Goal: Information Seeking & Learning: Learn about a topic

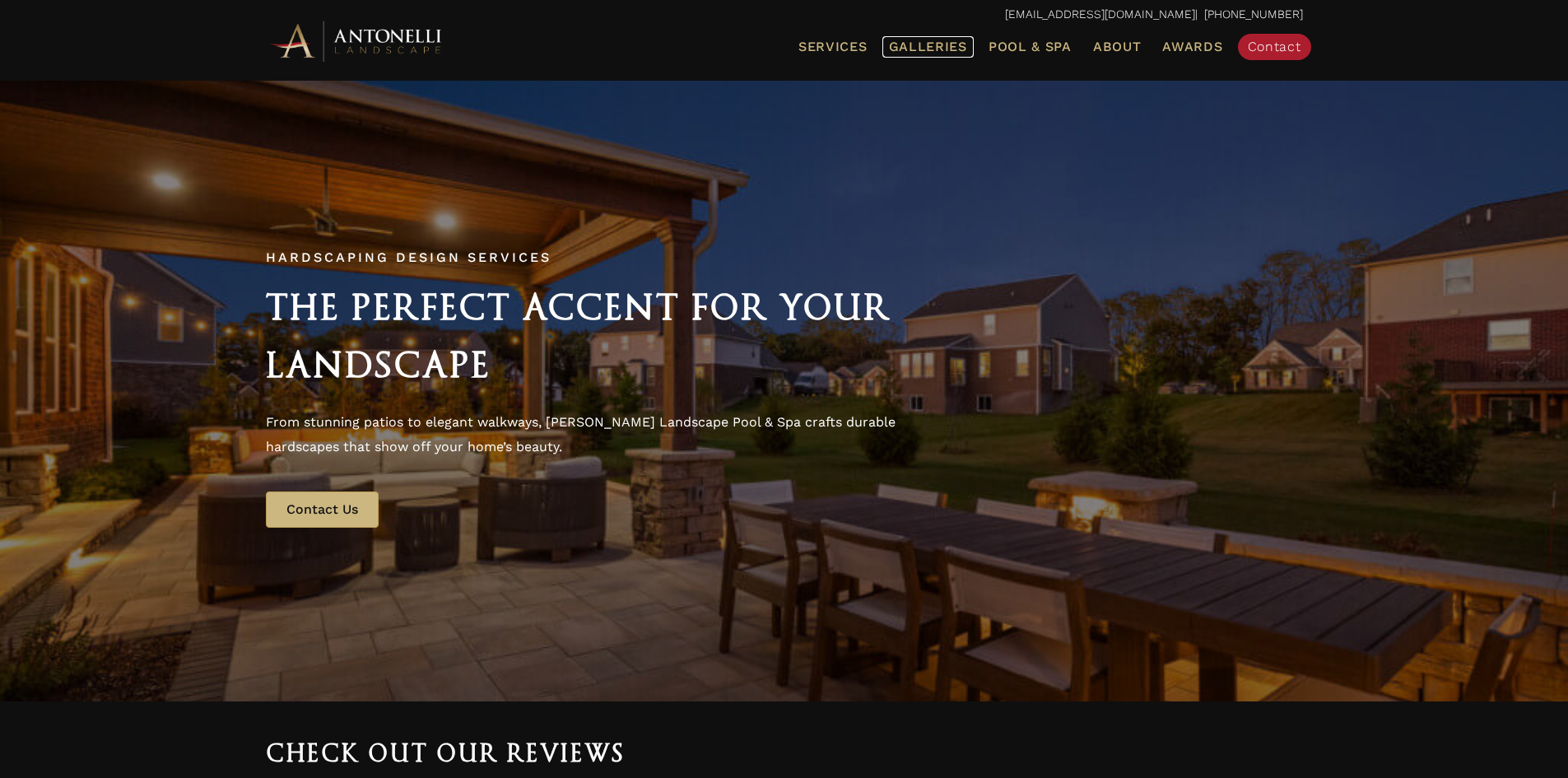
click at [932, 48] on span "Galleries" at bounding box center [928, 47] width 78 height 16
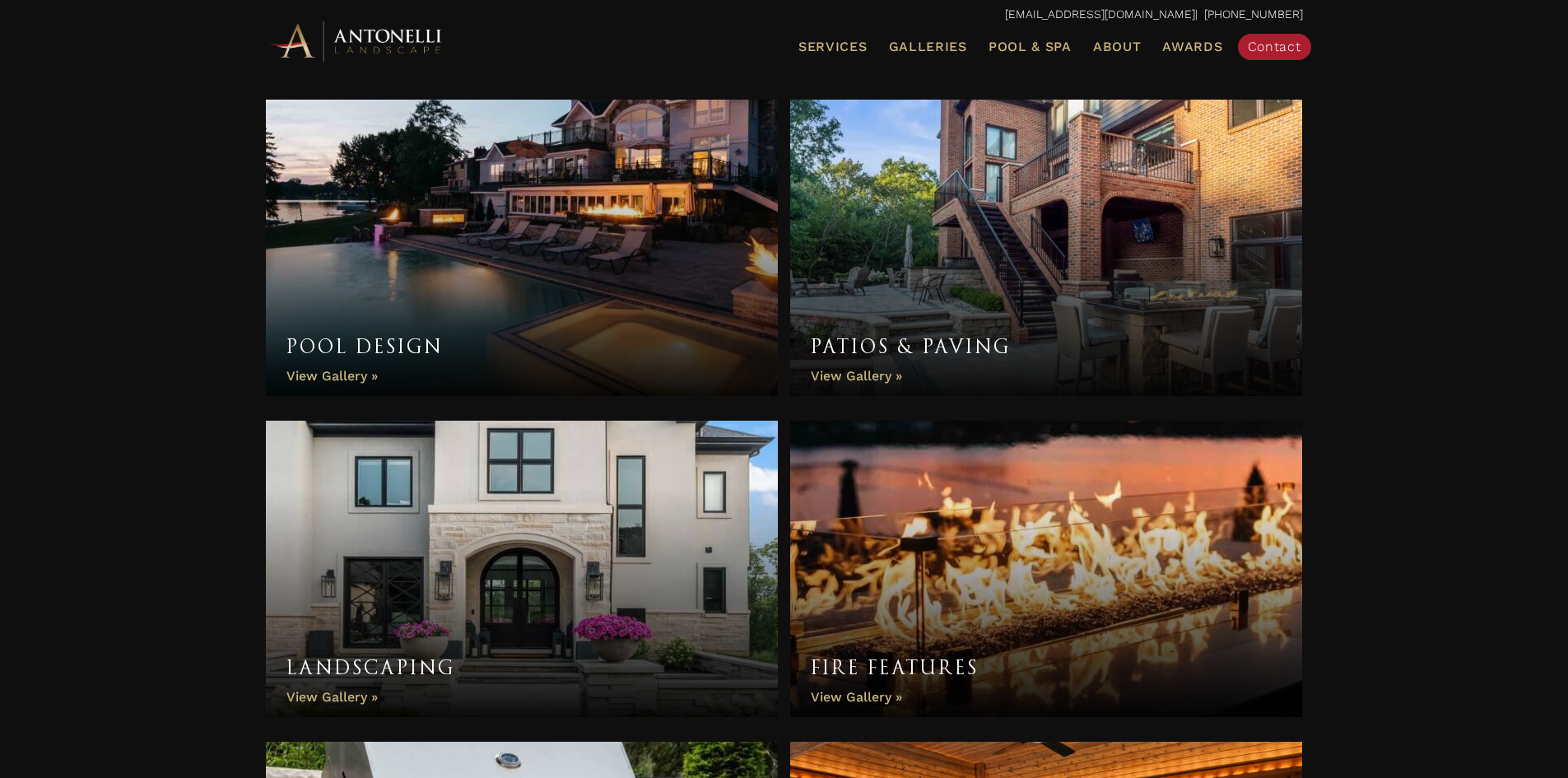
scroll to position [549, 0]
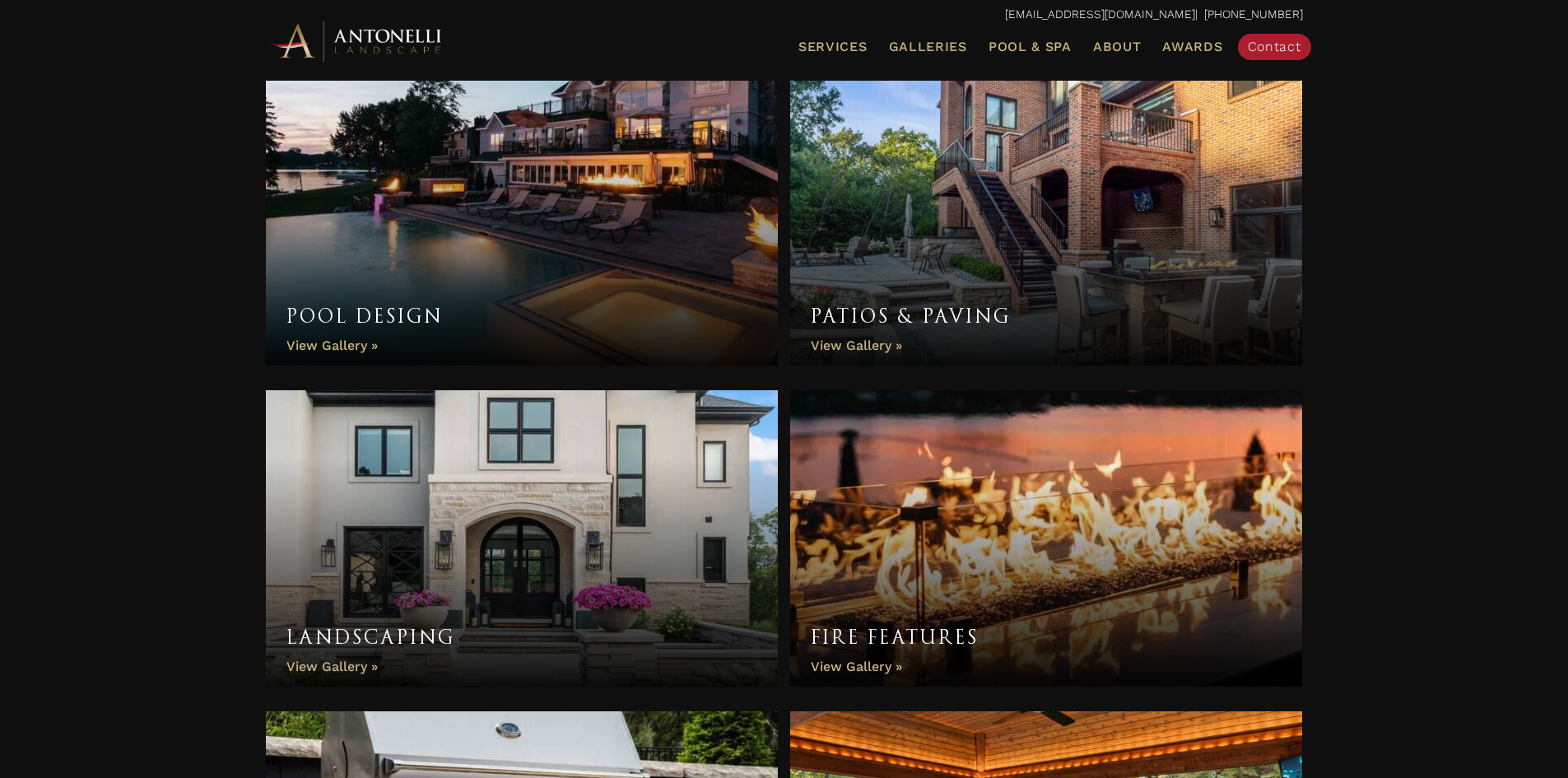
click at [298, 663] on link "Landscaping" at bounding box center [521, 539] width 512 height 296
click at [557, 528] on link "Landscaping" at bounding box center [521, 539] width 512 height 296
click at [511, 522] on link "Landscaping" at bounding box center [521, 539] width 512 height 296
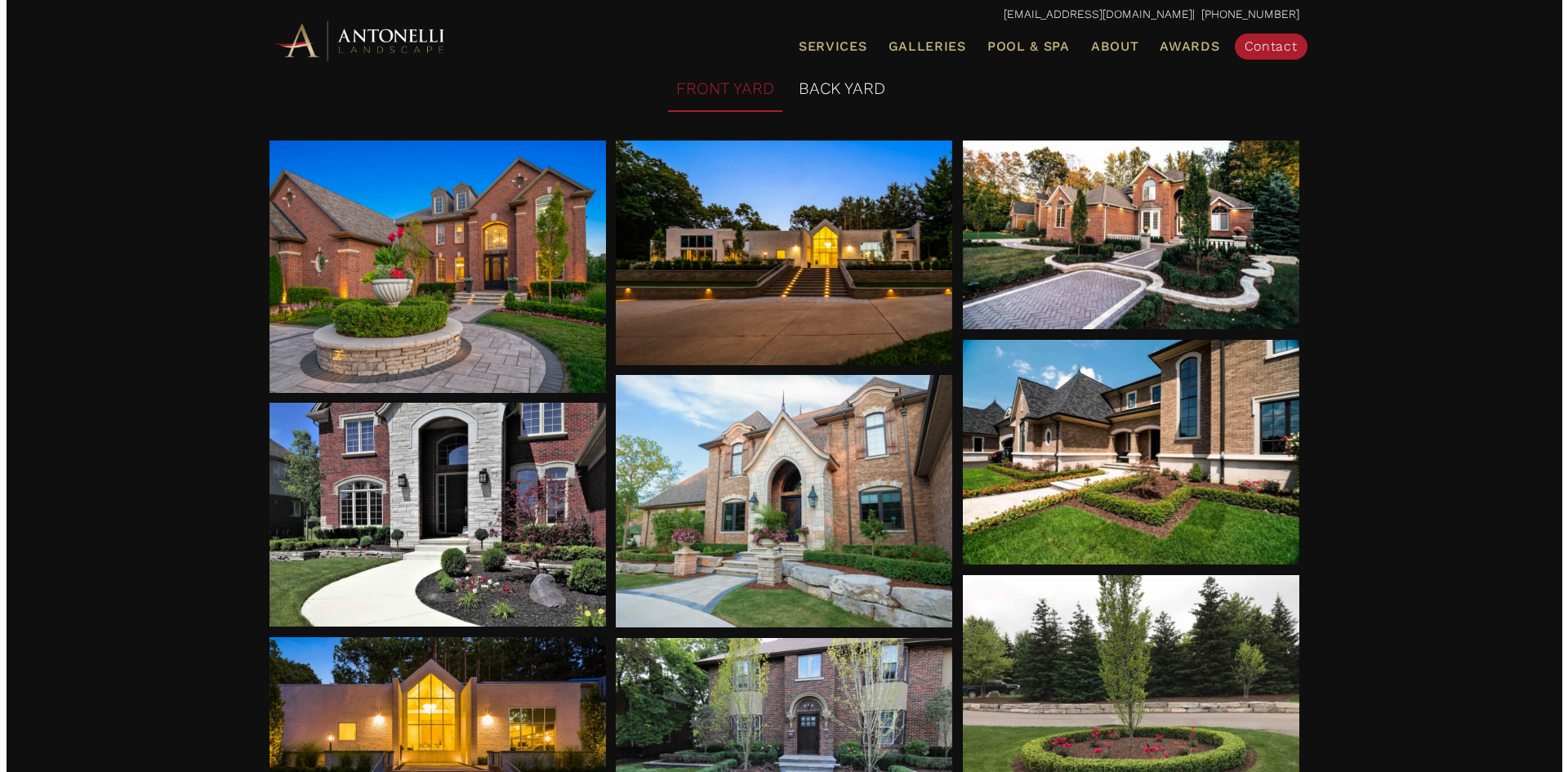
scroll to position [218, 0]
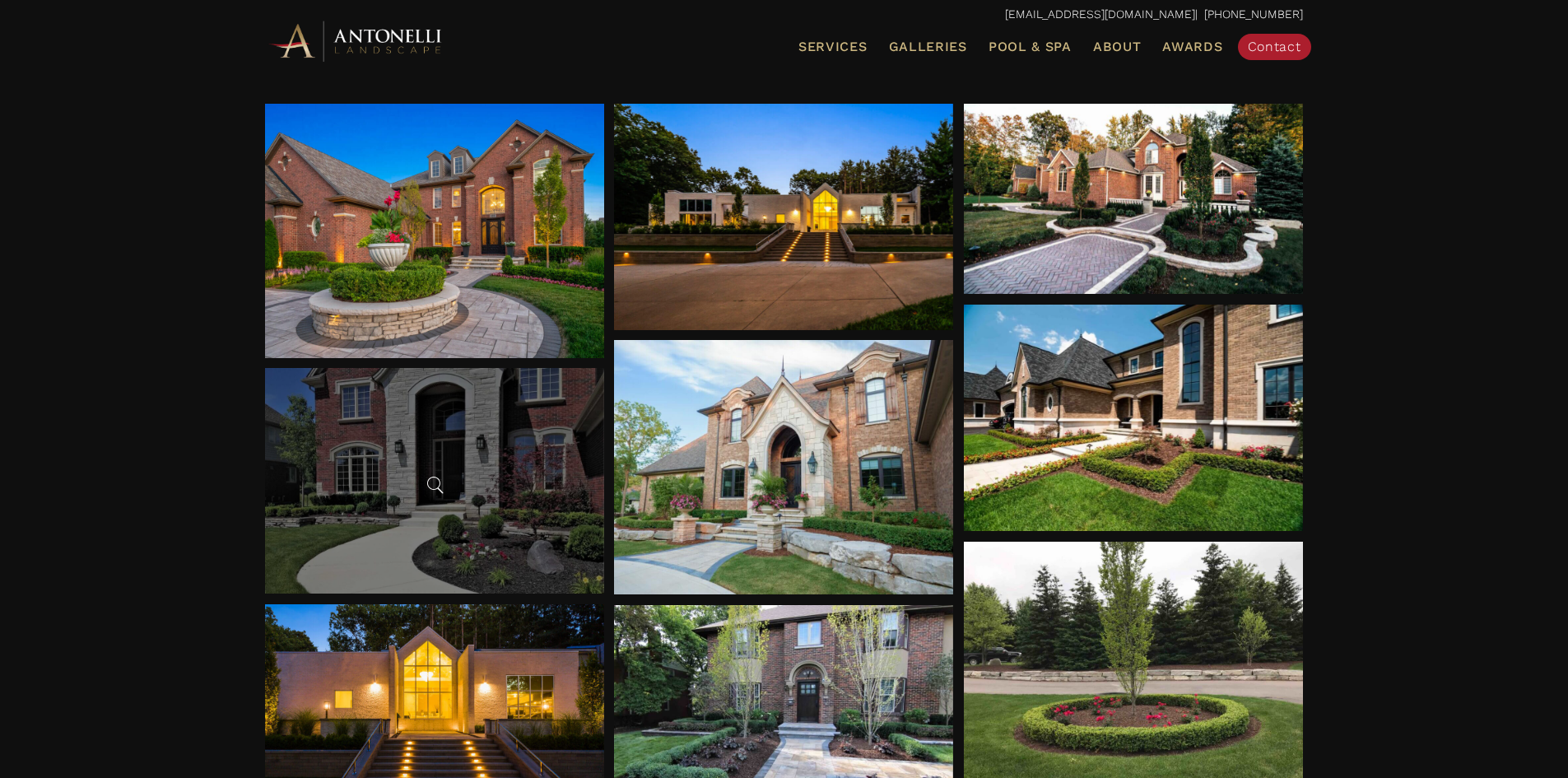
click at [543, 502] on div at bounding box center [435, 481] width 339 height 226
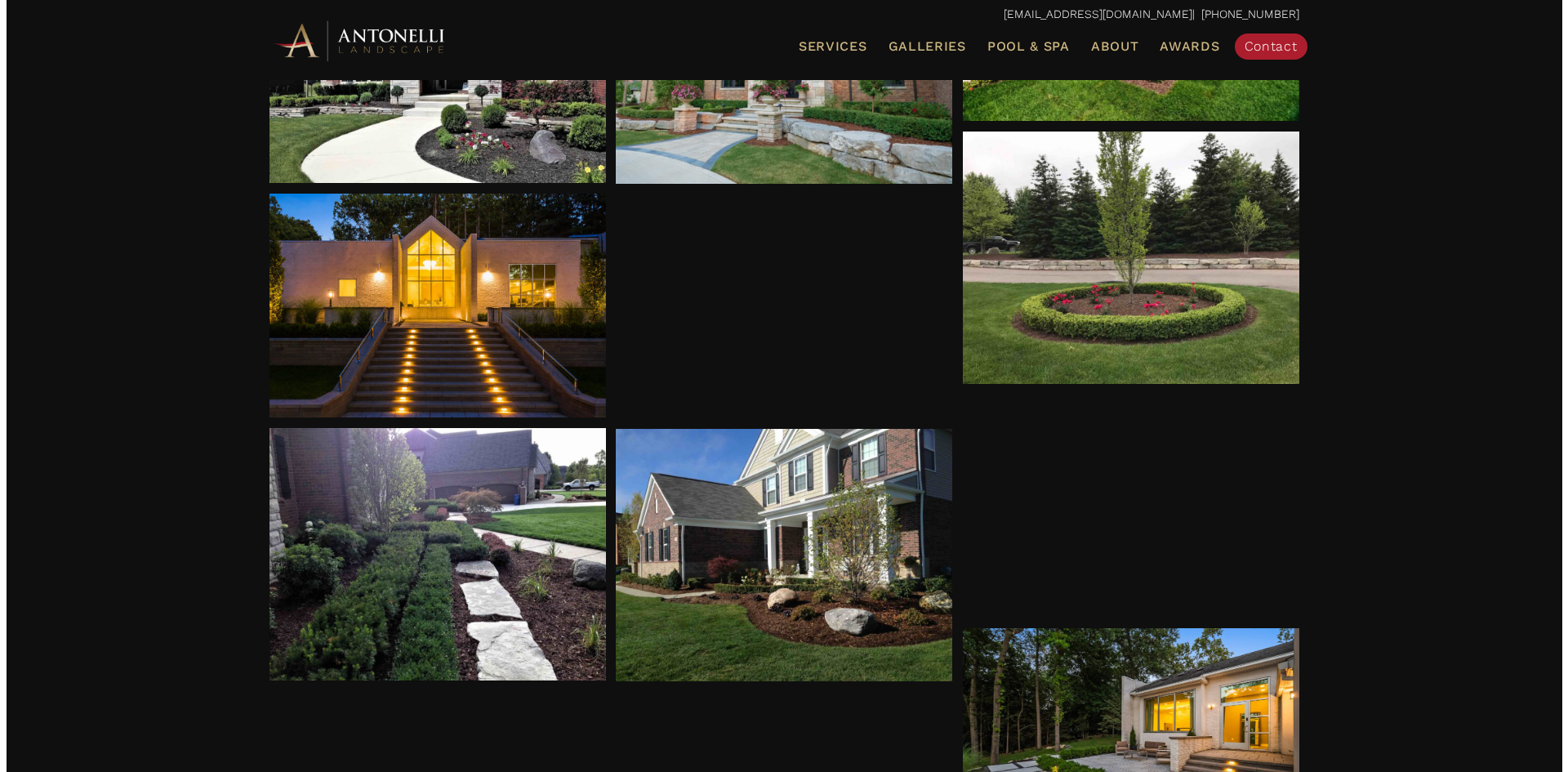
scroll to position [654, 0]
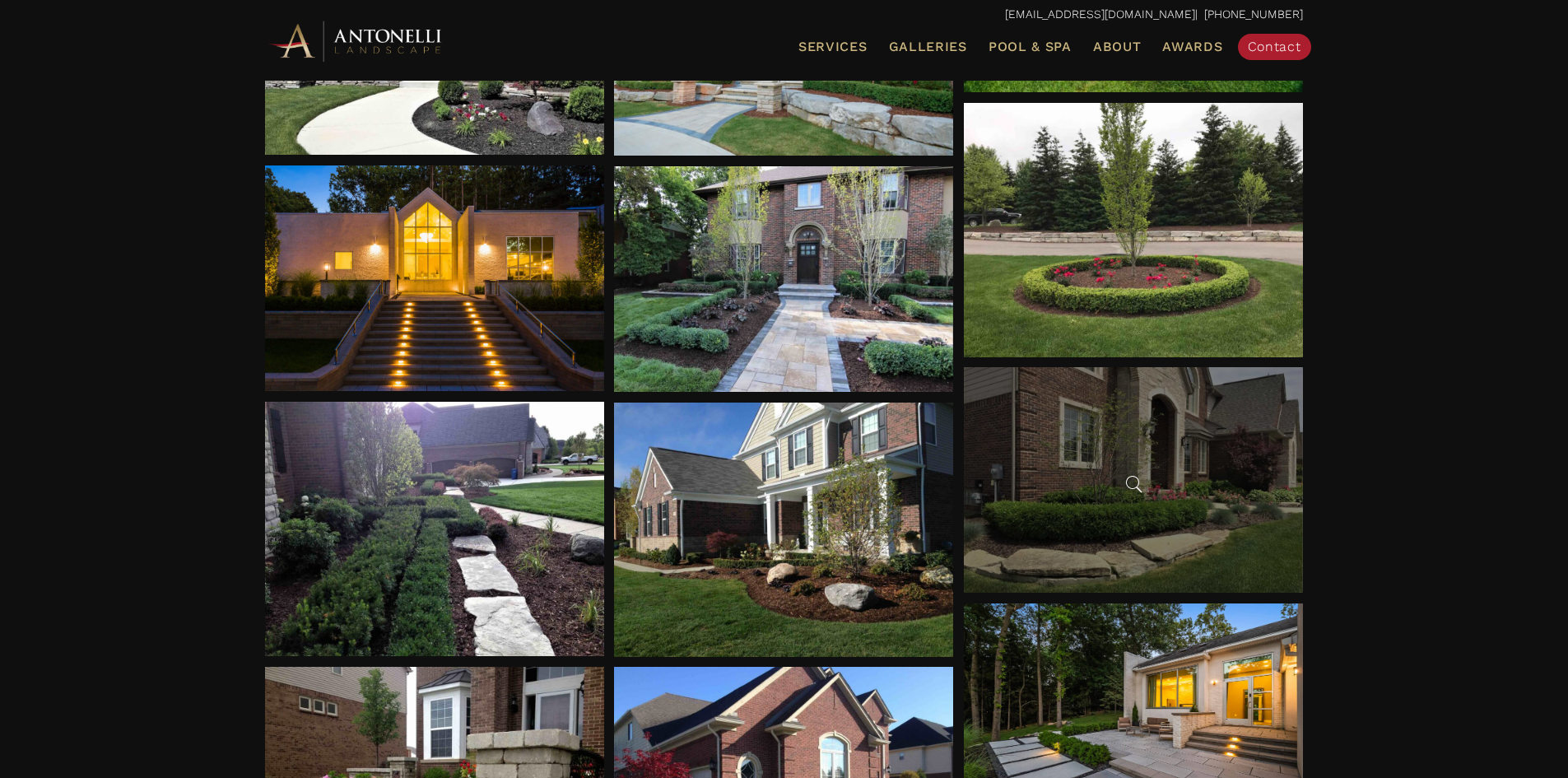
click at [1165, 496] on div at bounding box center [1133, 480] width 339 height 226
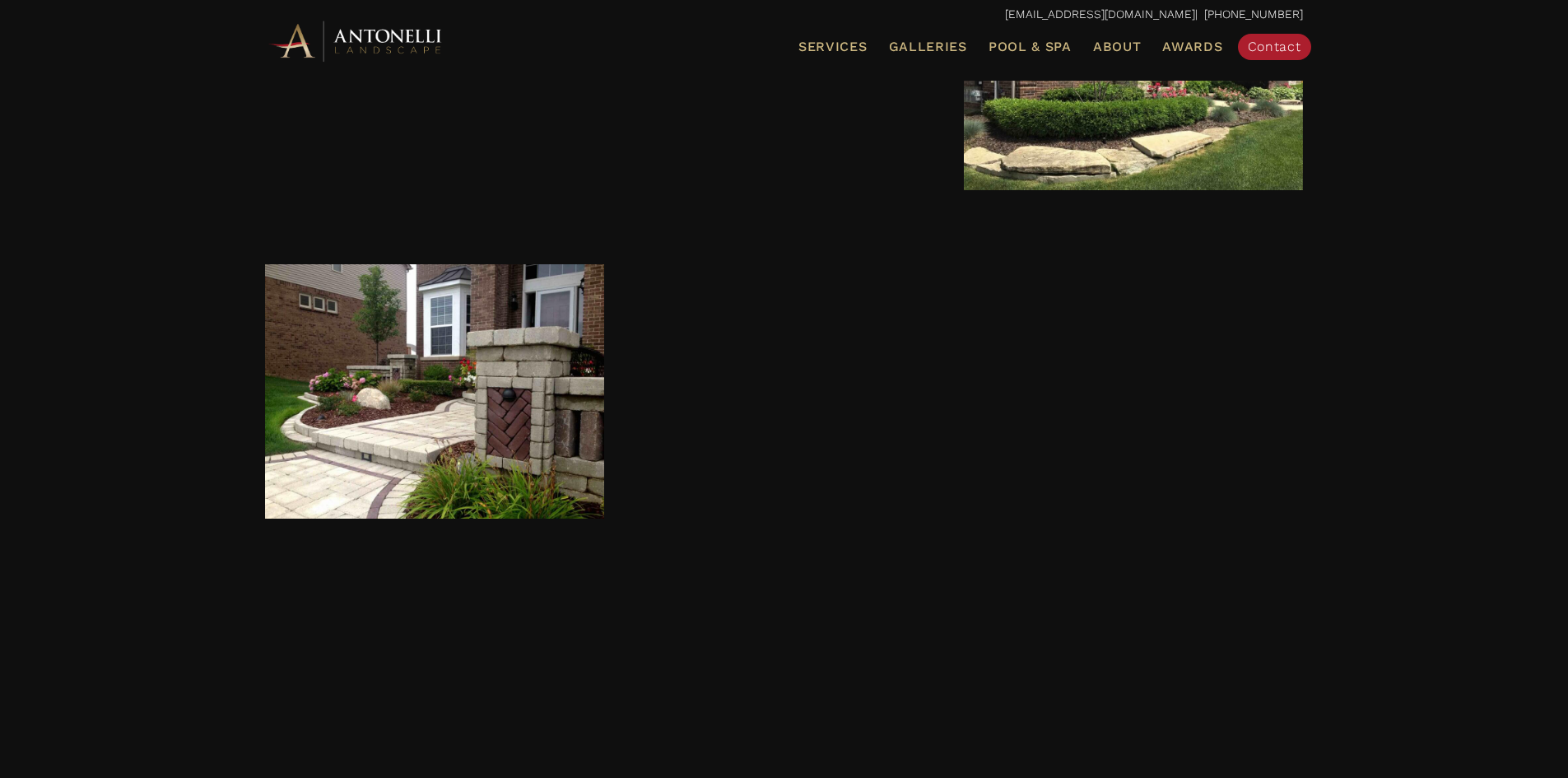
scroll to position [1098, 0]
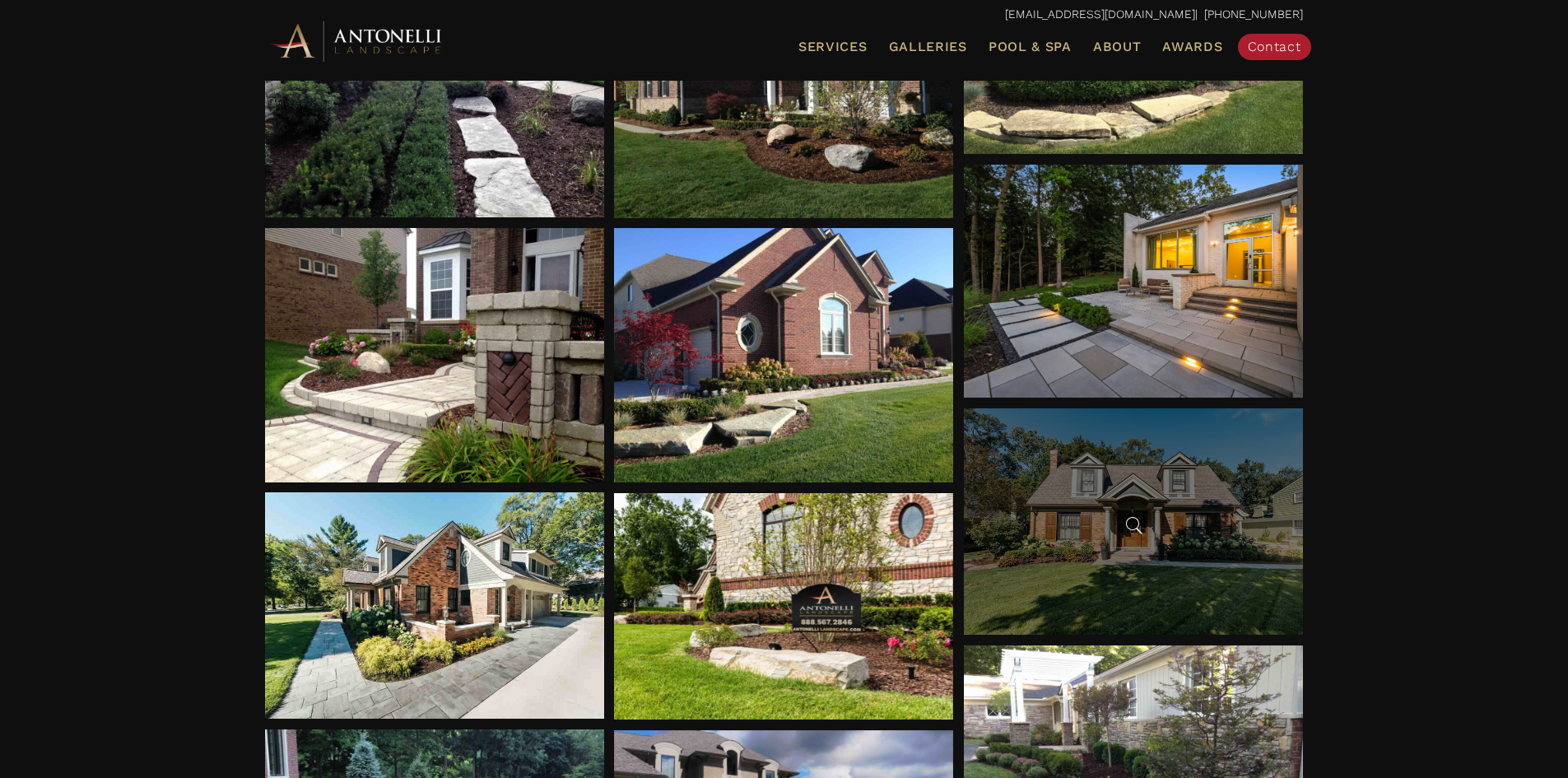
click at [1168, 556] on div at bounding box center [1133, 521] width 339 height 227
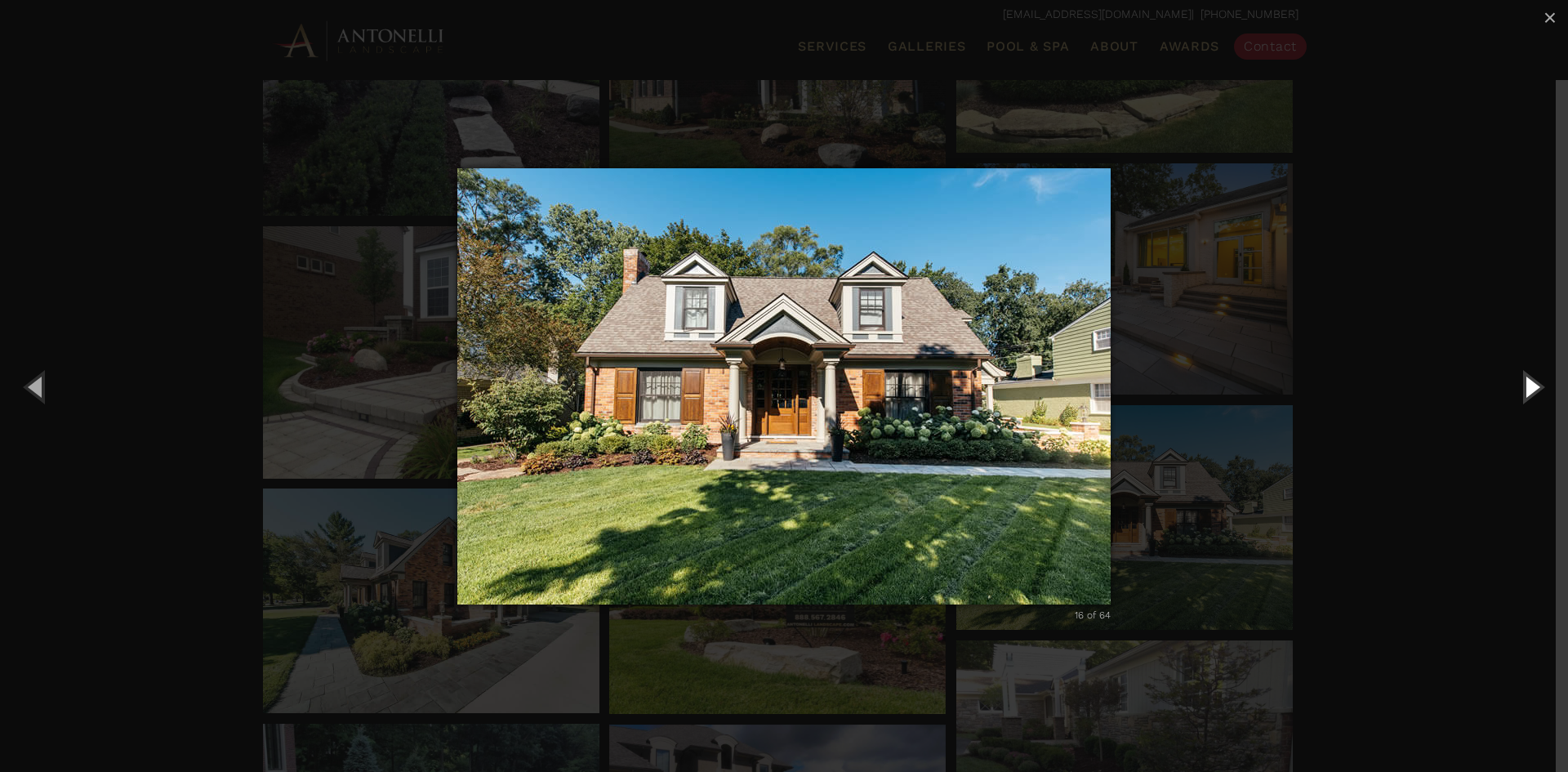
click at [1535, 388] on button "Next (Right arrow key)" at bounding box center [1531, 386] width 73 height 89
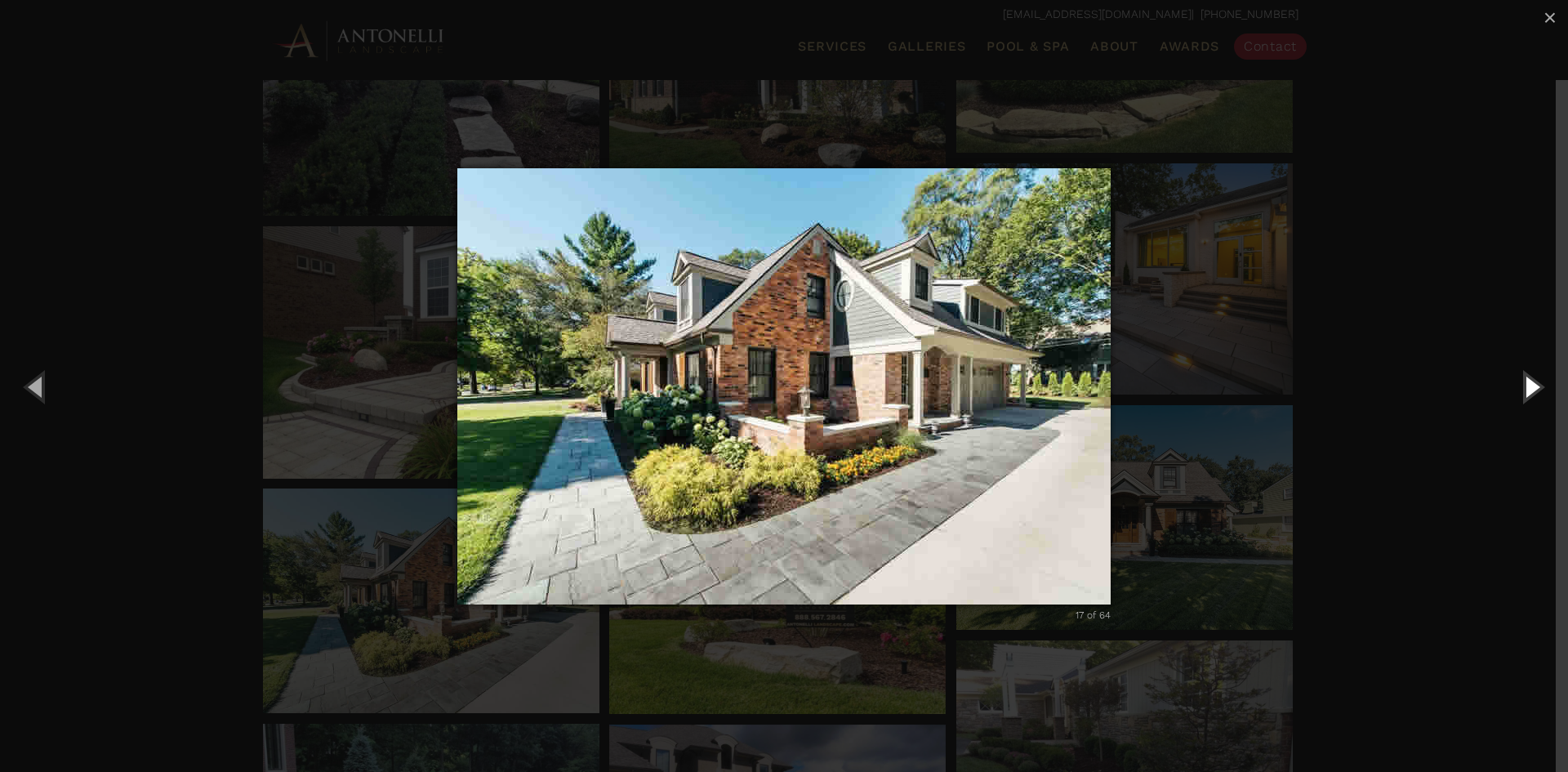
click at [1535, 386] on button "Next (Right arrow key)" at bounding box center [1531, 386] width 73 height 89
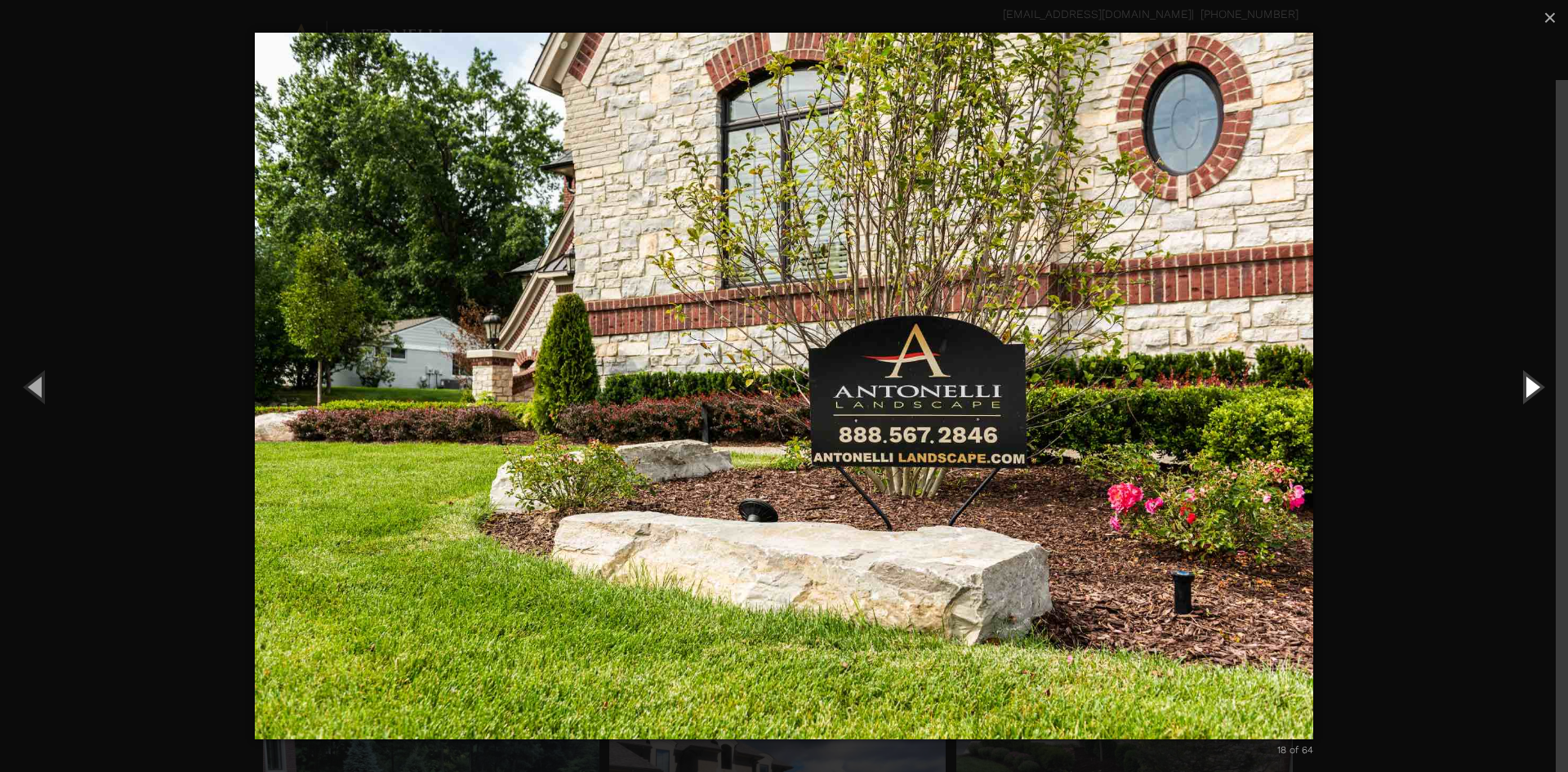
click at [1535, 388] on button "Next (Right arrow key)" at bounding box center [1531, 386] width 73 height 89
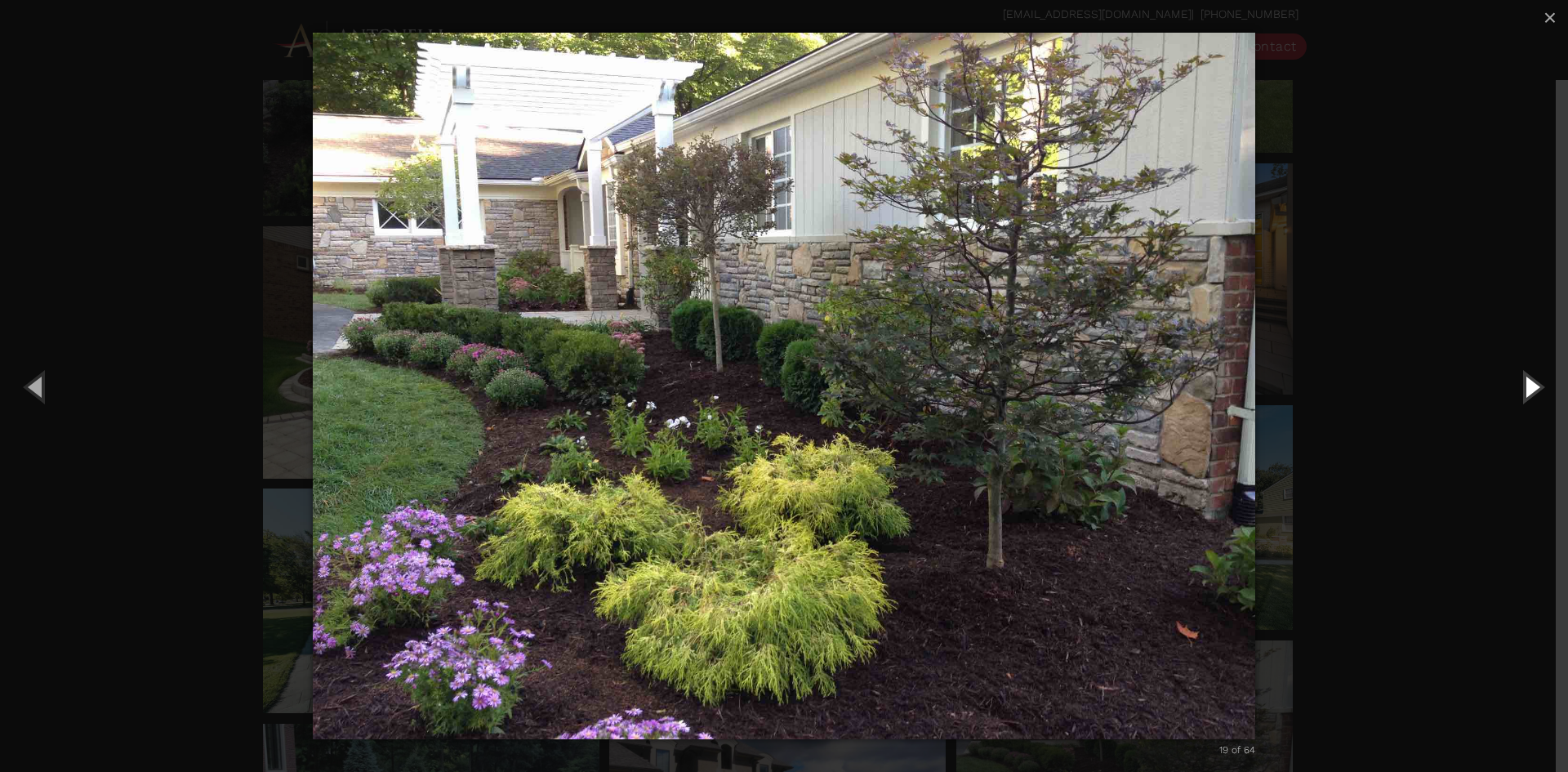
click at [1535, 388] on button "Next (Right arrow key)" at bounding box center [1531, 386] width 73 height 89
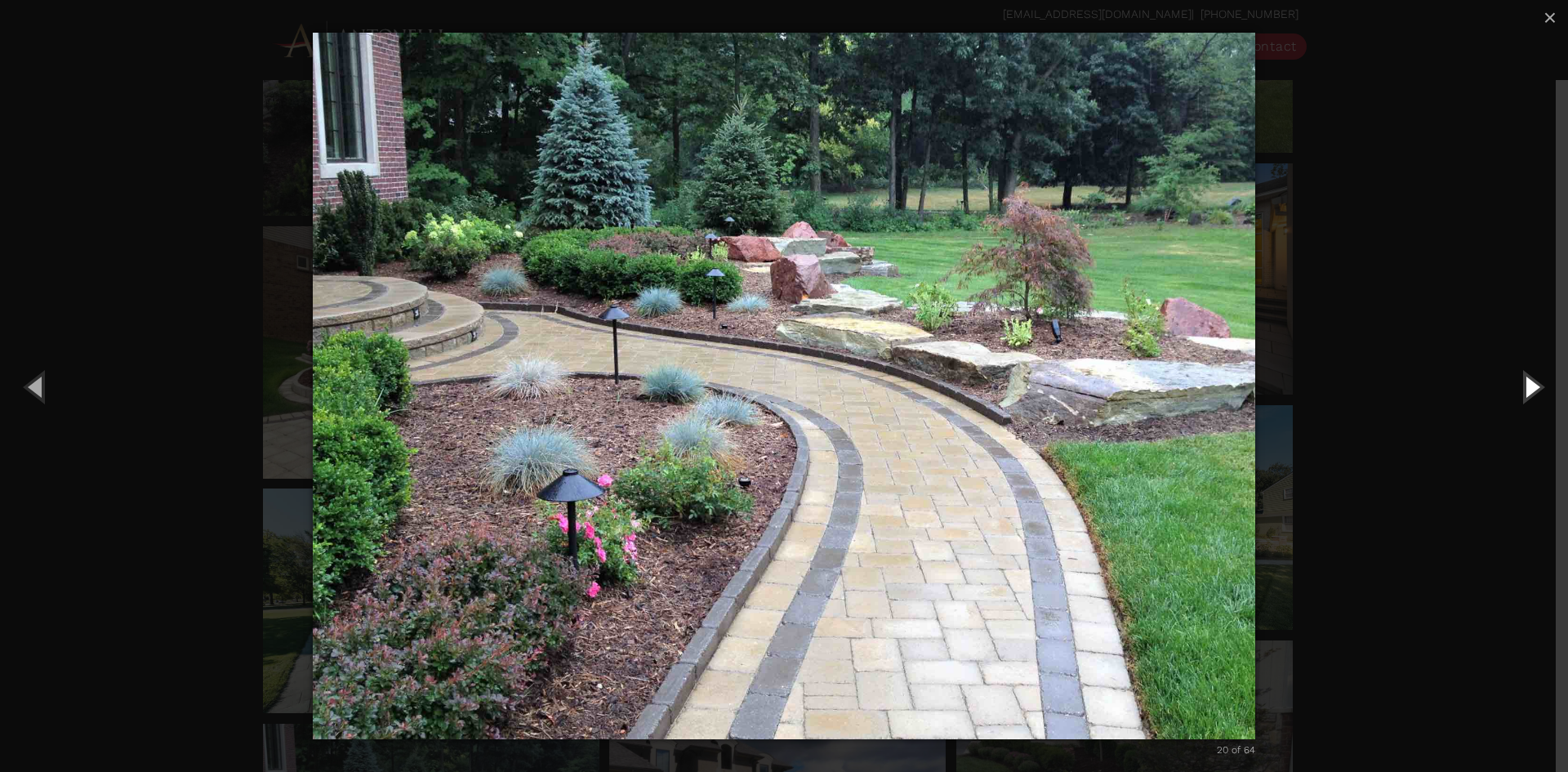
click at [1535, 388] on button "Next (Right arrow key)" at bounding box center [1531, 386] width 73 height 89
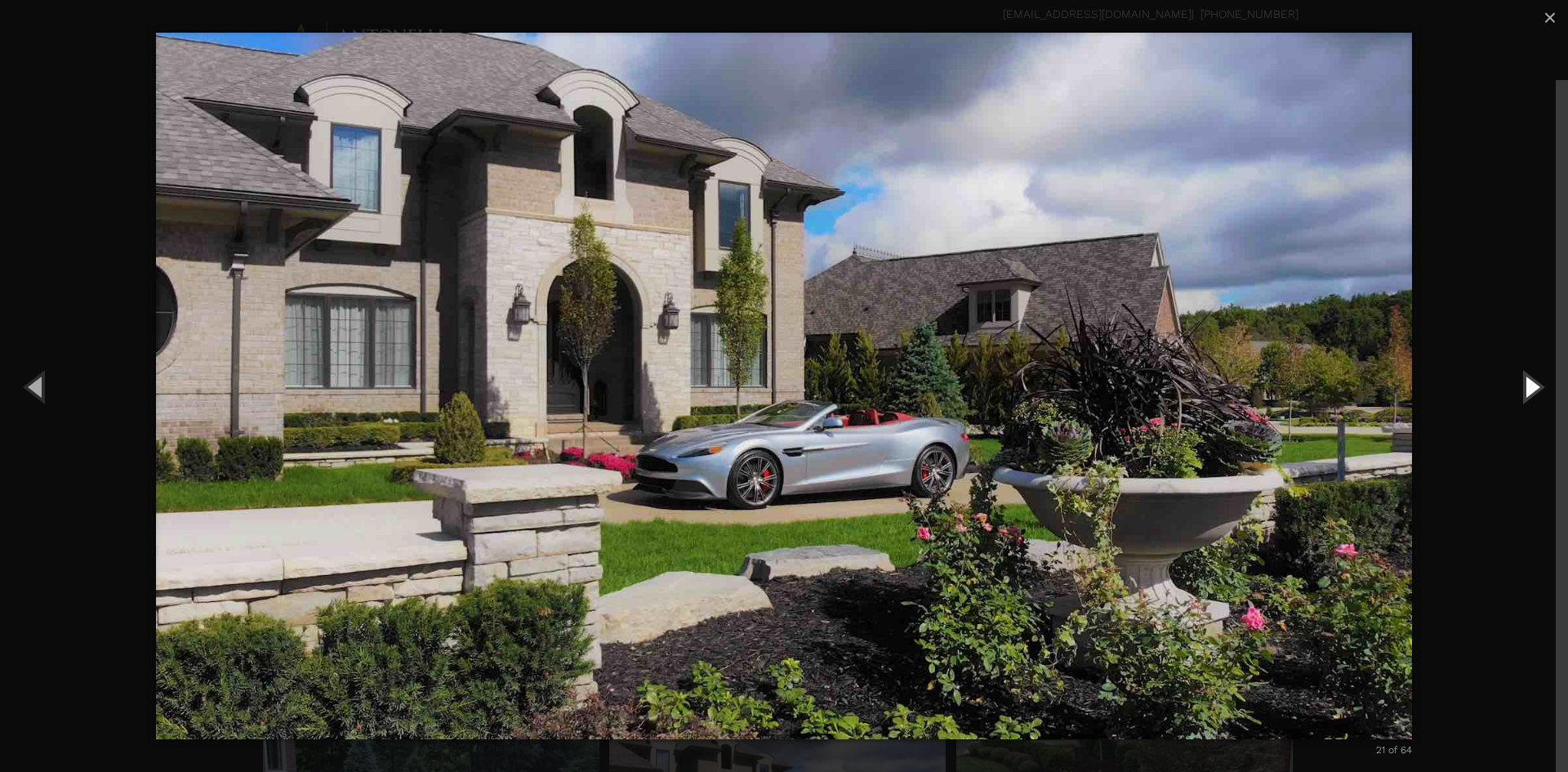
click at [1535, 388] on button "Next (Right arrow key)" at bounding box center [1531, 386] width 73 height 89
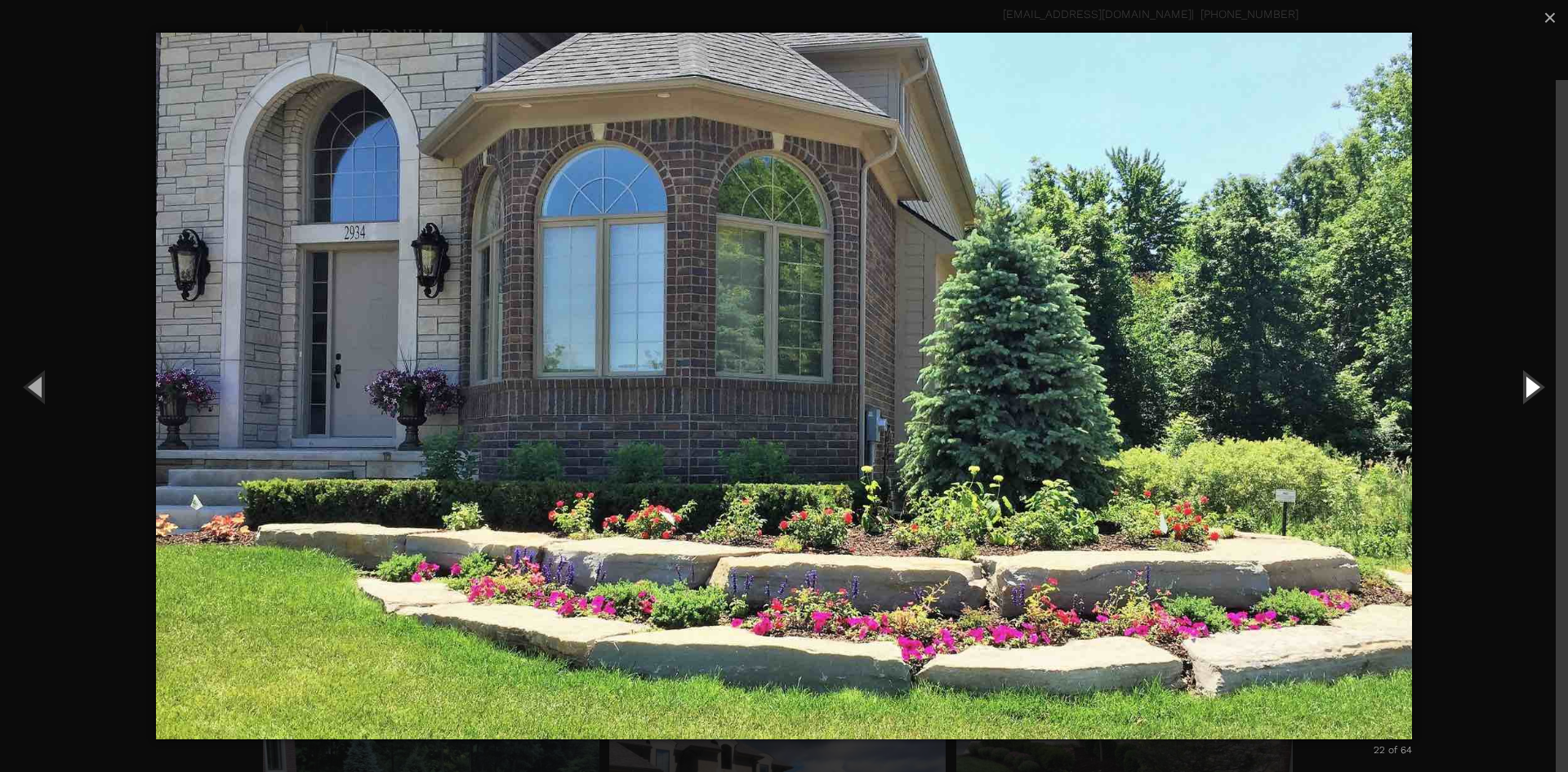
click at [1535, 388] on button "Next (Right arrow key)" at bounding box center [1531, 386] width 73 height 89
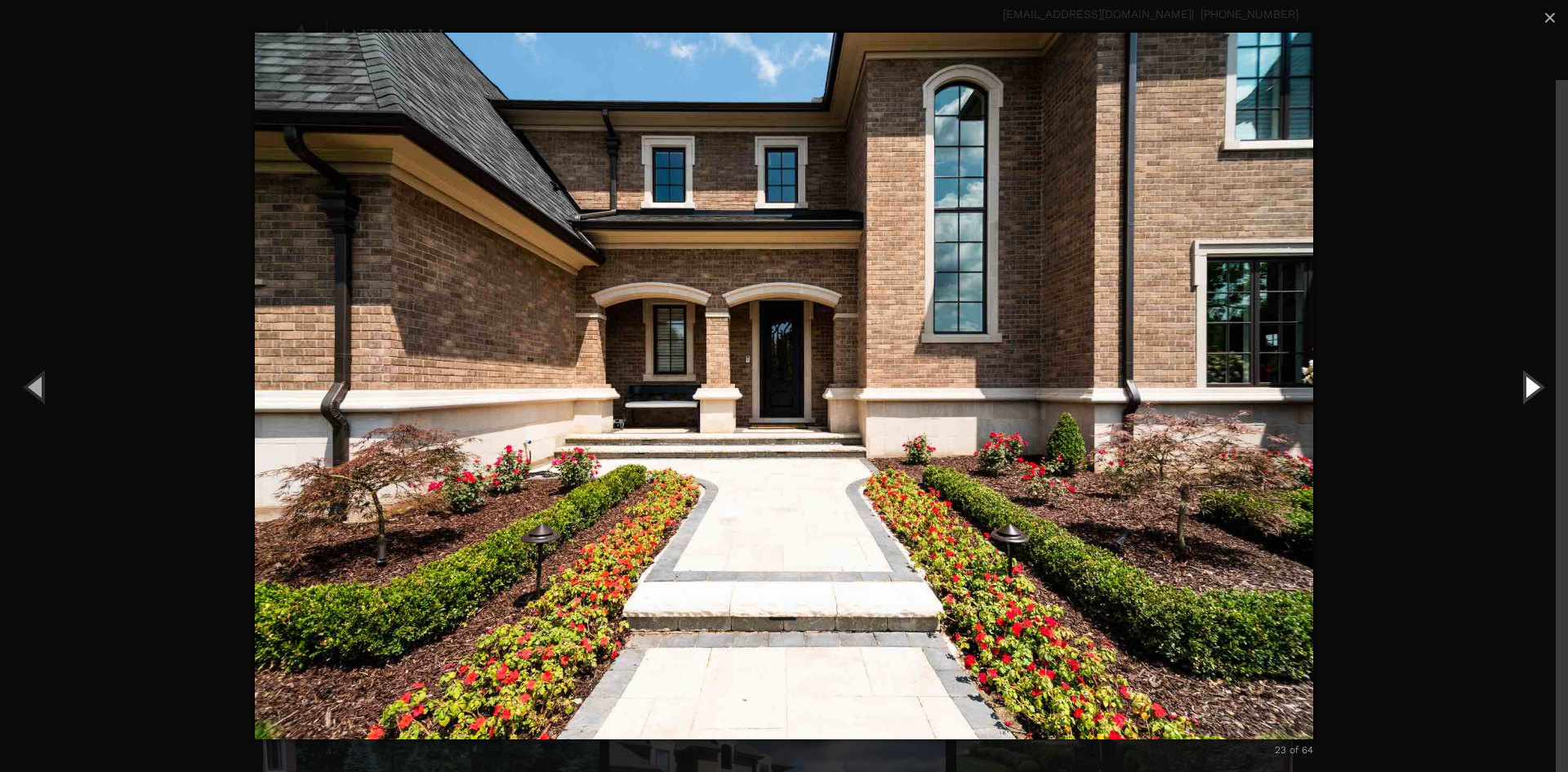
click at [1535, 386] on button "Next (Right arrow key)" at bounding box center [1531, 386] width 73 height 89
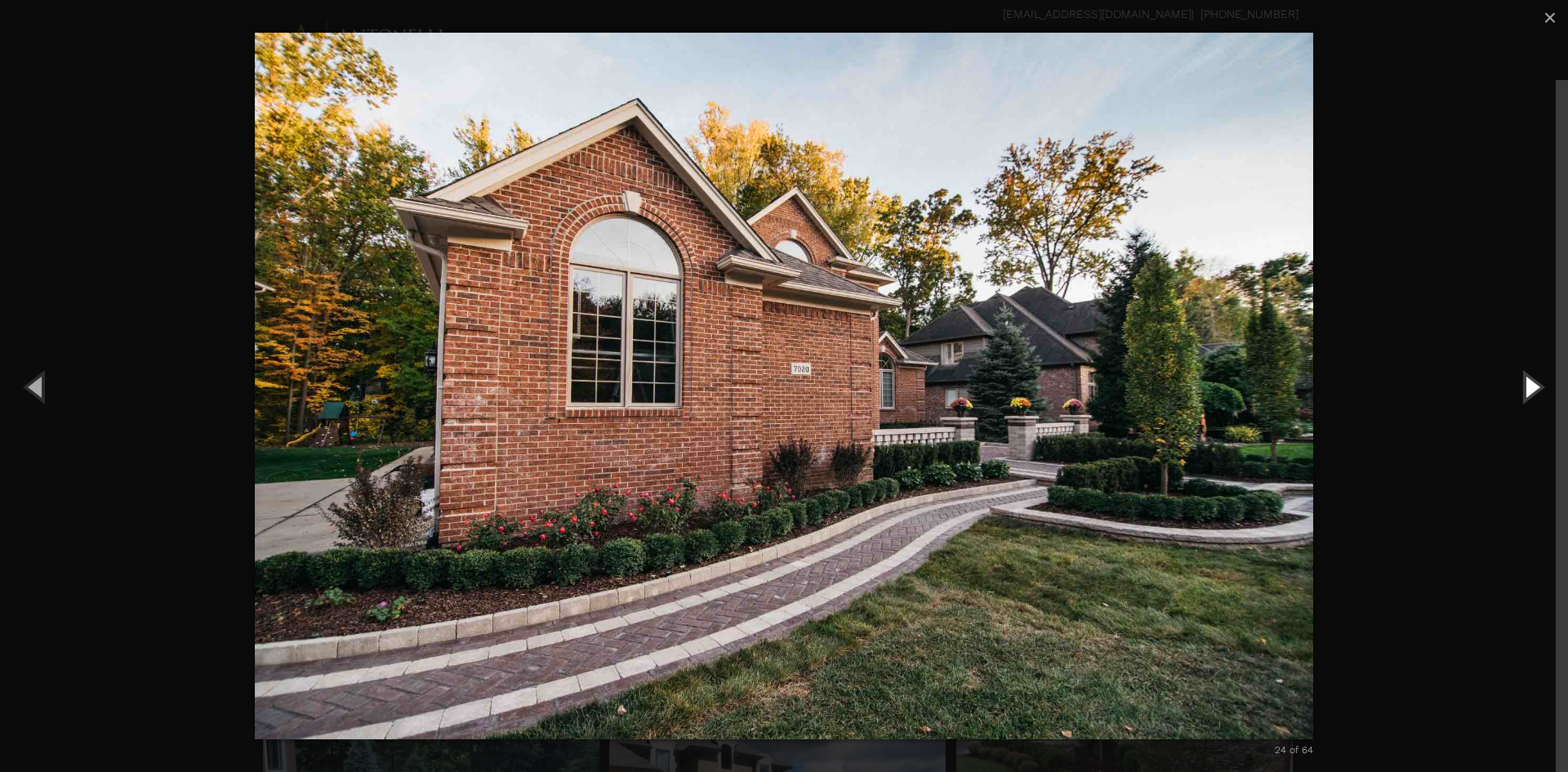
click at [1535, 386] on button "Next (Right arrow key)" at bounding box center [1531, 386] width 73 height 89
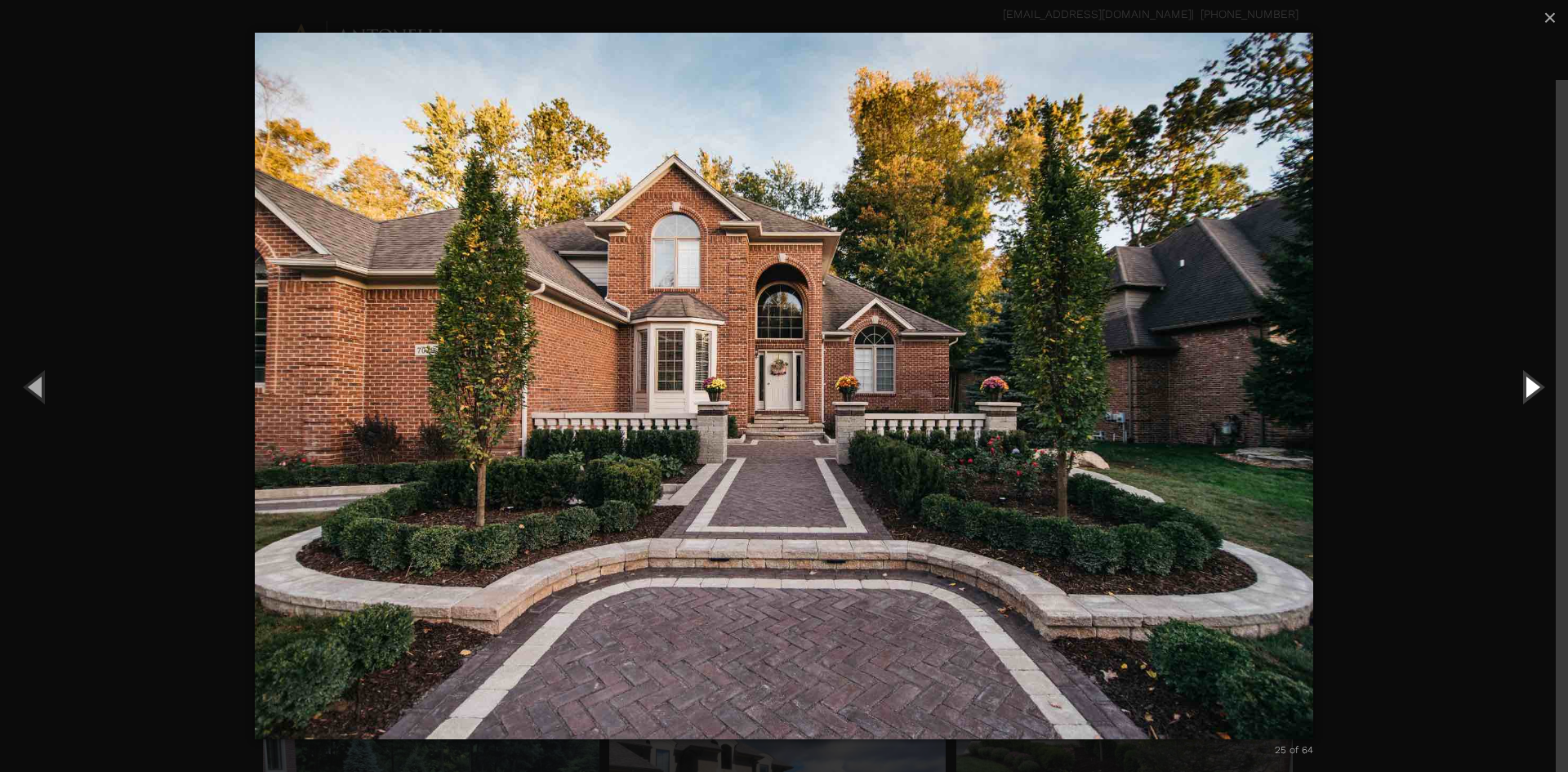
click at [1535, 386] on button "Next (Right arrow key)" at bounding box center [1531, 386] width 73 height 89
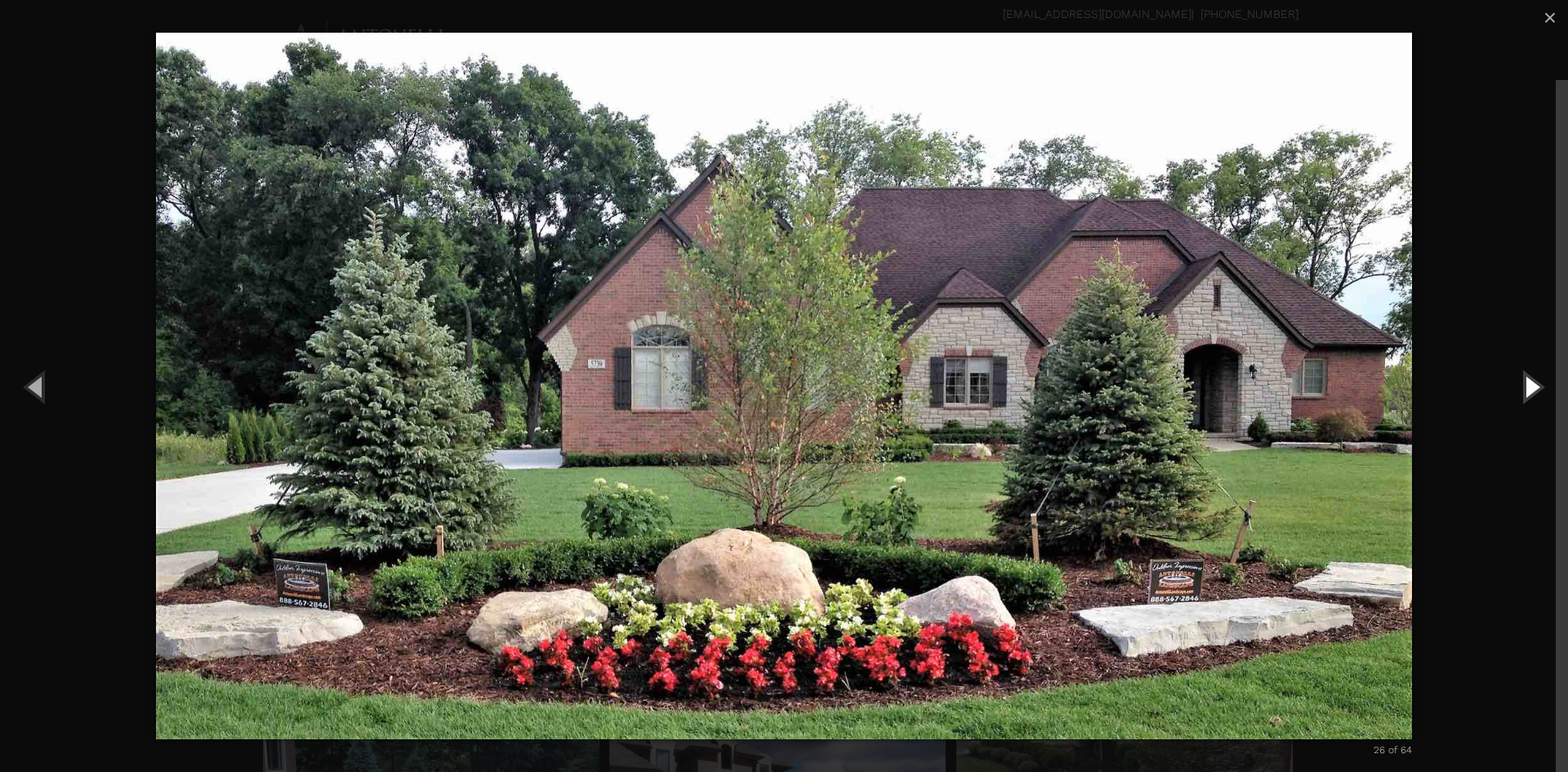
click at [1535, 386] on button "Next (Right arrow key)" at bounding box center [1531, 386] width 73 height 89
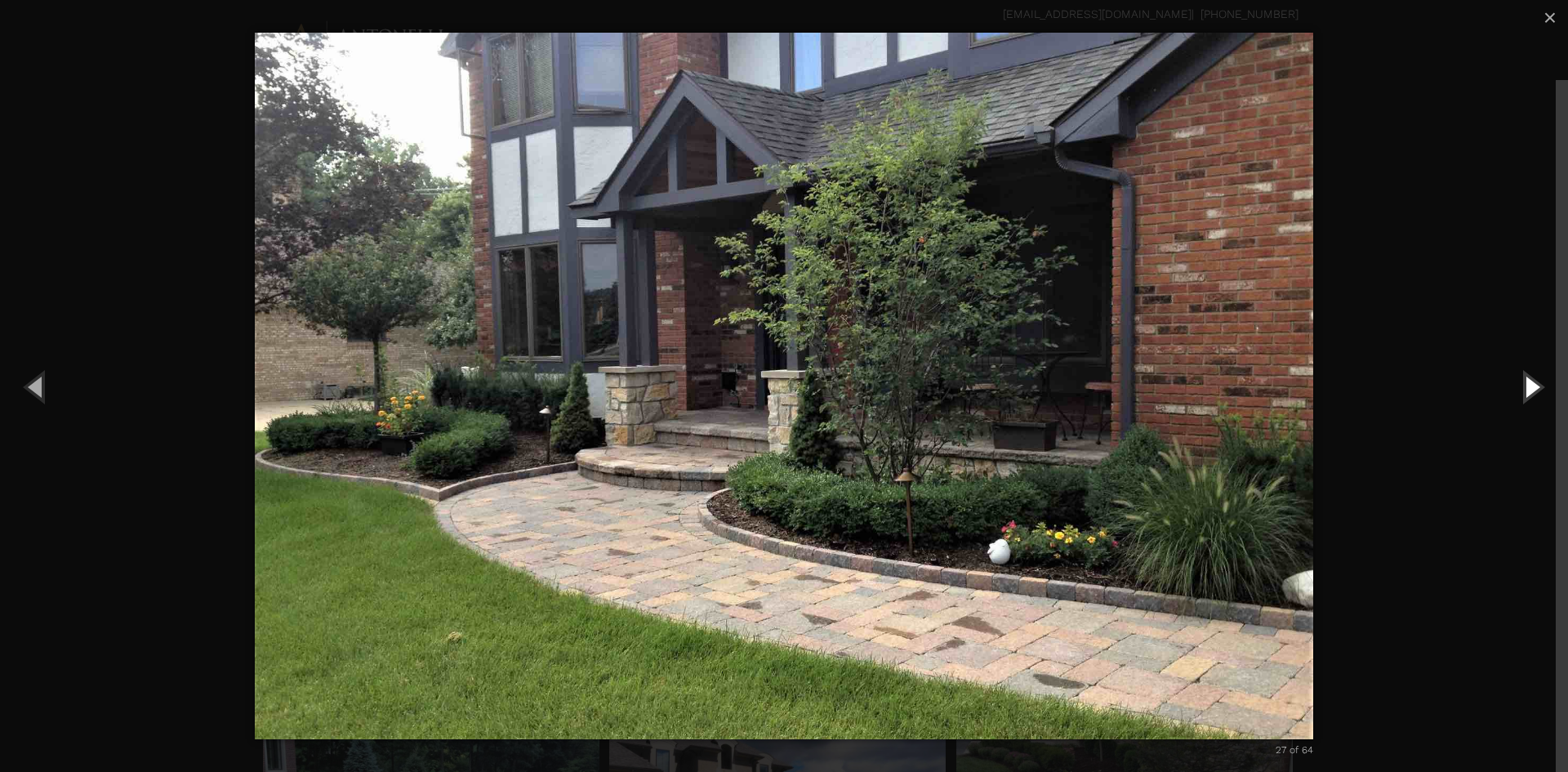
click at [1535, 386] on button "Next (Right arrow key)" at bounding box center [1531, 386] width 73 height 89
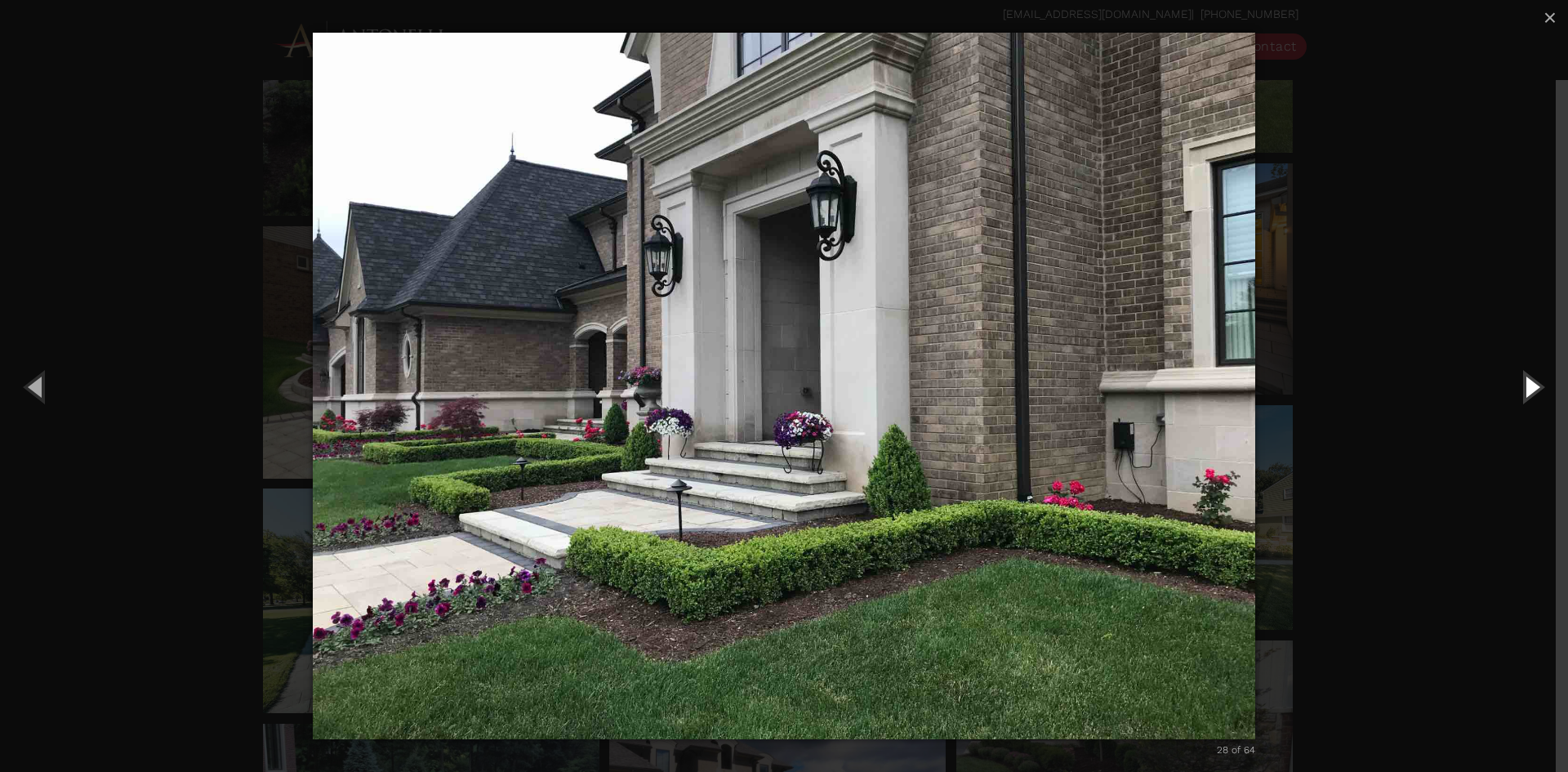
click at [1535, 386] on button "Next (Right arrow key)" at bounding box center [1531, 386] width 73 height 89
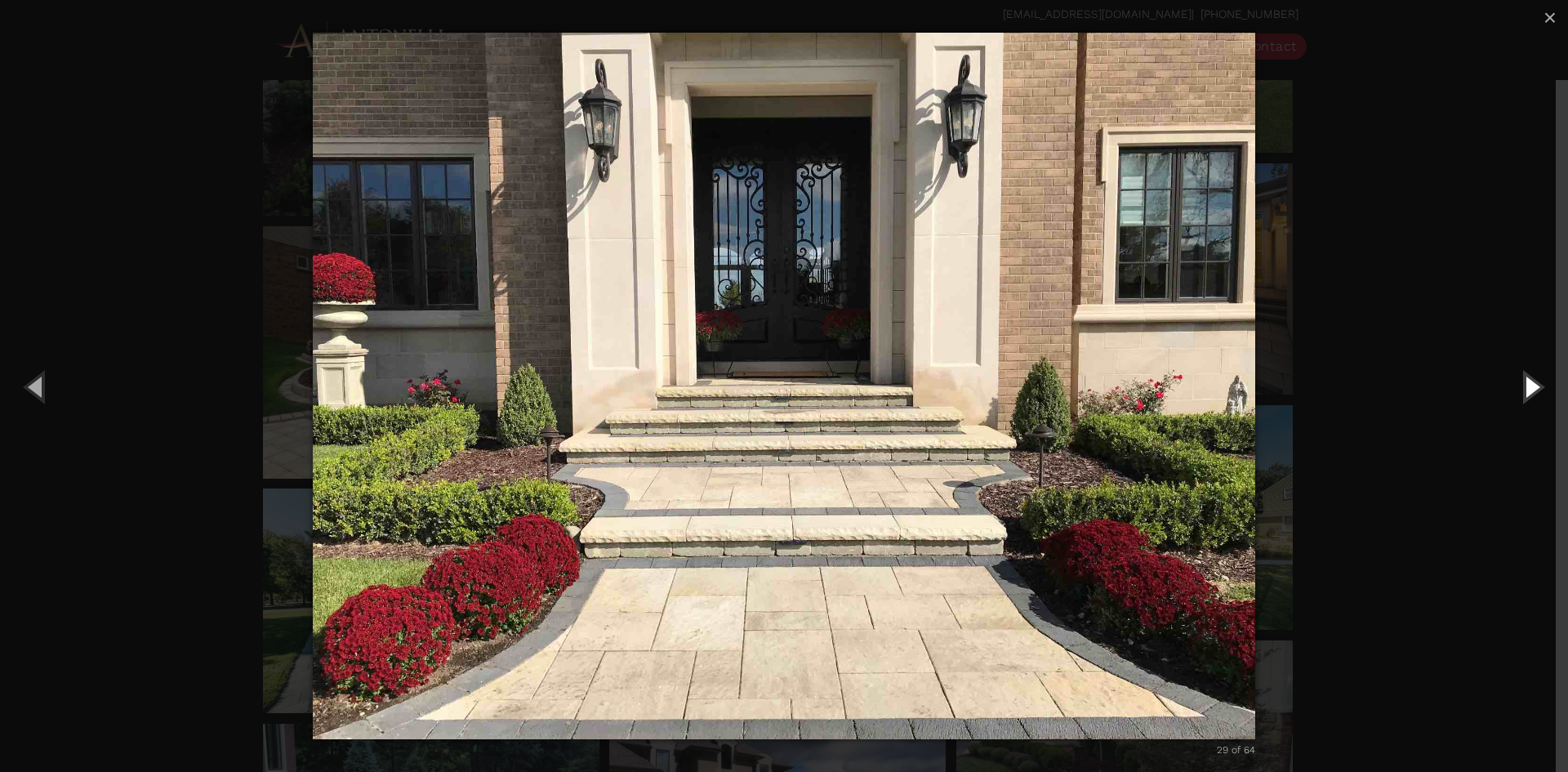
click at [1535, 386] on button "Next (Right arrow key)" at bounding box center [1531, 386] width 73 height 89
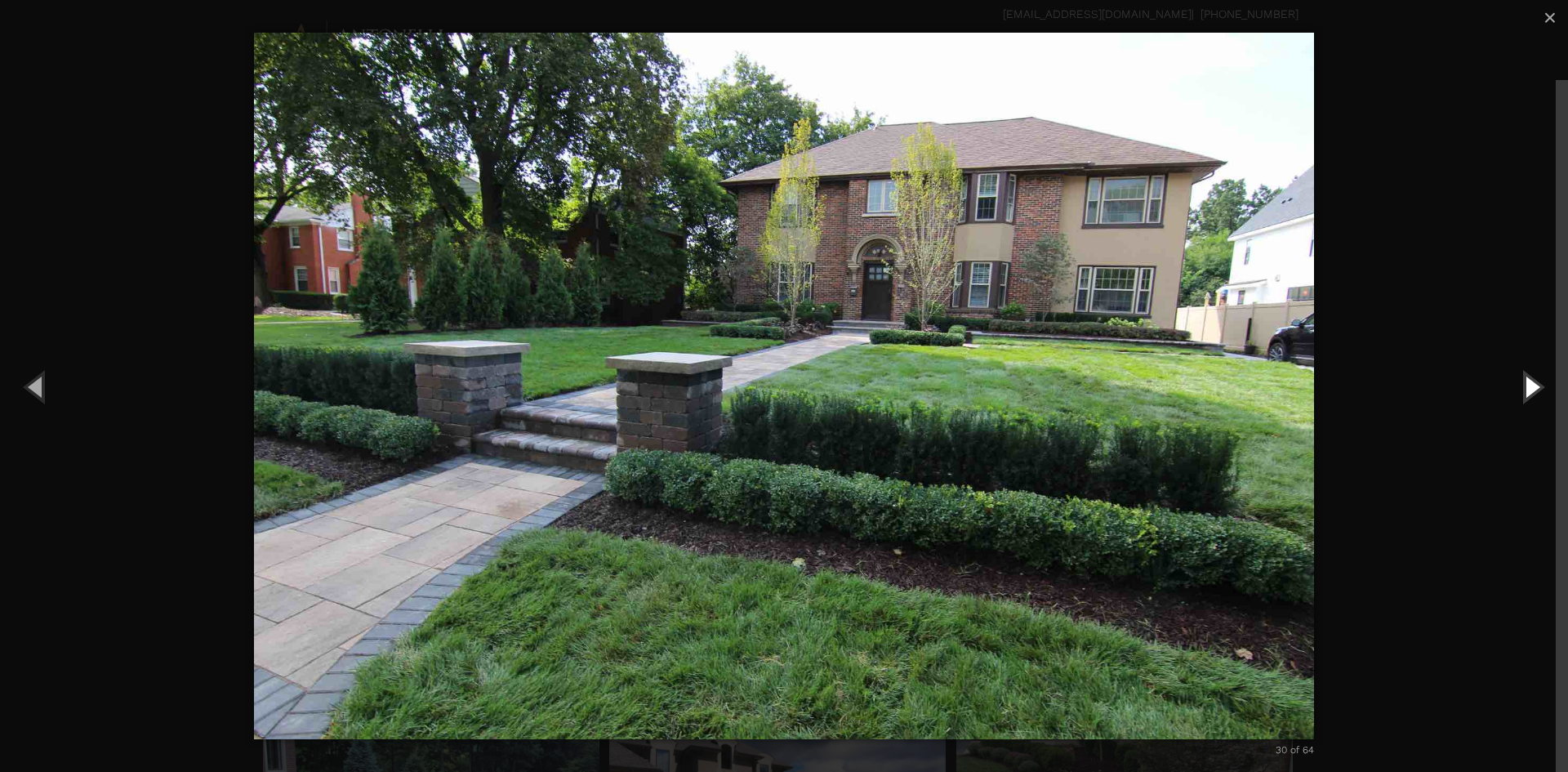
click at [1535, 386] on button "Next (Right arrow key)" at bounding box center [1531, 386] width 73 height 89
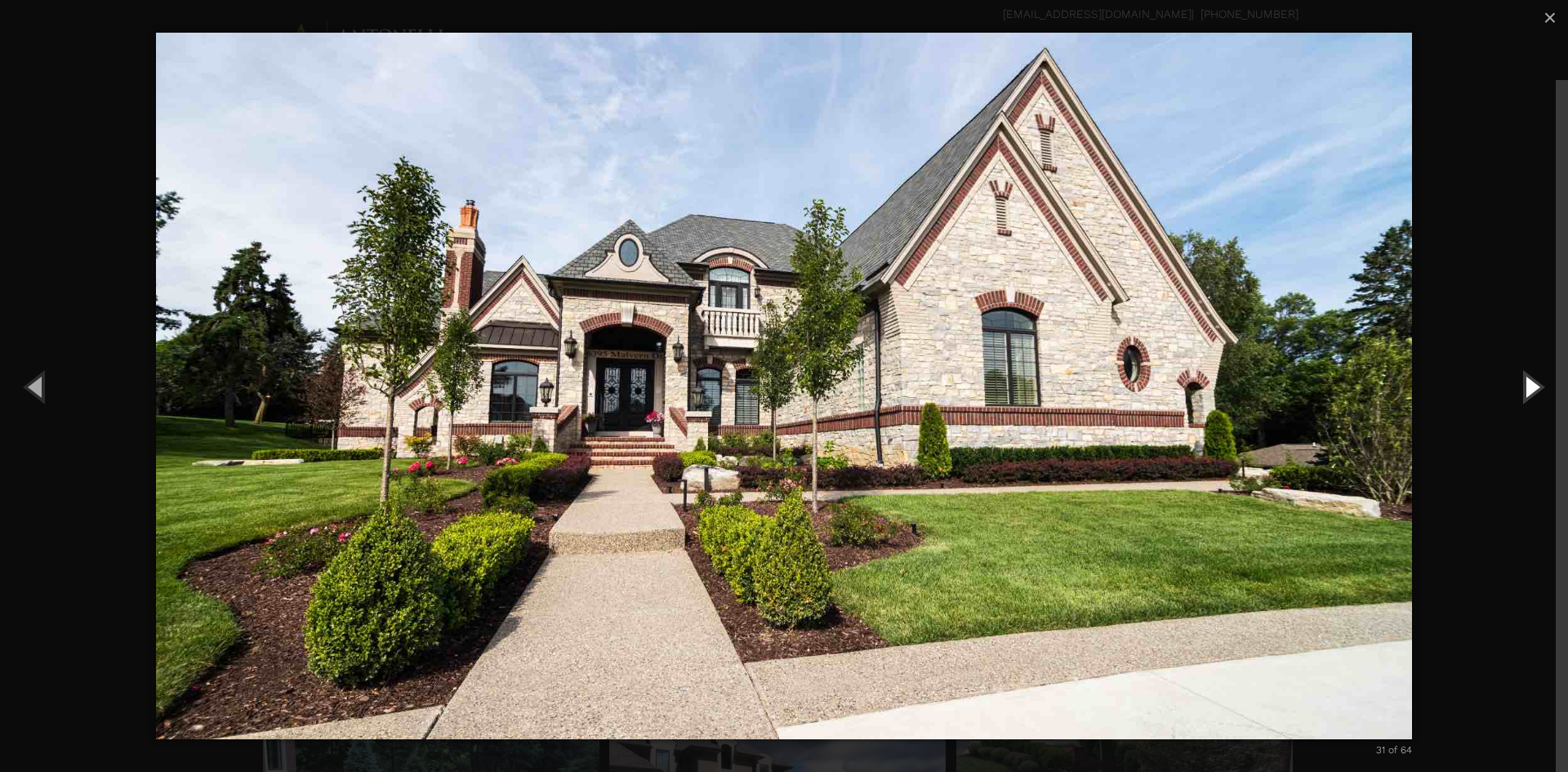
click at [1535, 386] on button "Next (Right arrow key)" at bounding box center [1531, 386] width 73 height 89
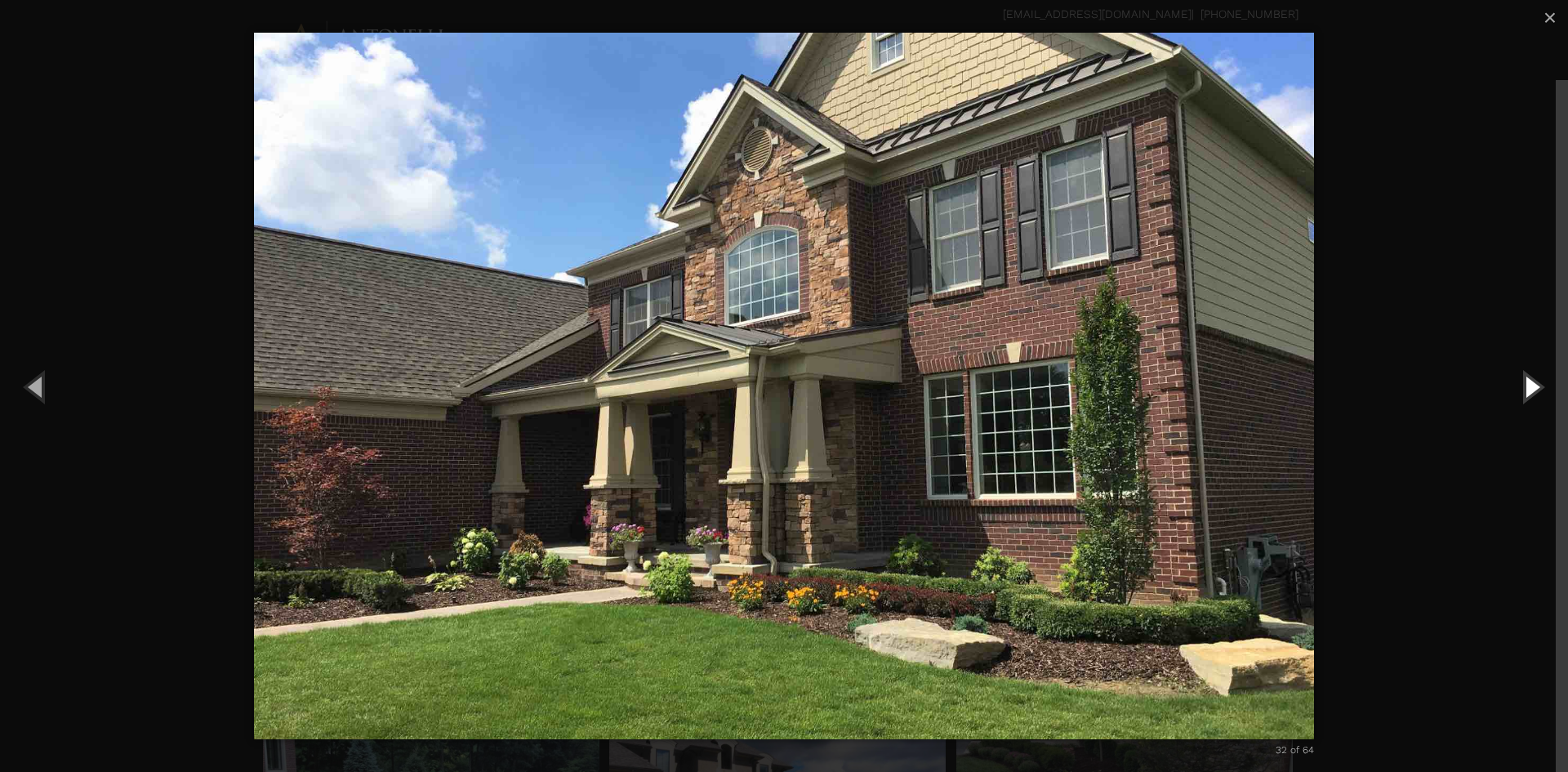
click at [1535, 386] on button "Next (Right arrow key)" at bounding box center [1531, 386] width 73 height 89
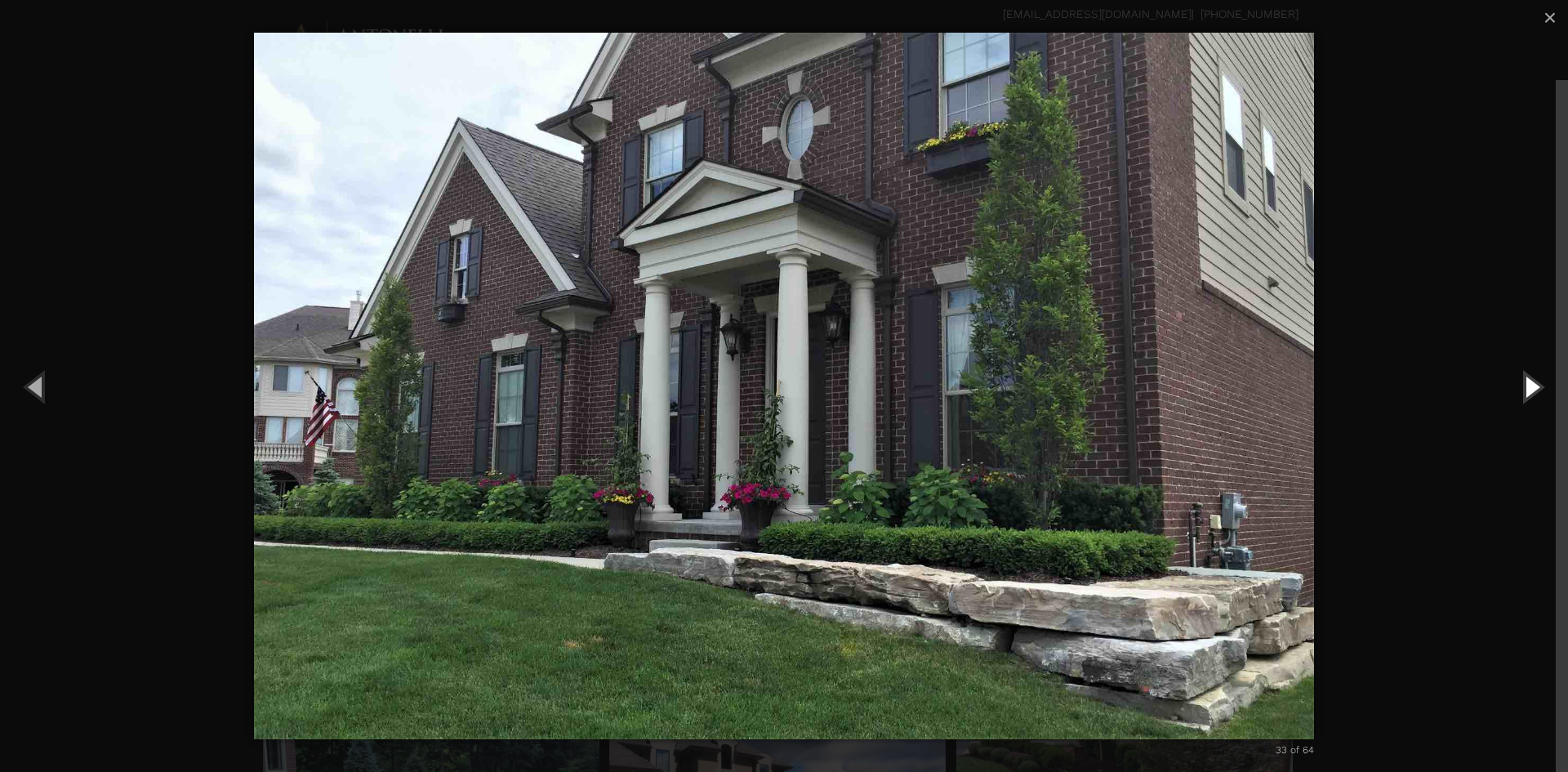
drag, startPoint x: 1535, startPoint y: 384, endPoint x: 1567, endPoint y: 394, distance: 33.5
click at [1555, 394] on button "Next (Right arrow key)" at bounding box center [1531, 386] width 73 height 89
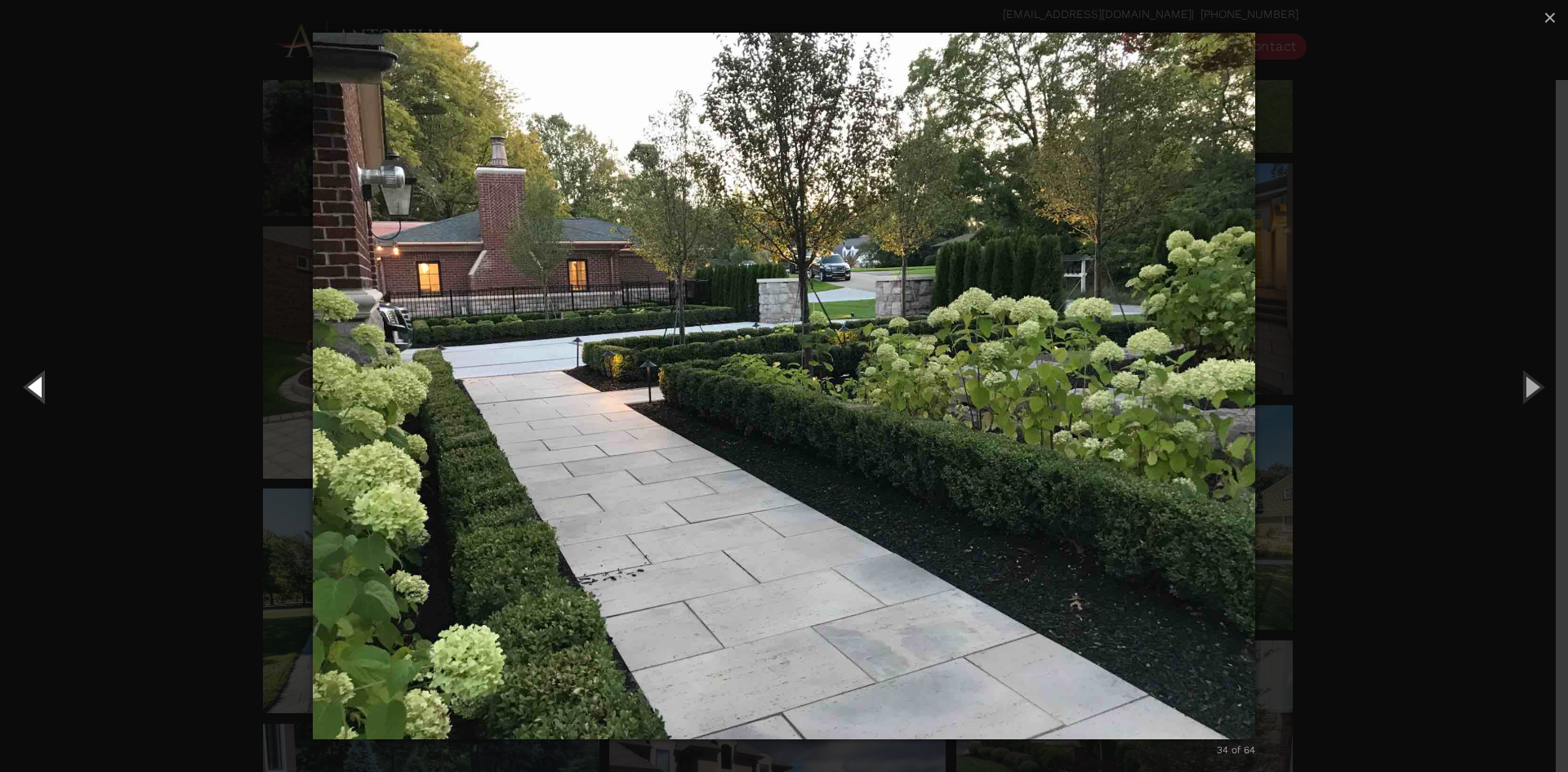
click at [36, 392] on button "Previous (Left arrow key)" at bounding box center [37, 386] width 73 height 89
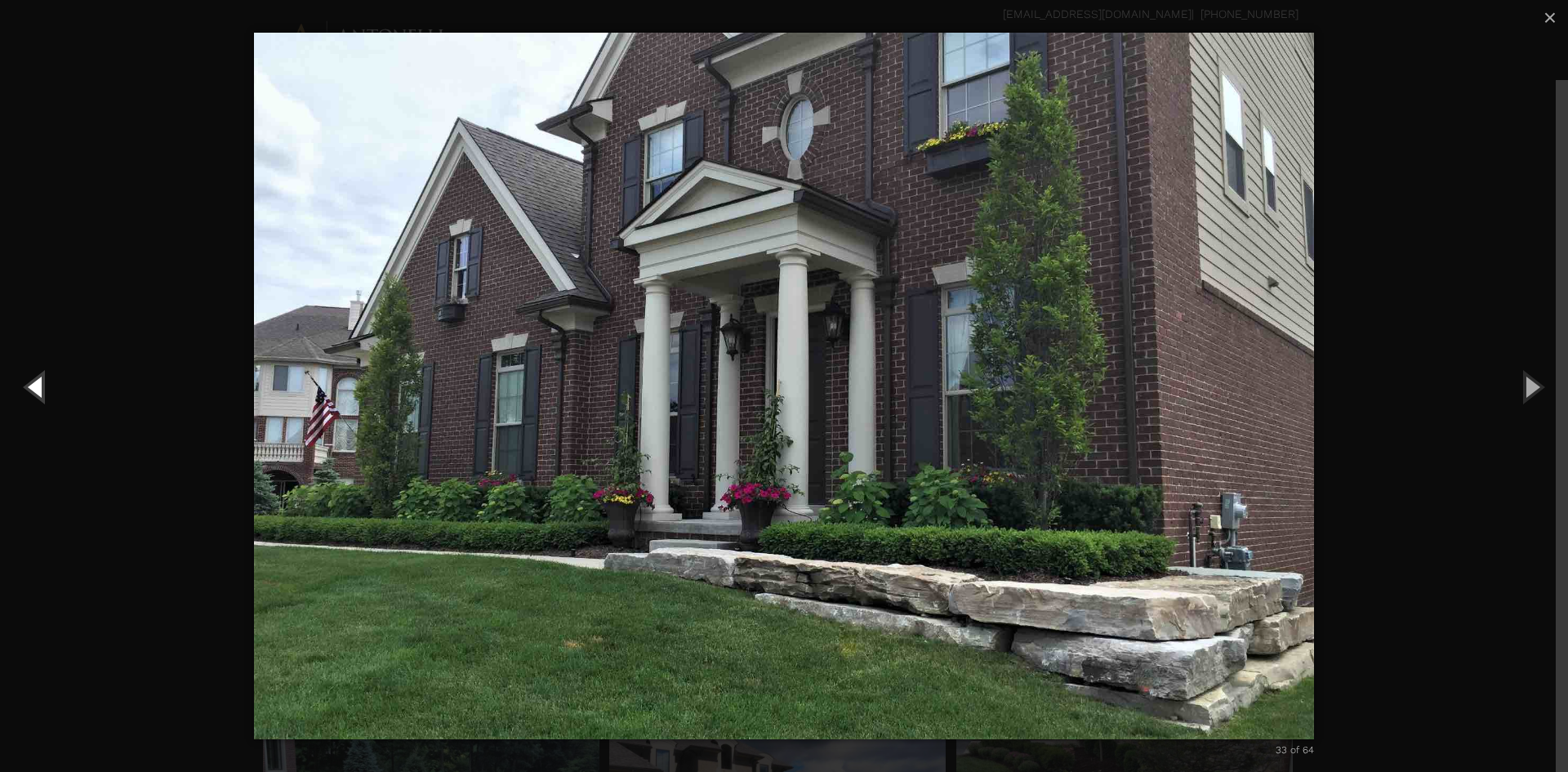
click at [41, 381] on button "Previous (Left arrow key)" at bounding box center [37, 386] width 73 height 89
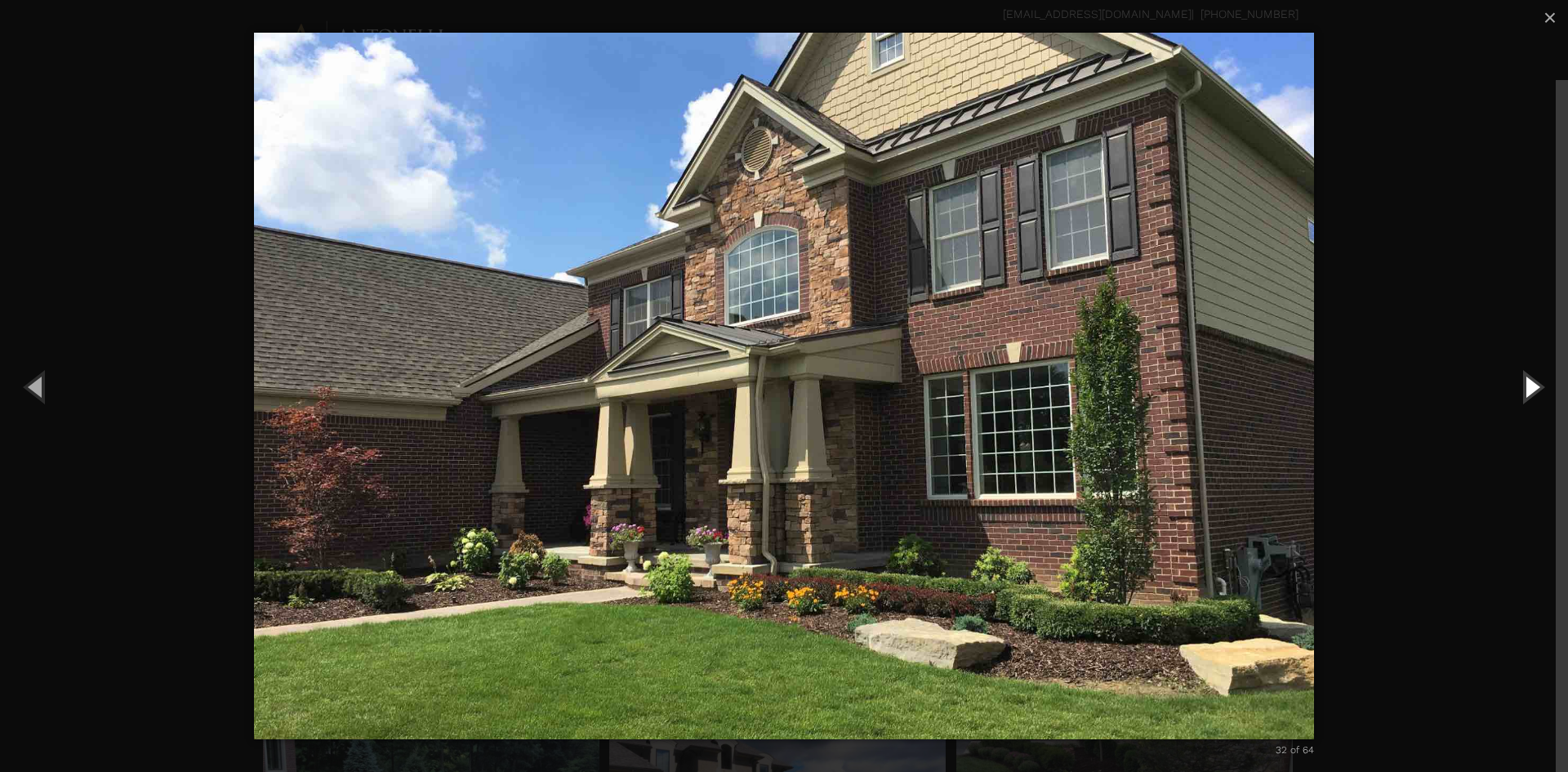
click at [1522, 392] on button "Next (Right arrow key)" at bounding box center [1531, 386] width 73 height 89
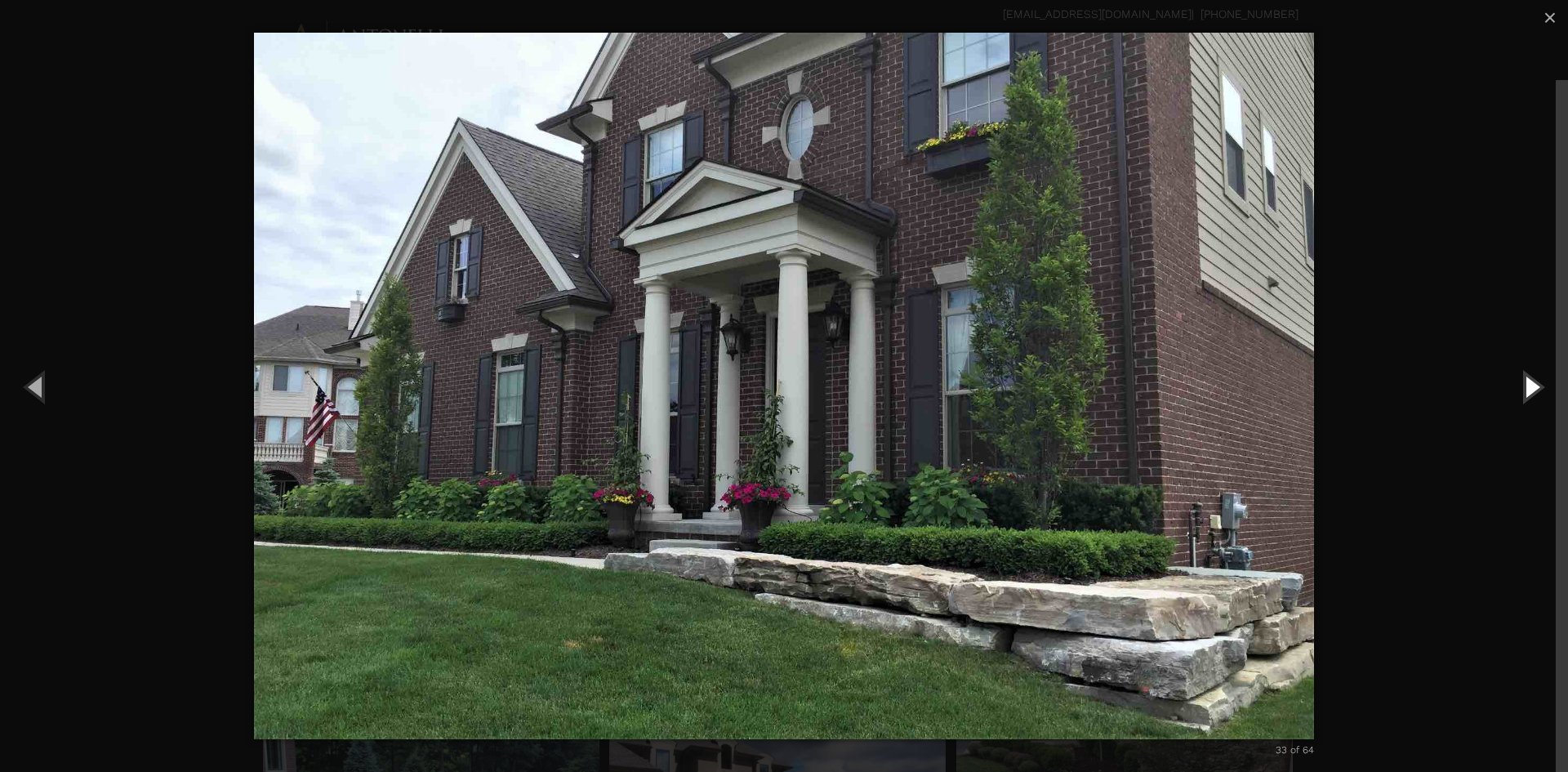
click at [1525, 392] on button "Next (Right arrow key)" at bounding box center [1531, 386] width 73 height 89
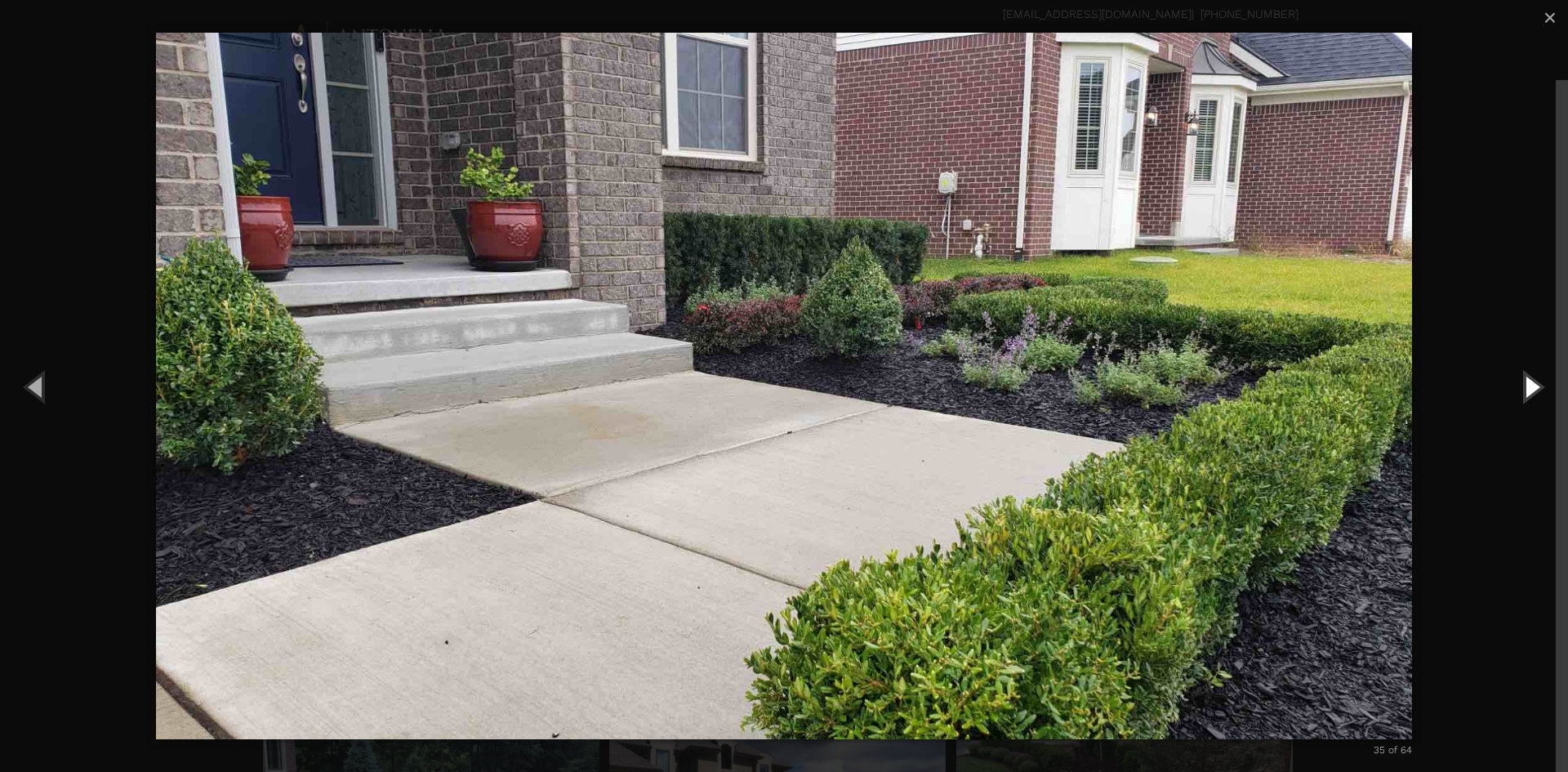
click at [1522, 392] on button "Next (Right arrow key)" at bounding box center [1531, 386] width 73 height 89
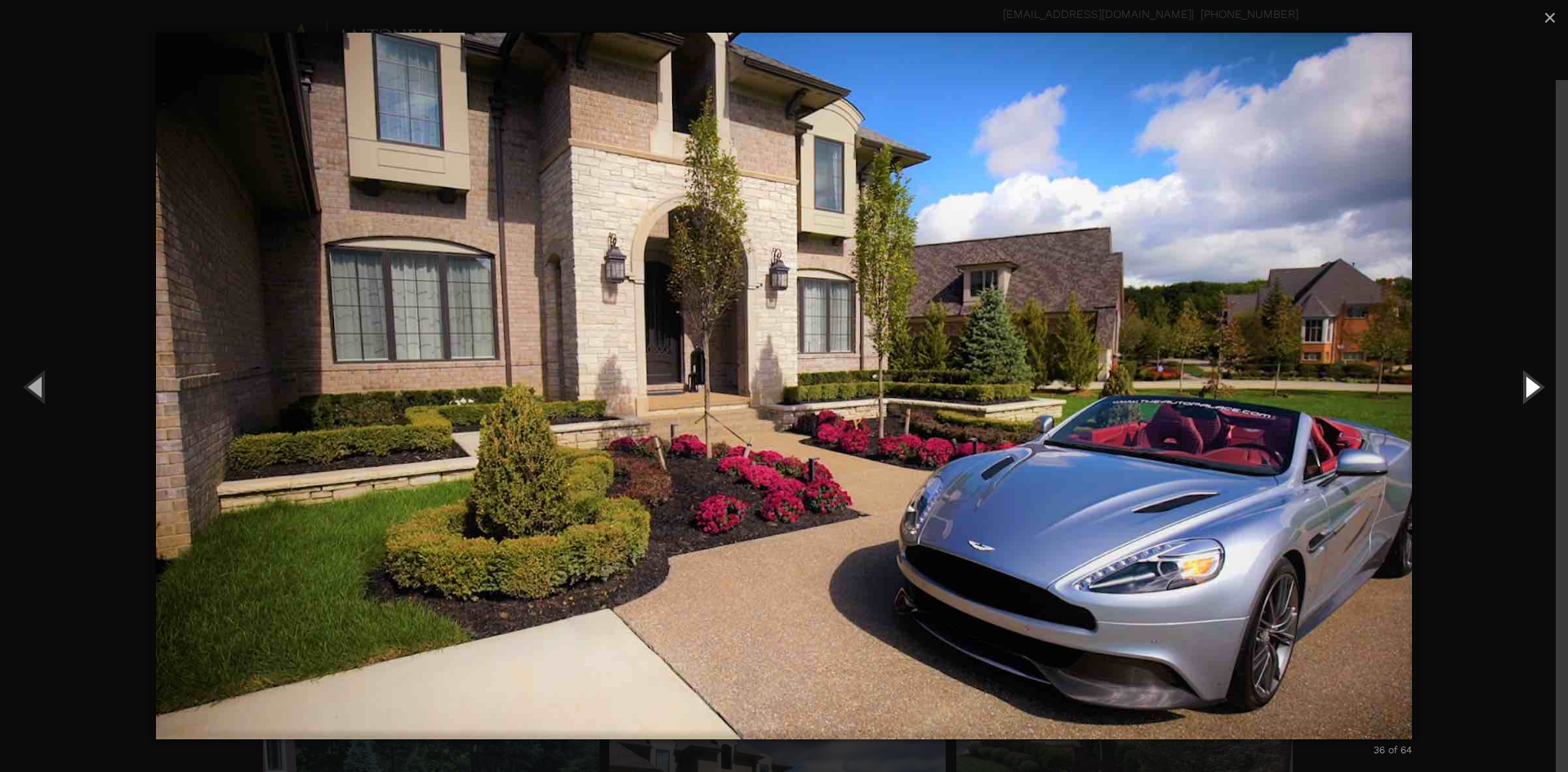
click at [1522, 392] on button "Next (Right arrow key)" at bounding box center [1531, 386] width 73 height 89
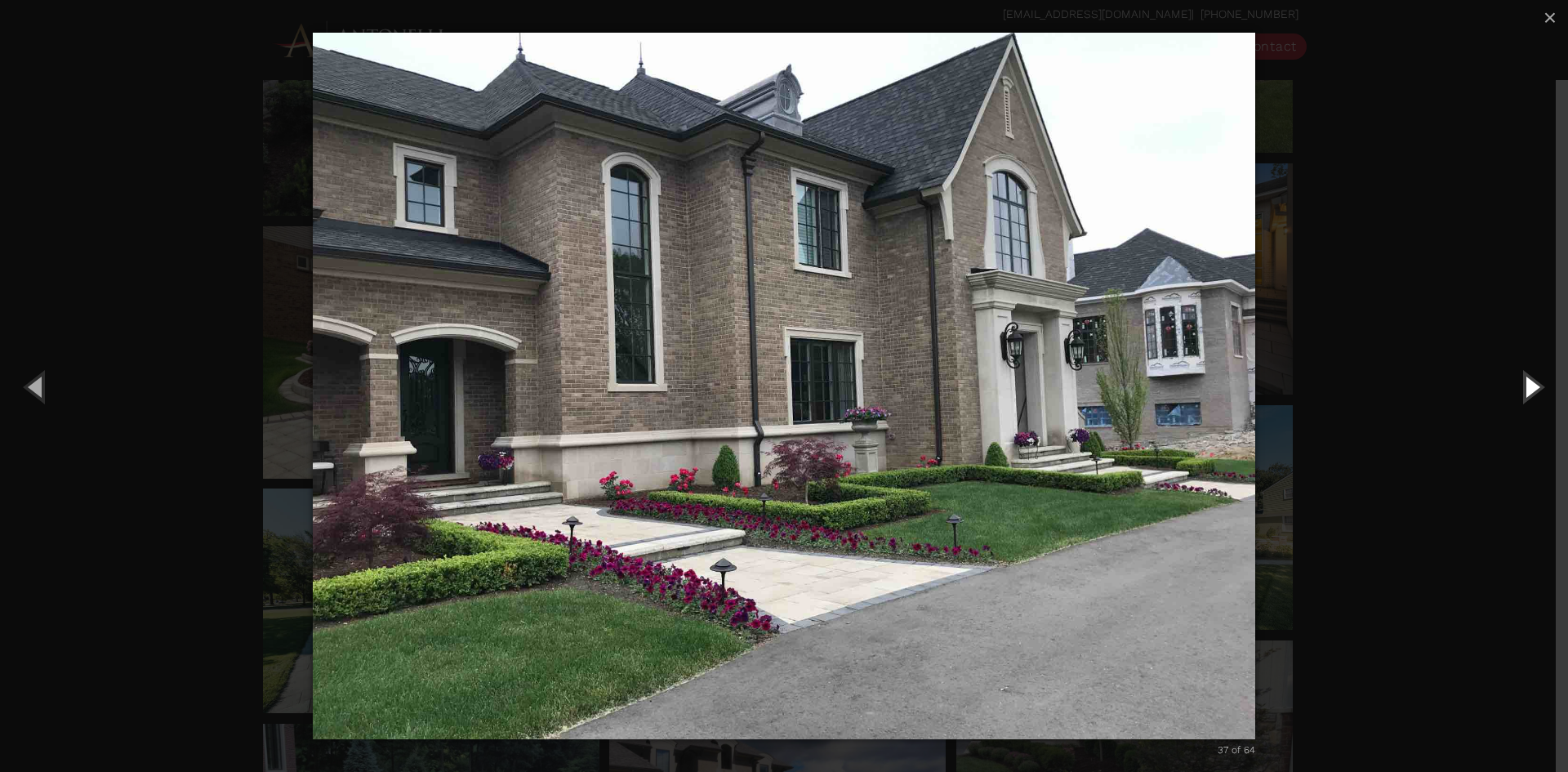
click at [1522, 392] on button "Next (Right arrow key)" at bounding box center [1531, 386] width 73 height 89
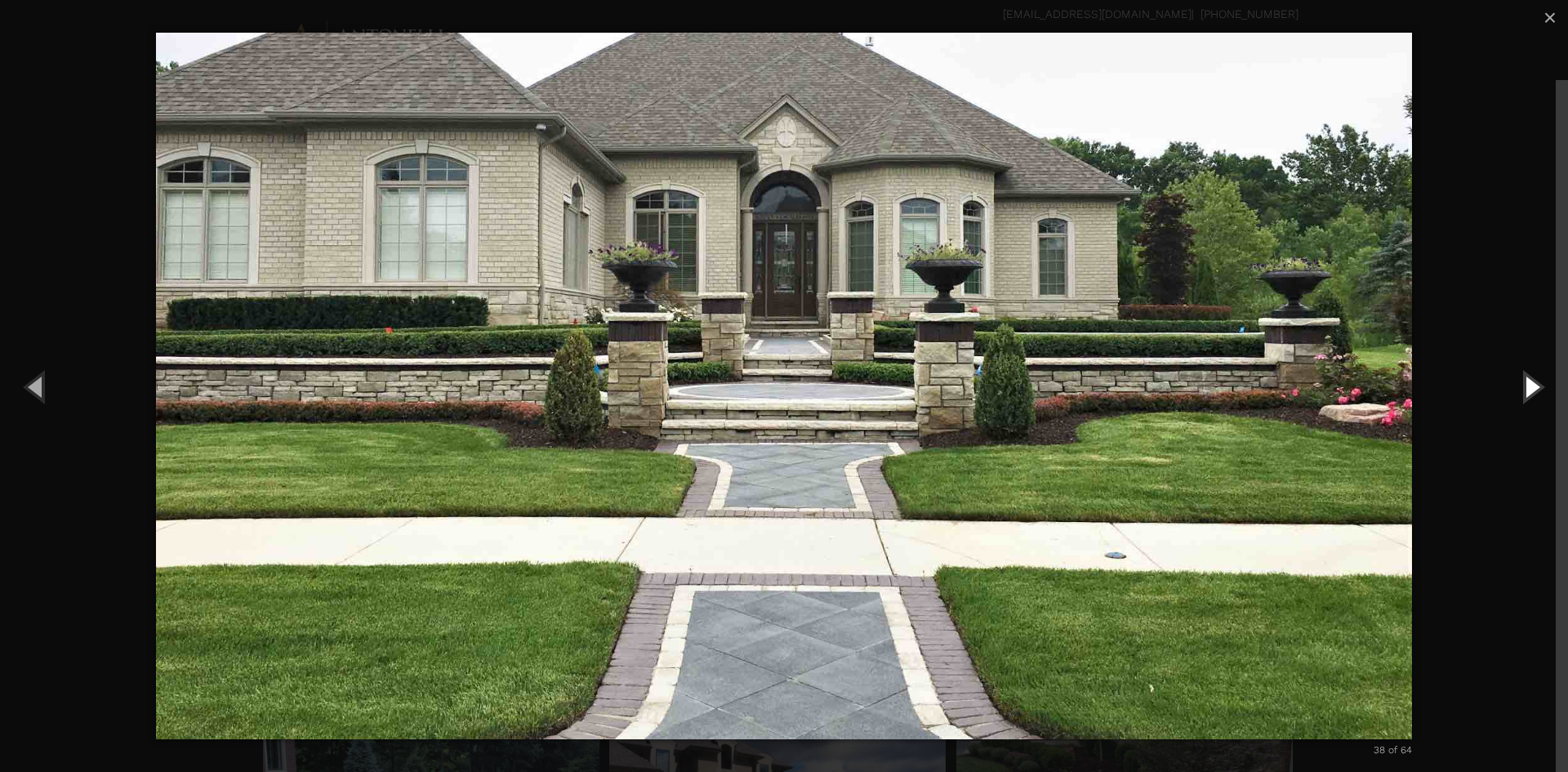
click at [1522, 392] on button "Next (Right arrow key)" at bounding box center [1531, 386] width 73 height 89
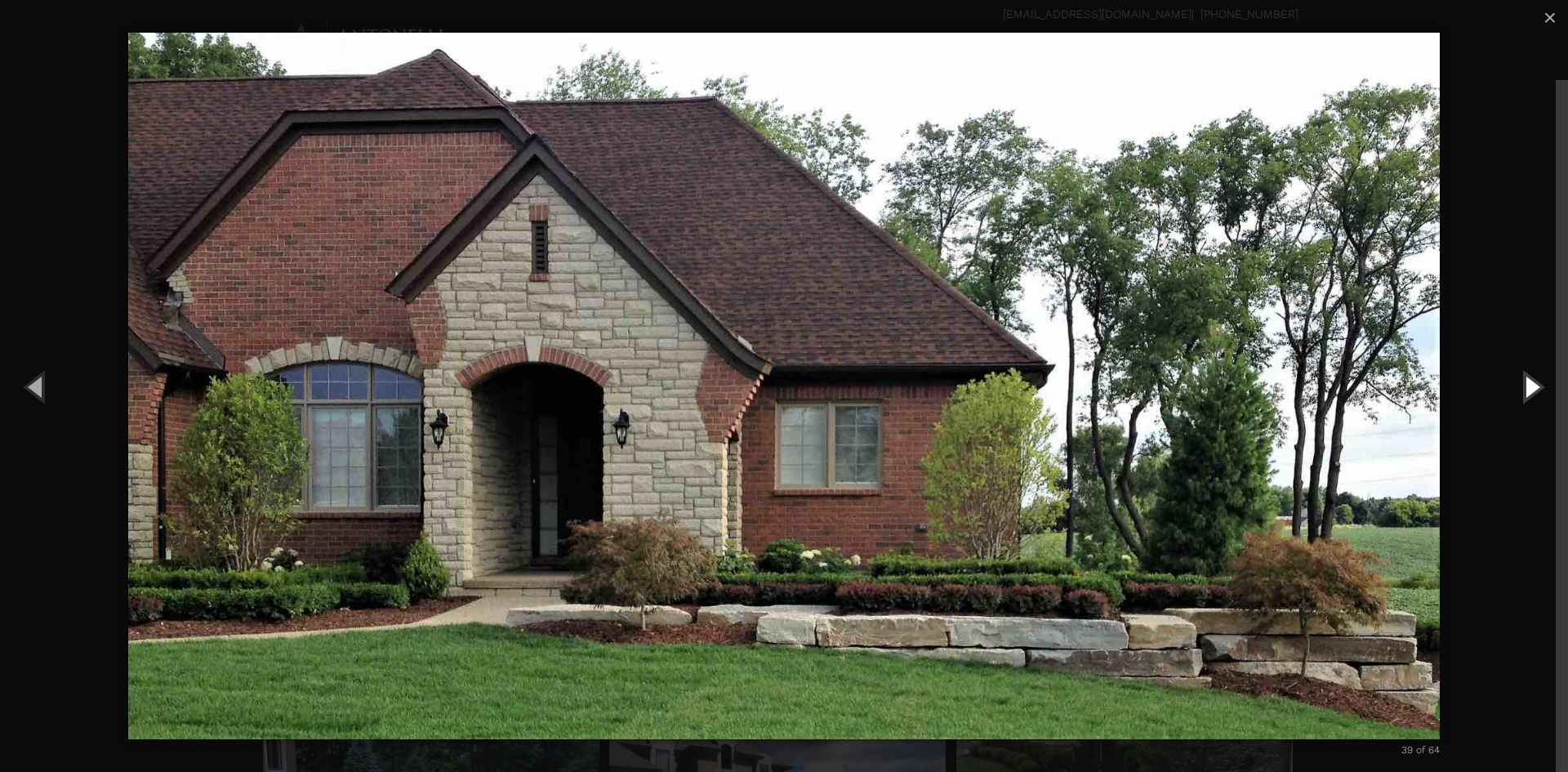
click at [1522, 392] on button "Next (Right arrow key)" at bounding box center [1531, 386] width 73 height 89
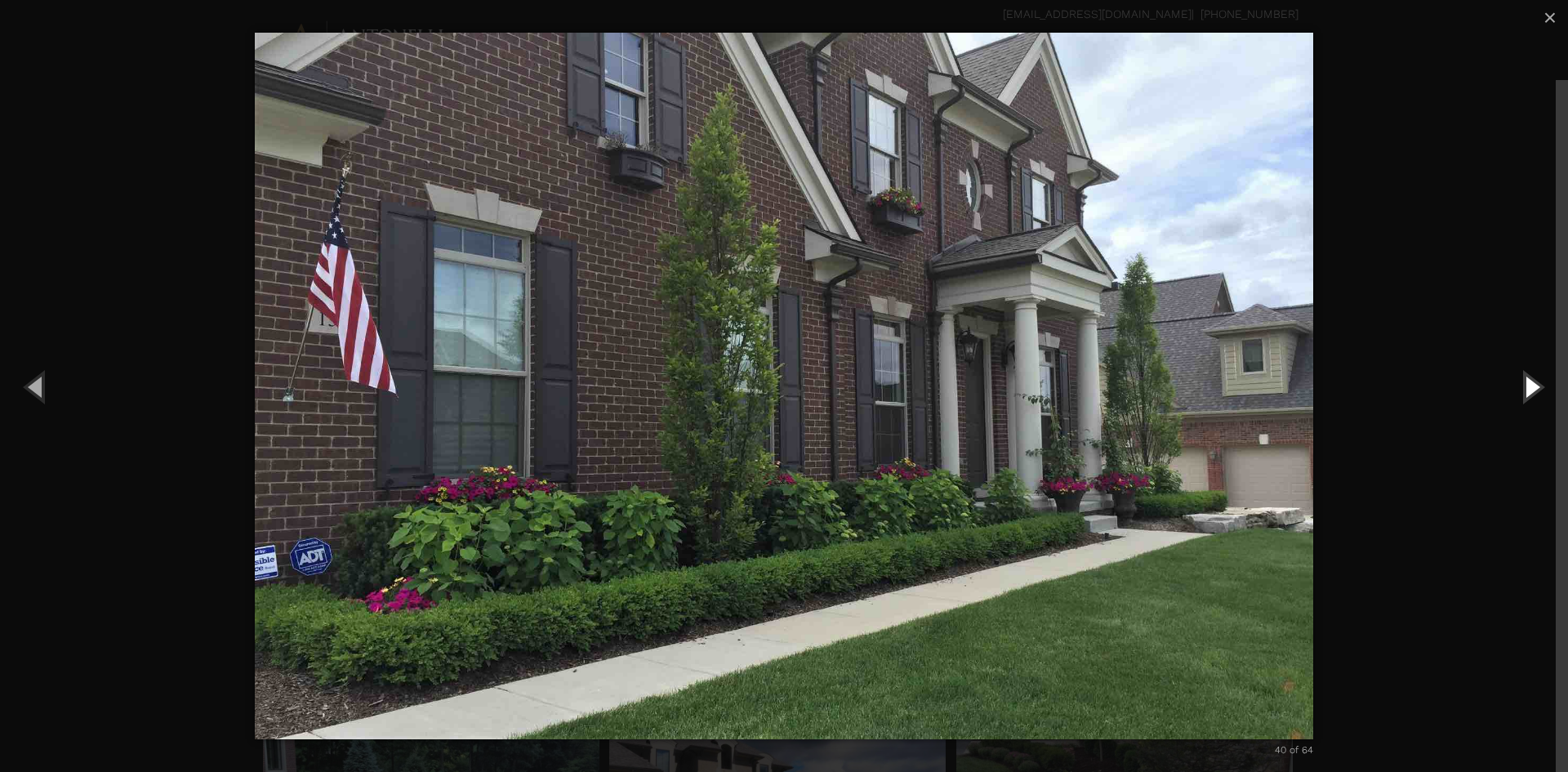
click at [1519, 394] on button "Next (Right arrow key)" at bounding box center [1531, 386] width 73 height 89
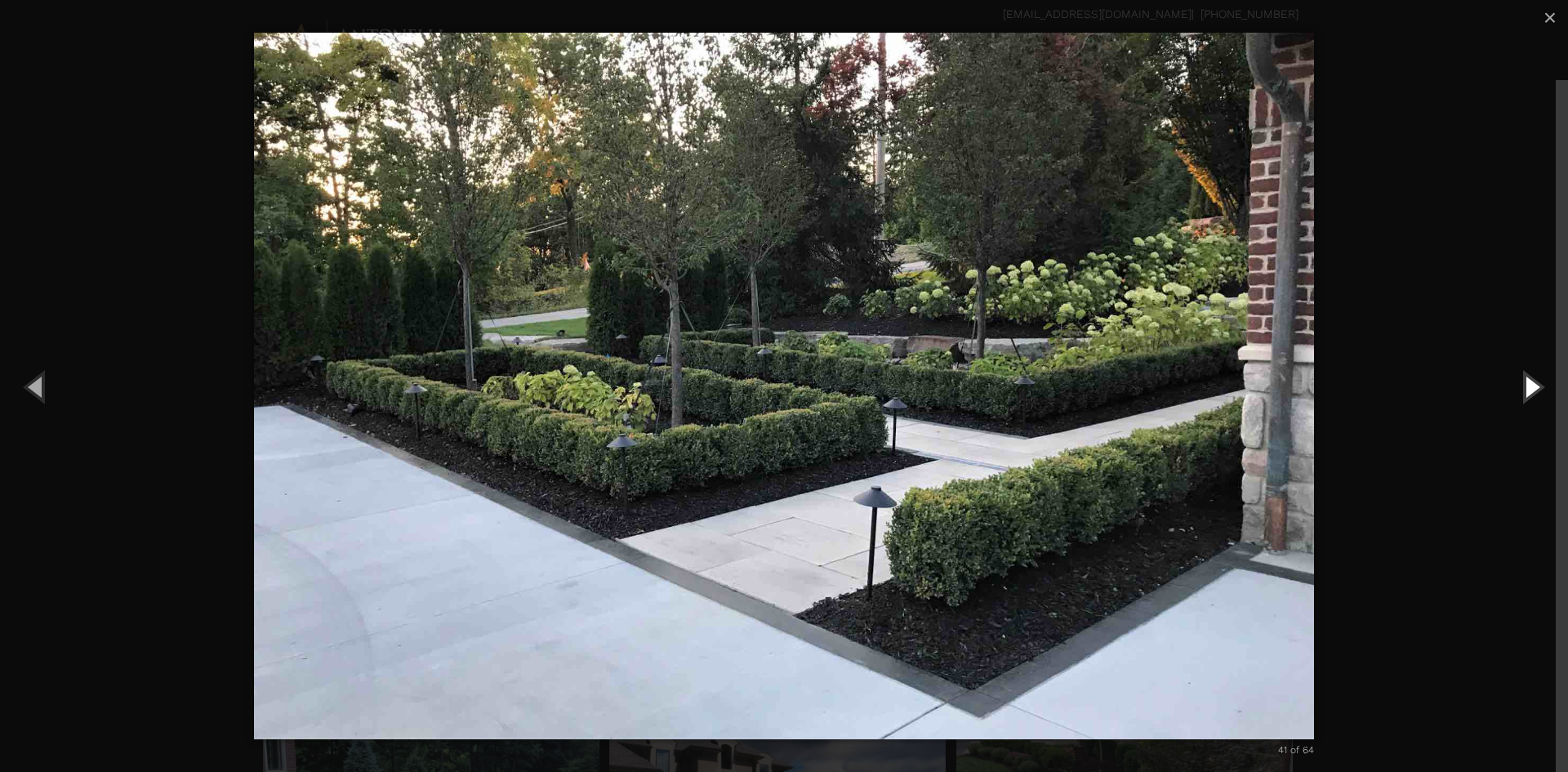
click at [1519, 394] on button "Next (Right arrow key)" at bounding box center [1531, 386] width 73 height 89
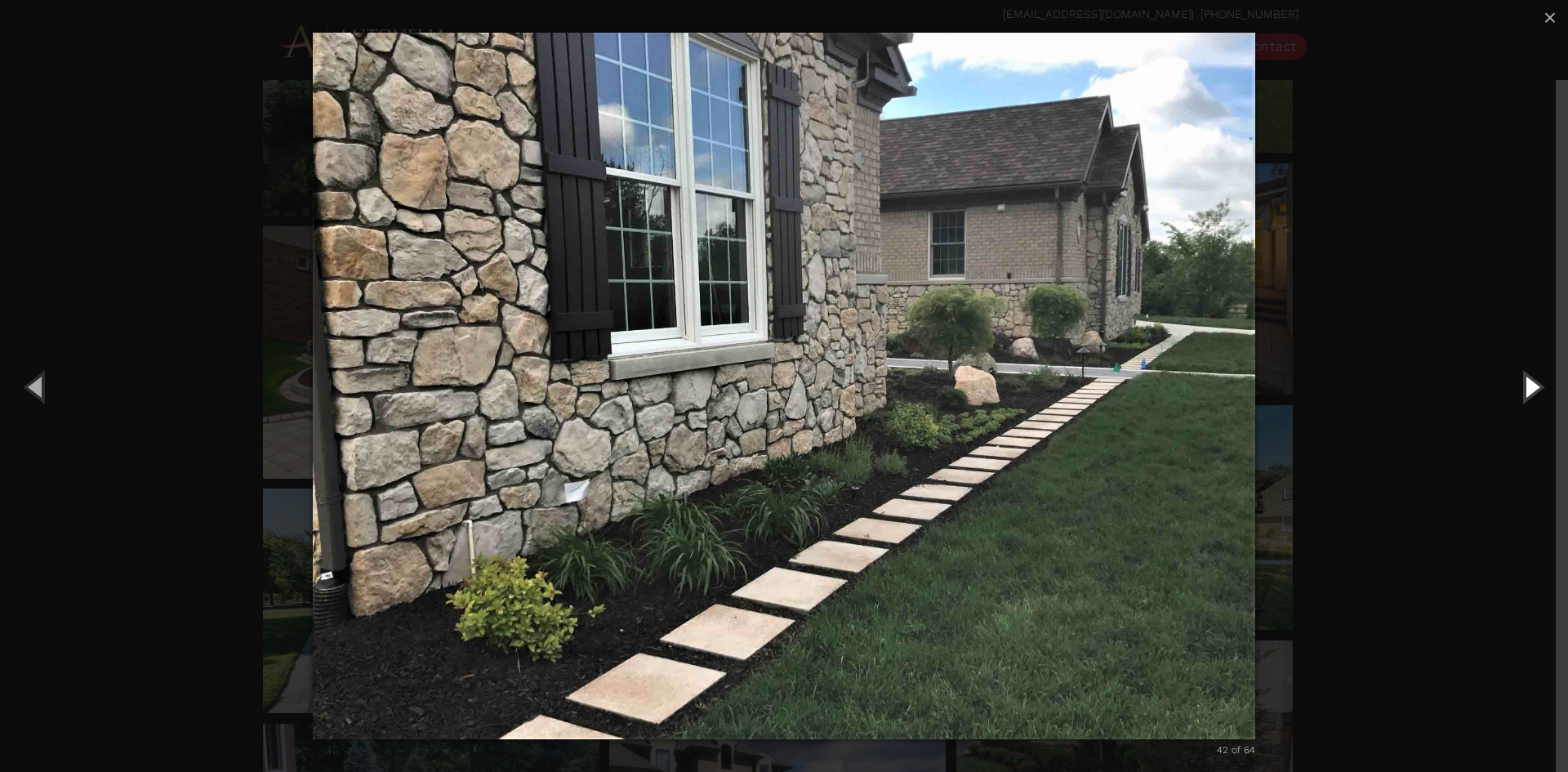
click at [1519, 392] on button "Next (Right arrow key)" at bounding box center [1531, 386] width 73 height 89
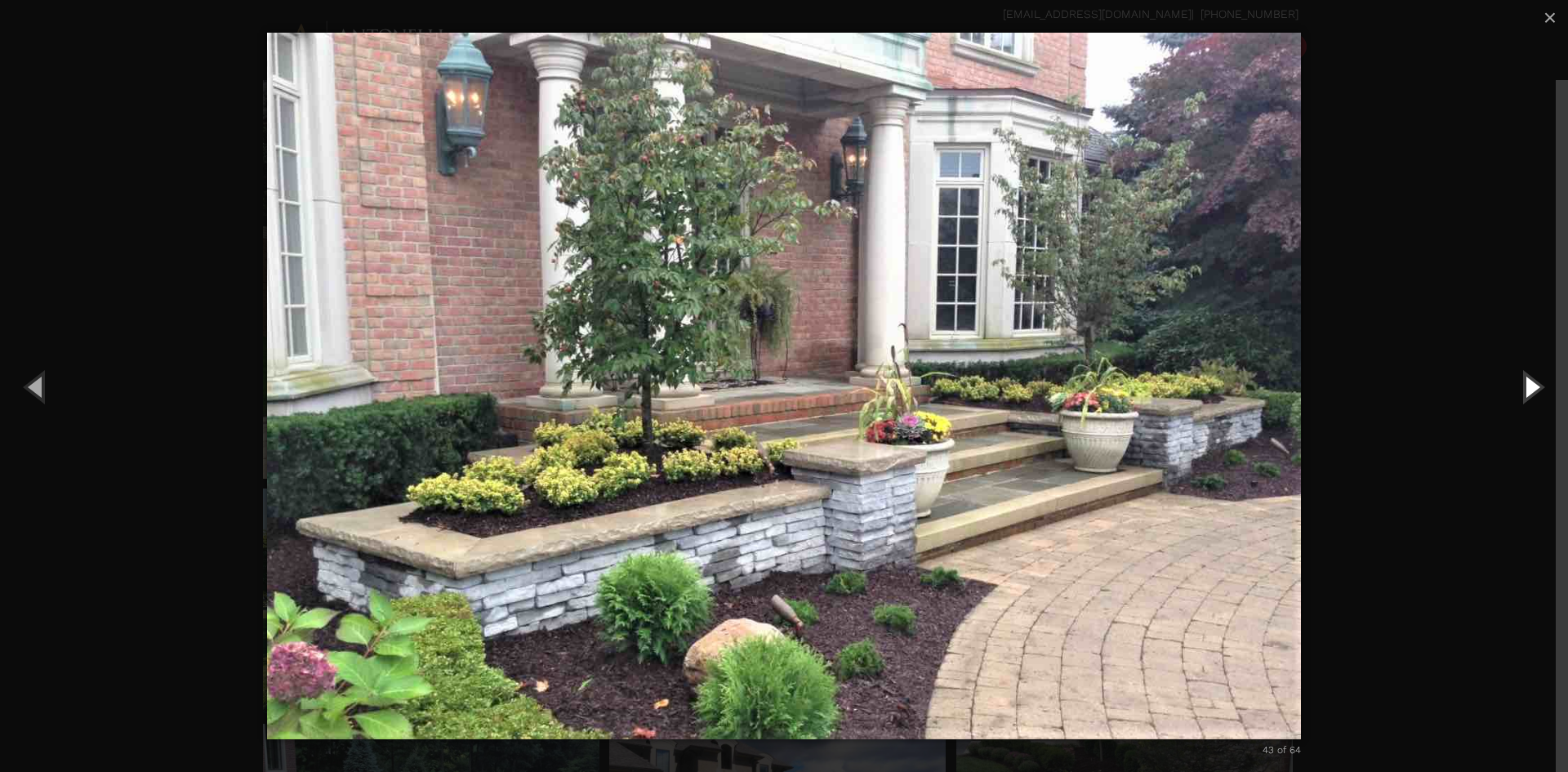
click at [1519, 392] on button "Next (Right arrow key)" at bounding box center [1531, 386] width 73 height 89
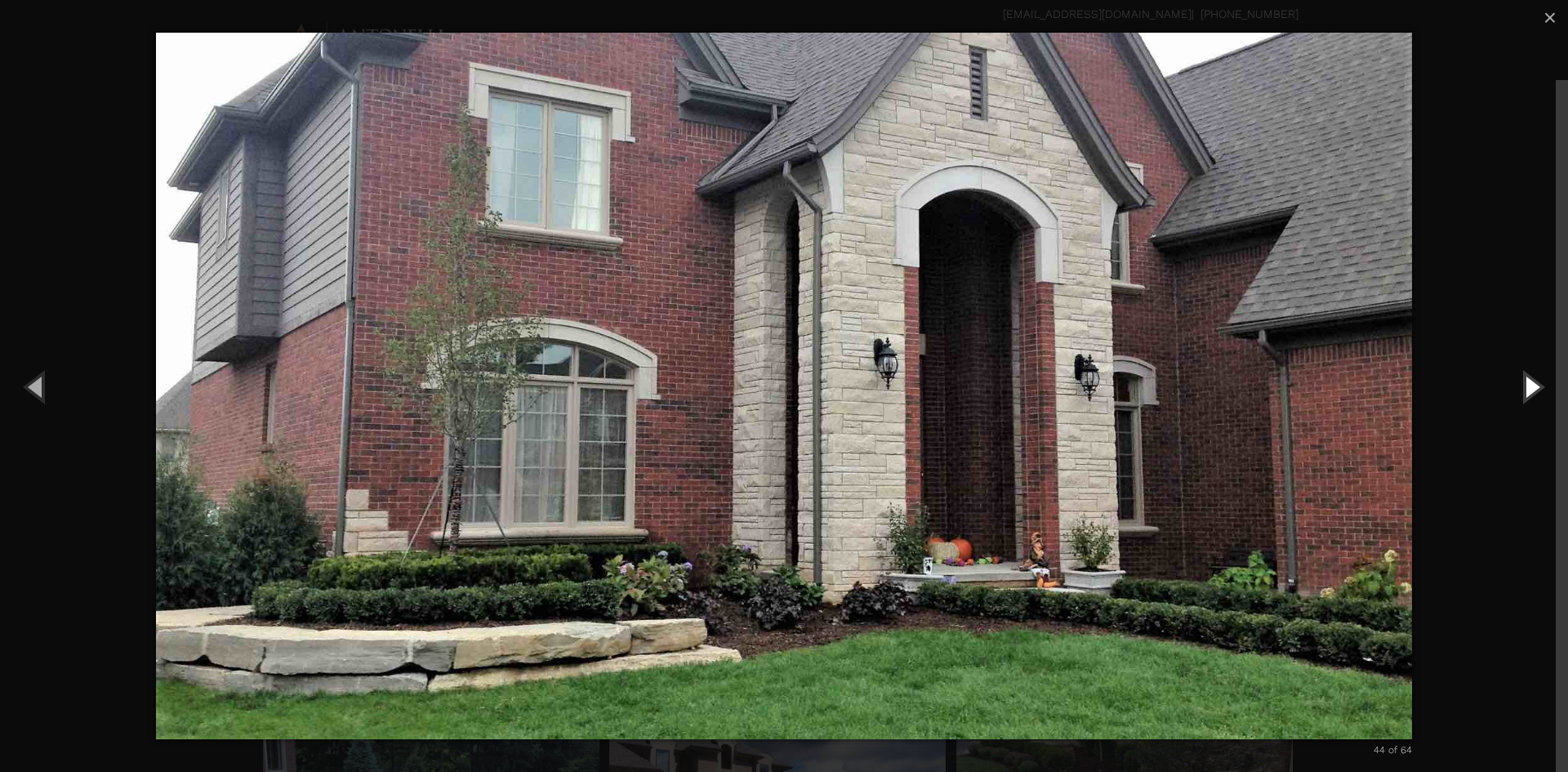
click at [1519, 392] on button "Next (Right arrow key)" at bounding box center [1531, 386] width 73 height 89
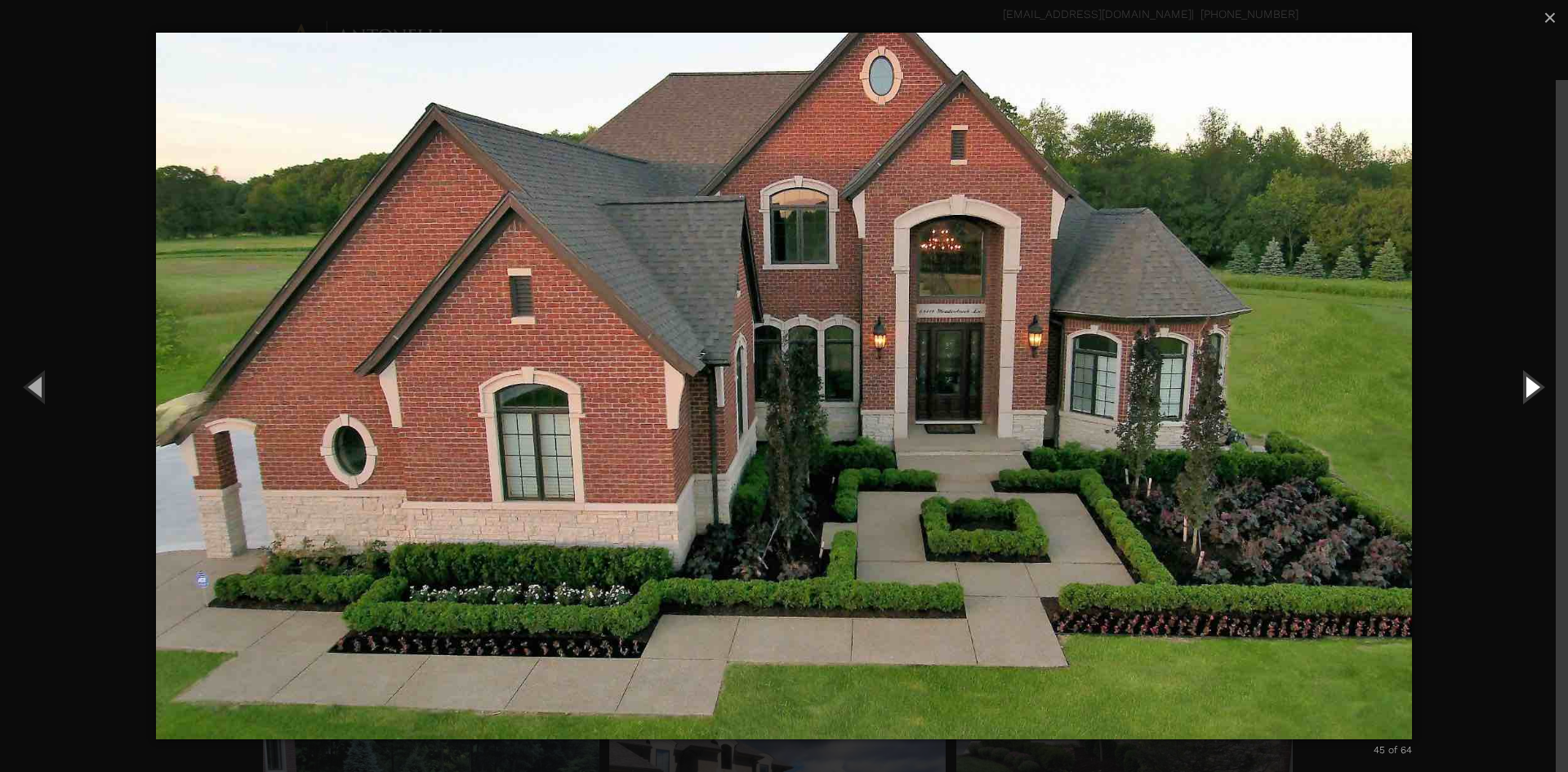
click at [1525, 388] on button "Next (Right arrow key)" at bounding box center [1531, 386] width 73 height 89
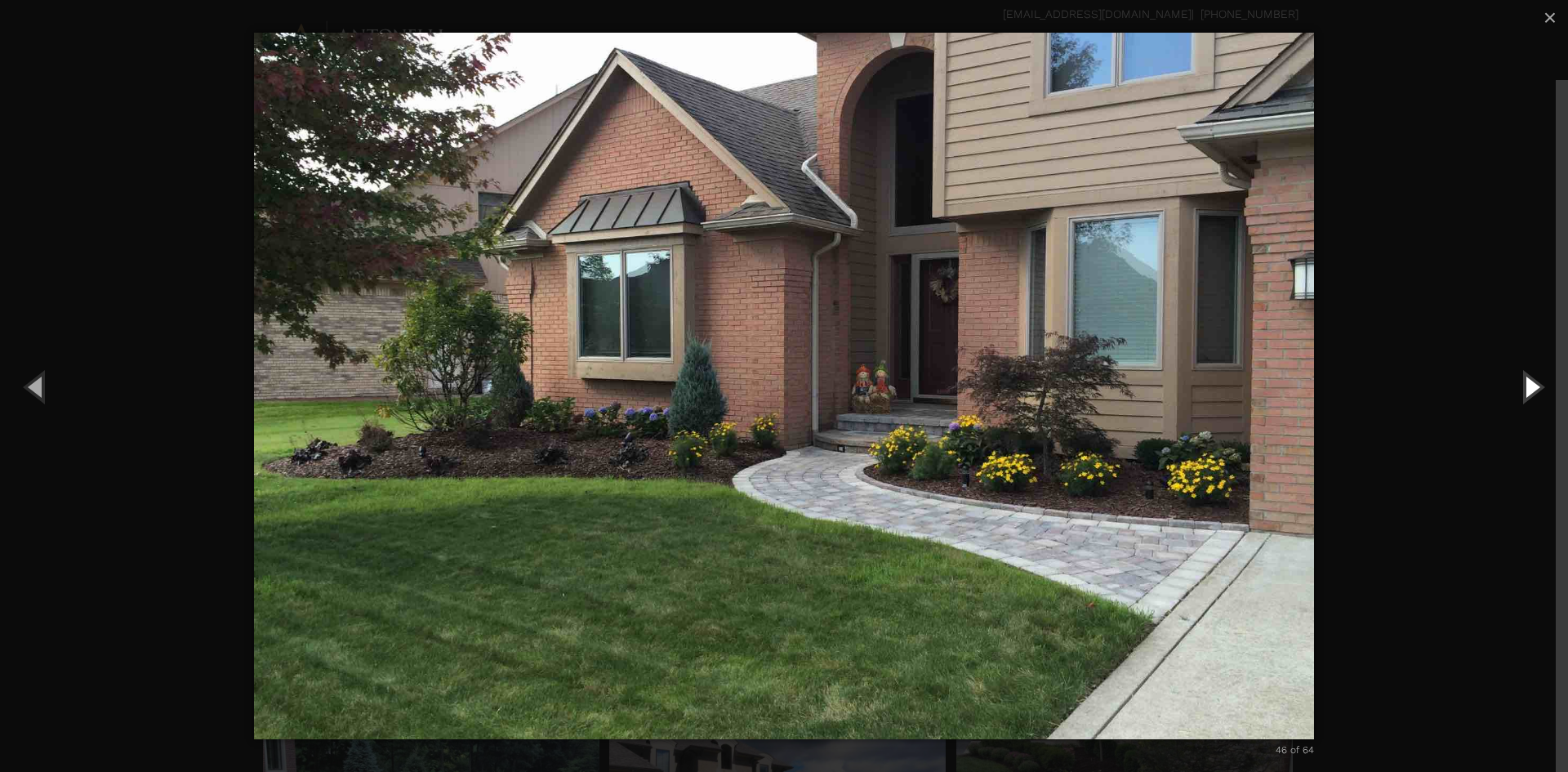
click at [1525, 388] on button "Next (Right arrow key)" at bounding box center [1531, 386] width 73 height 89
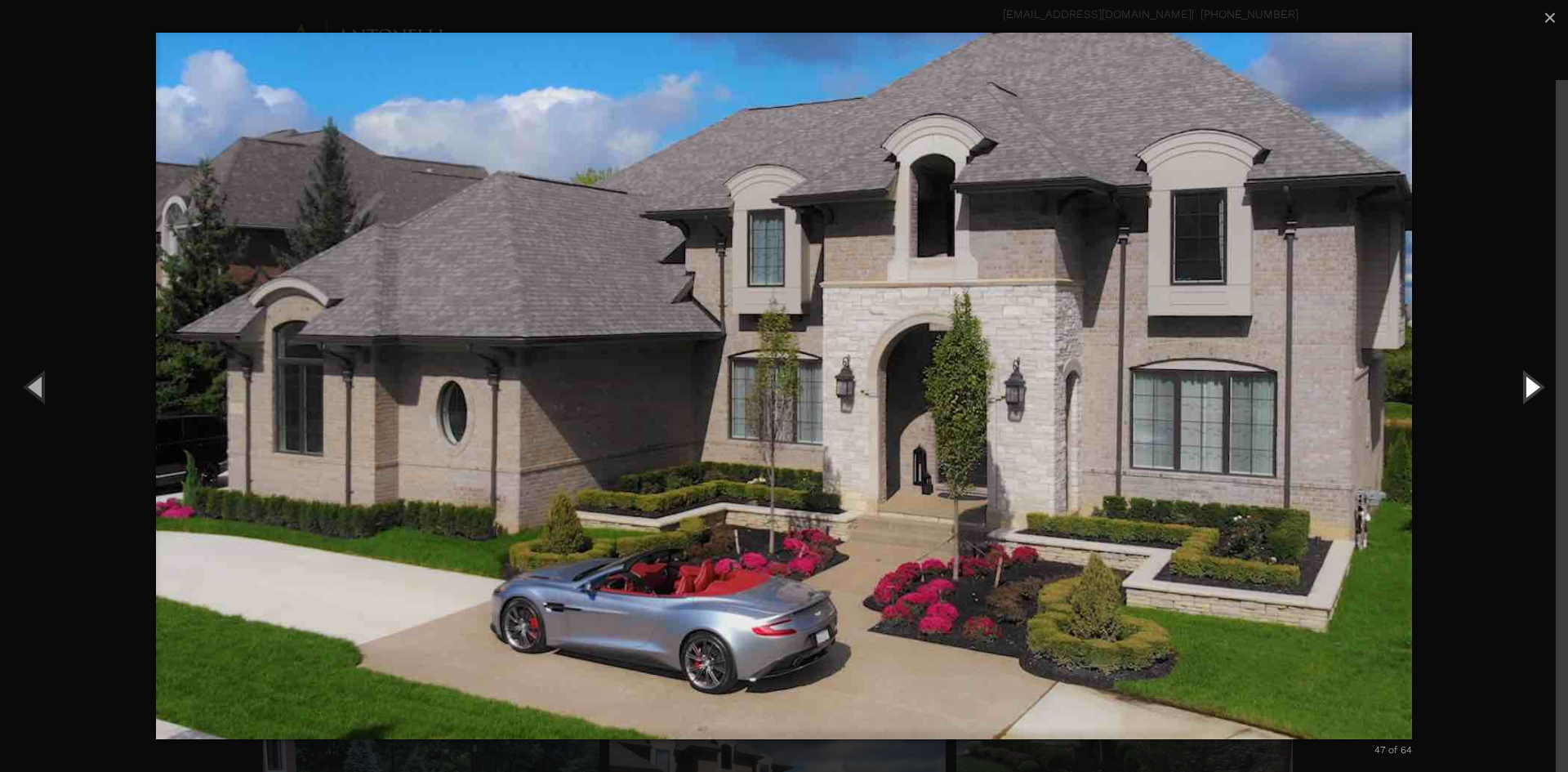
click at [1525, 388] on button "Next (Right arrow key)" at bounding box center [1531, 386] width 73 height 89
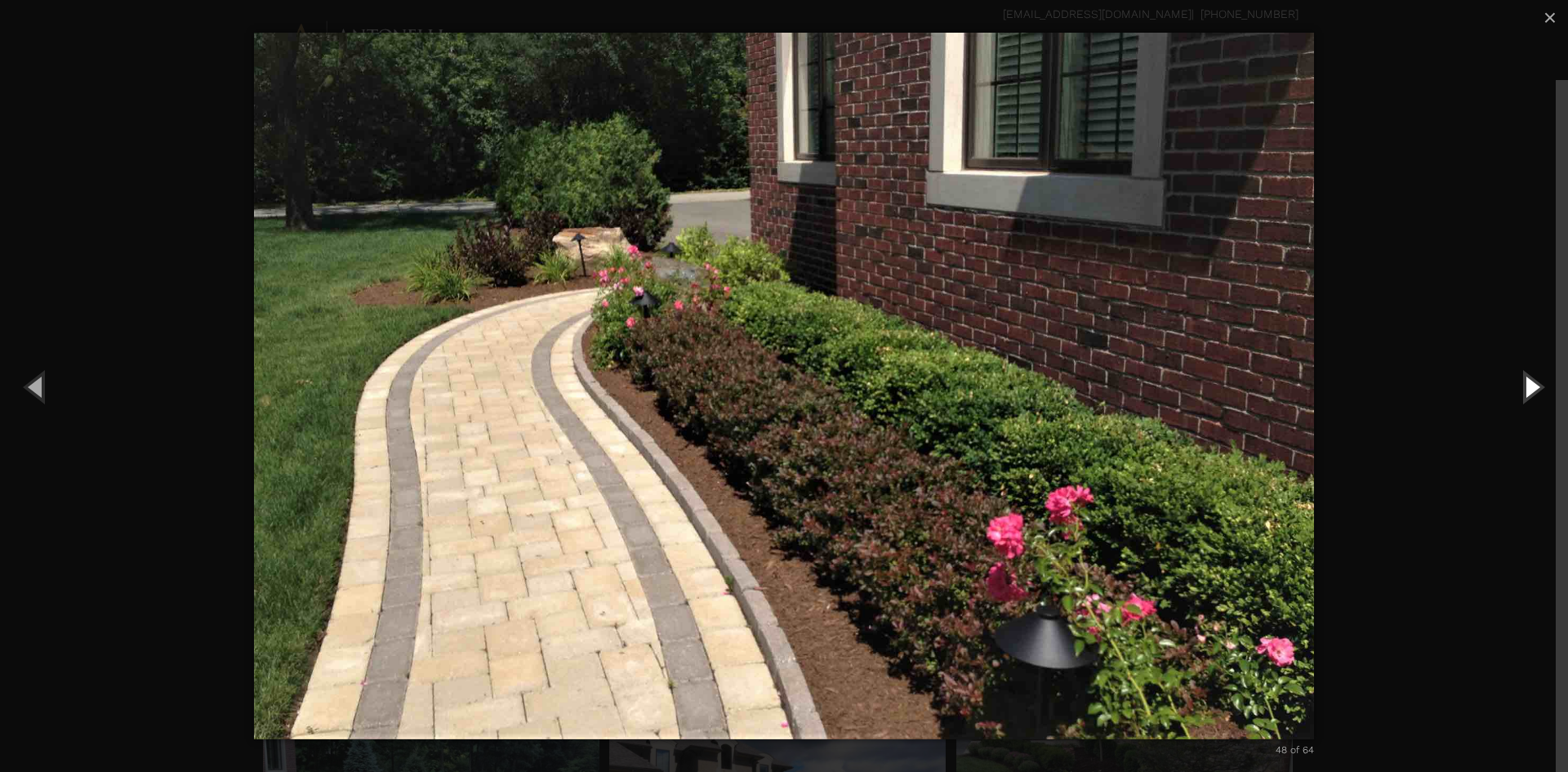
click at [1525, 388] on button "Next (Right arrow key)" at bounding box center [1531, 386] width 73 height 89
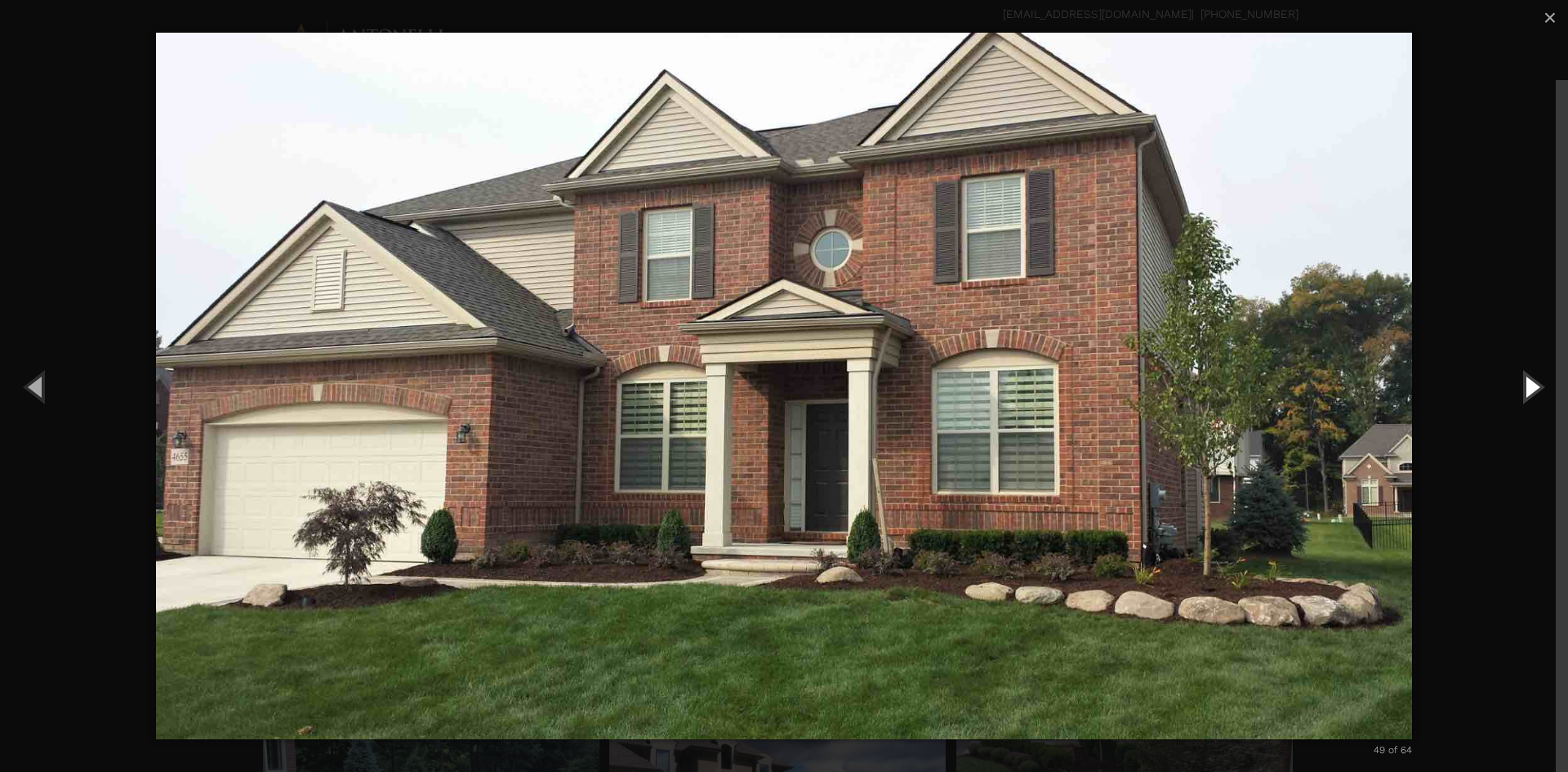
click at [1525, 388] on button "Next (Right arrow key)" at bounding box center [1531, 386] width 73 height 89
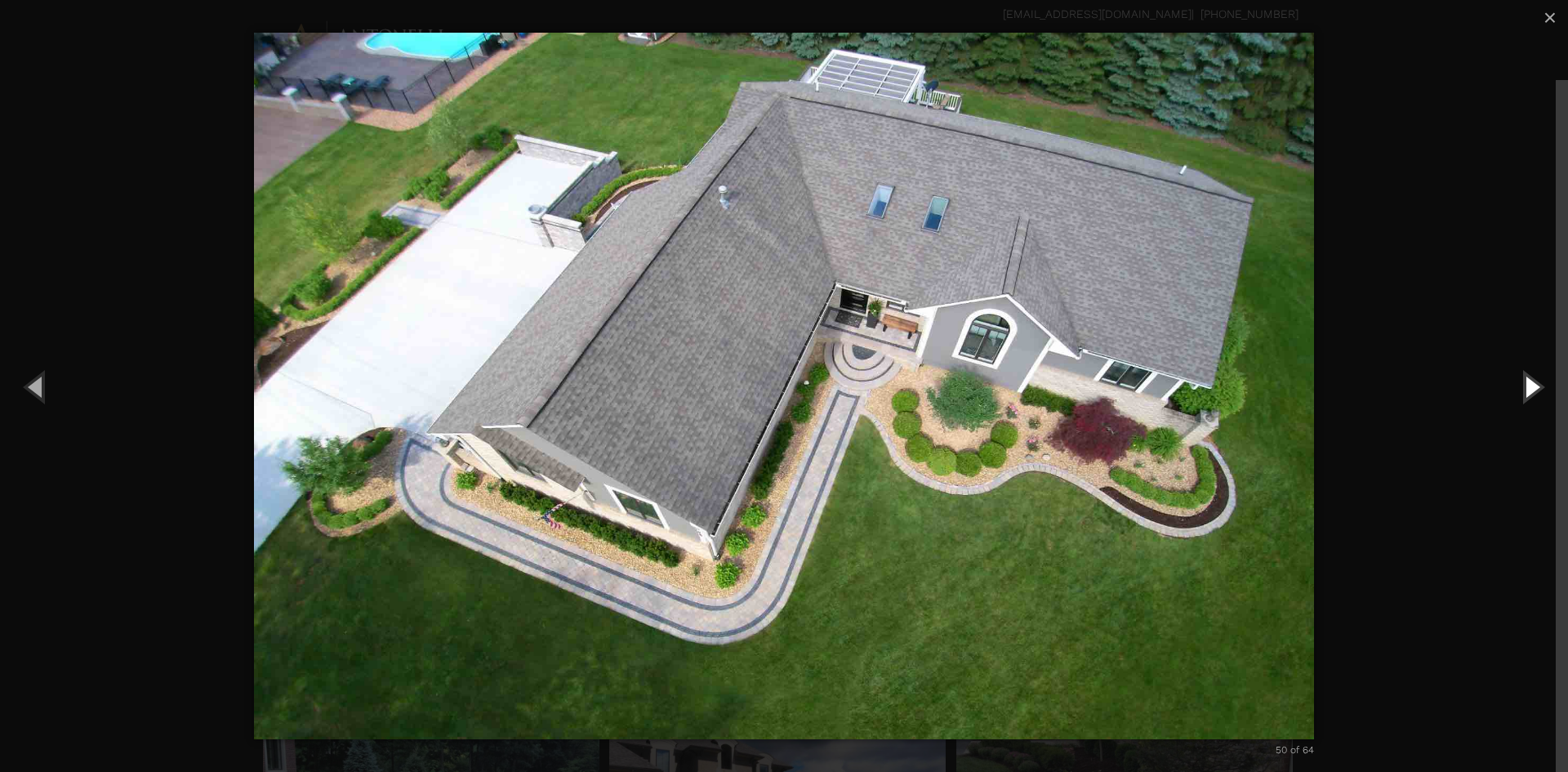
click at [1525, 388] on button "Next (Right arrow key)" at bounding box center [1531, 386] width 73 height 89
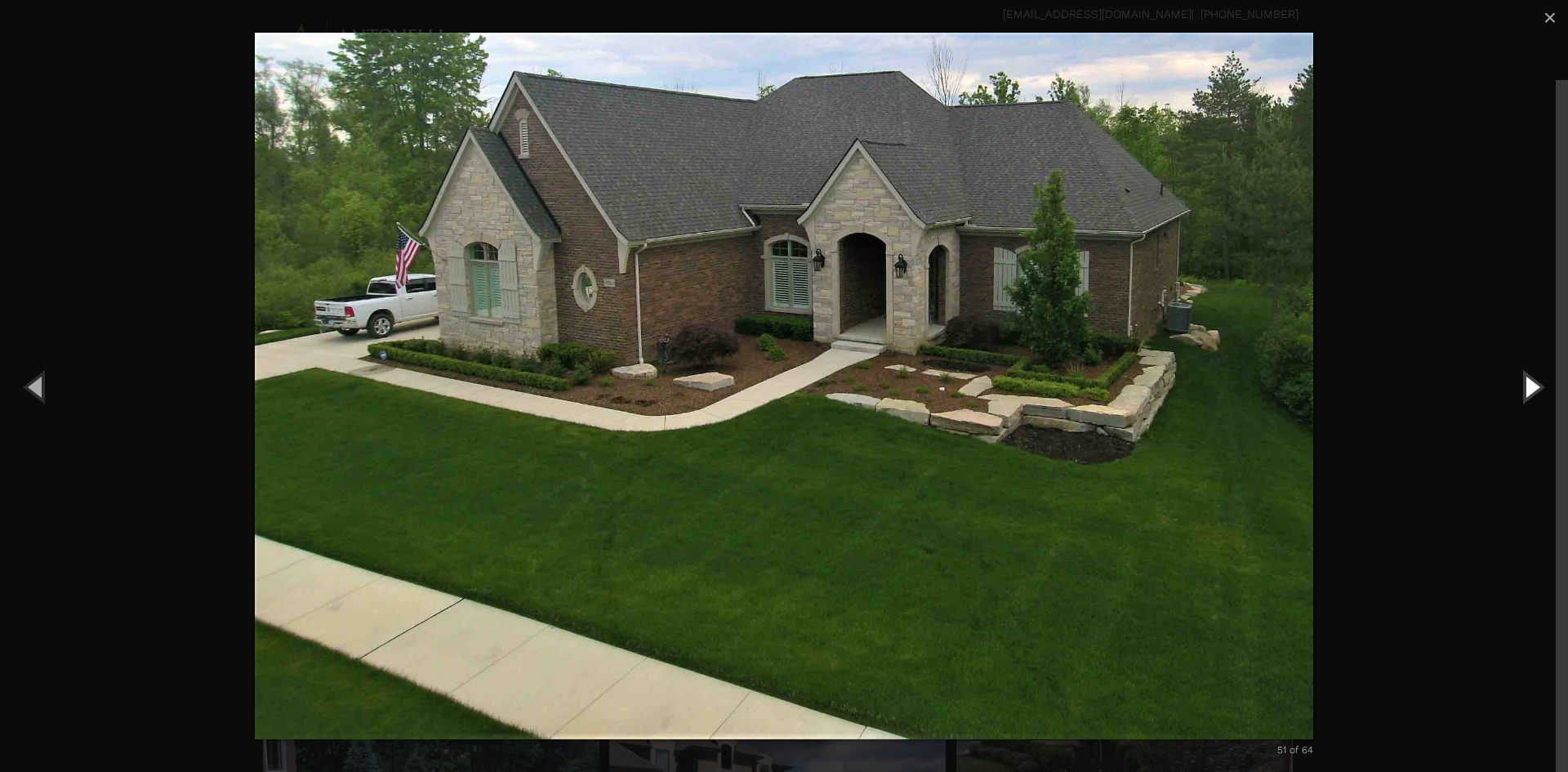
click at [1525, 388] on button "Next (Right arrow key)" at bounding box center [1531, 386] width 73 height 89
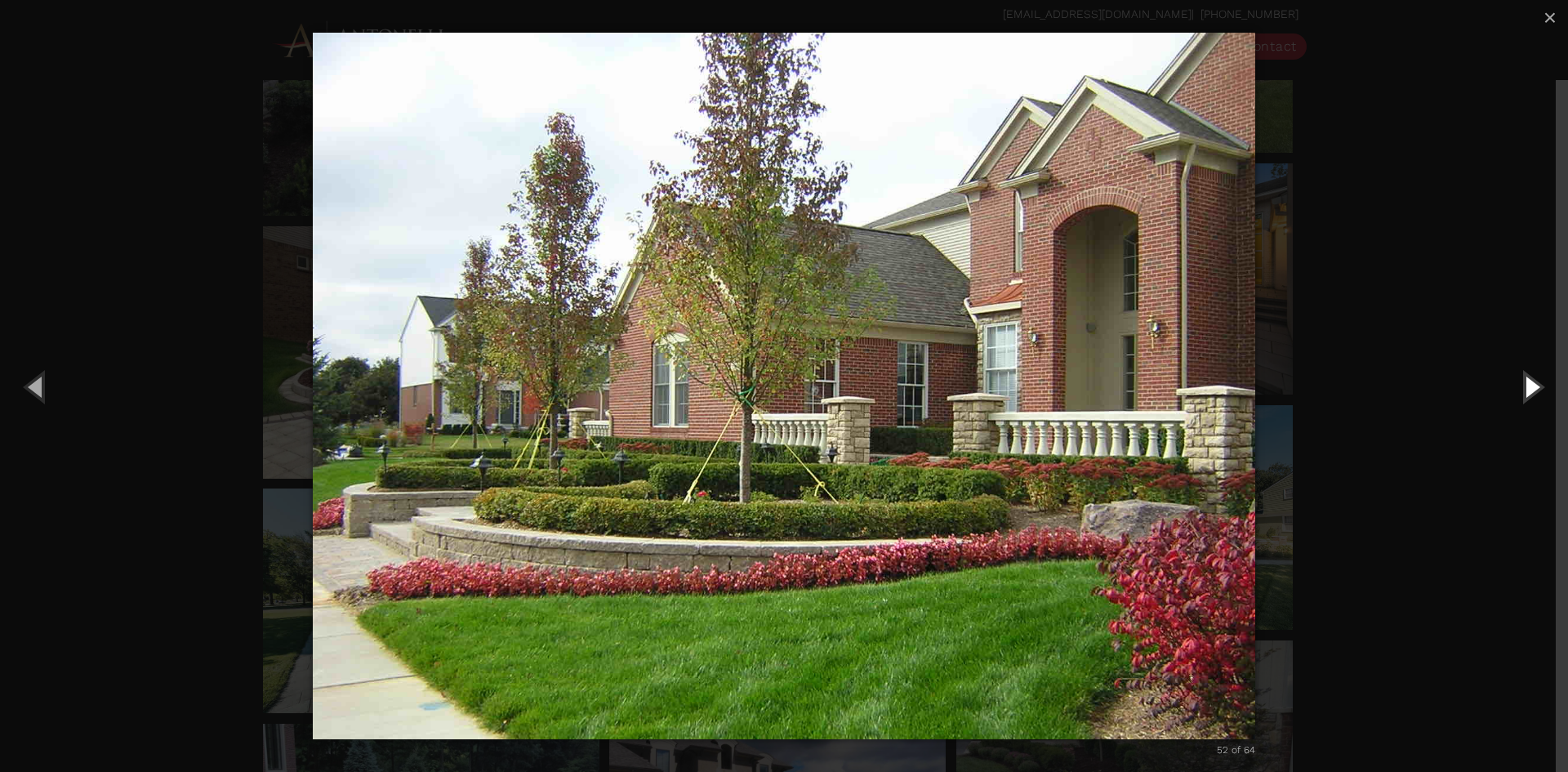
click at [1525, 388] on button "Next (Right arrow key)" at bounding box center [1531, 386] width 73 height 89
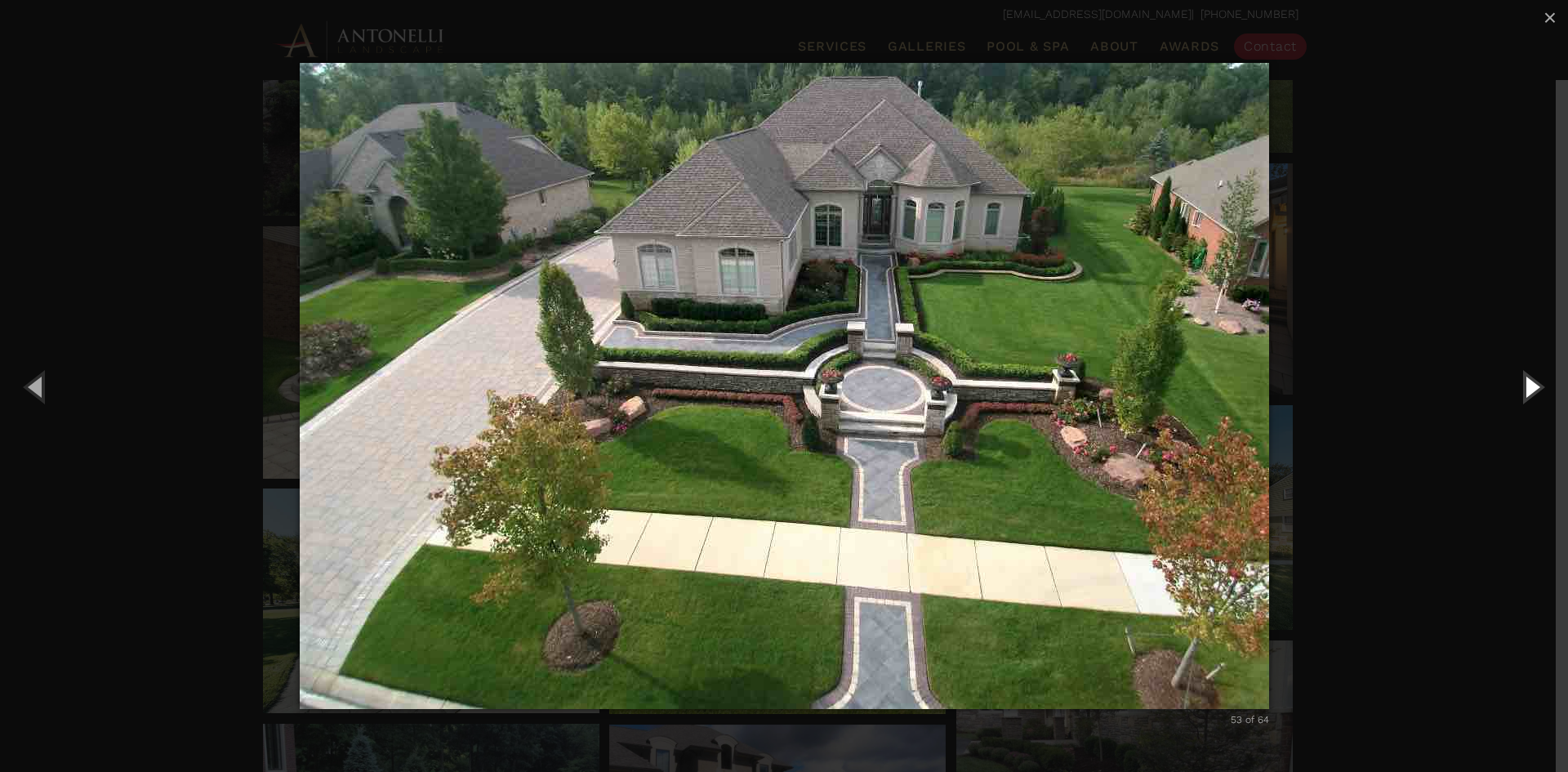
click at [1525, 386] on button "Next (Right arrow key)" at bounding box center [1531, 386] width 73 height 89
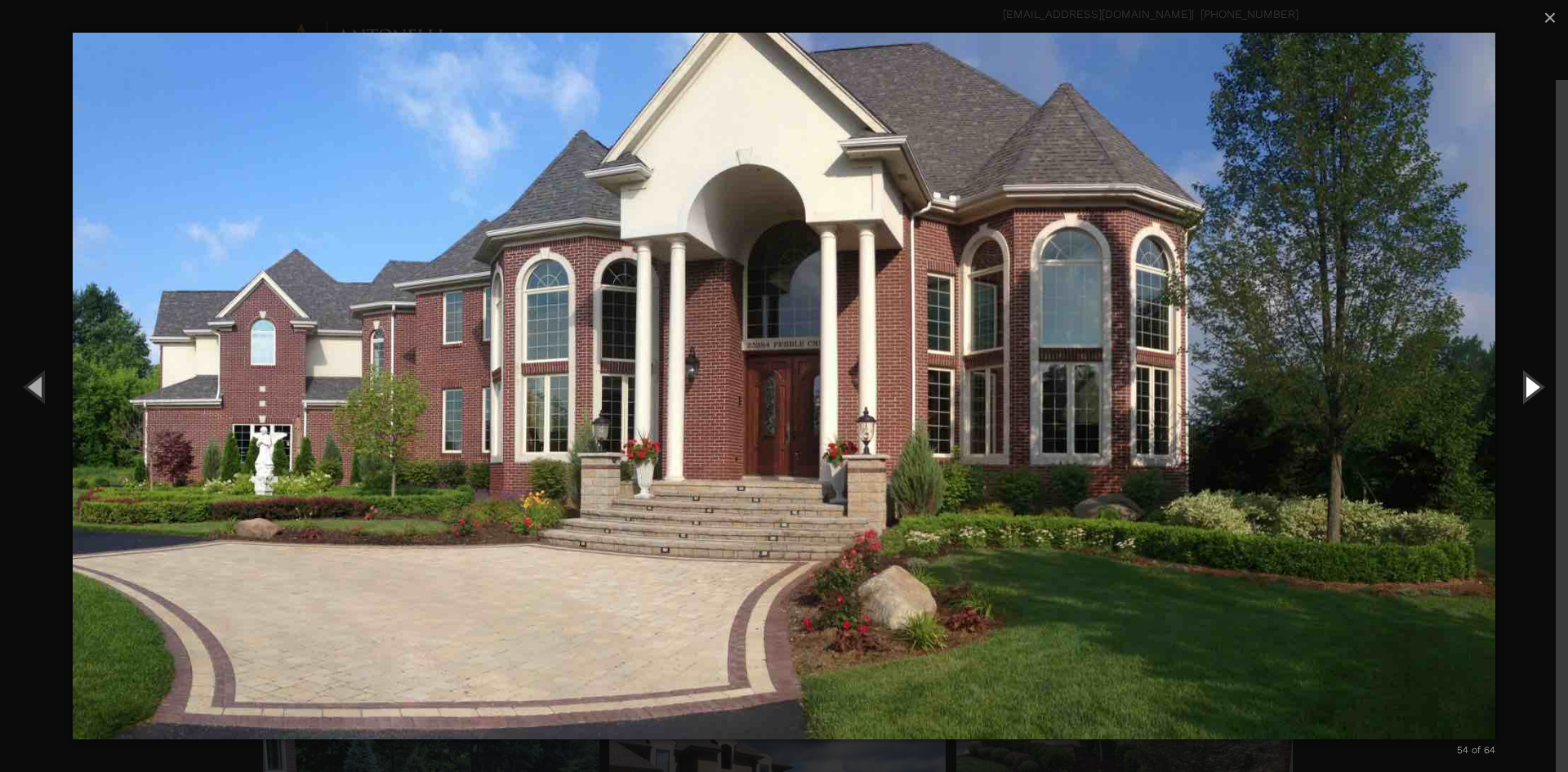
click at [1525, 386] on button "Next (Right arrow key)" at bounding box center [1531, 386] width 73 height 89
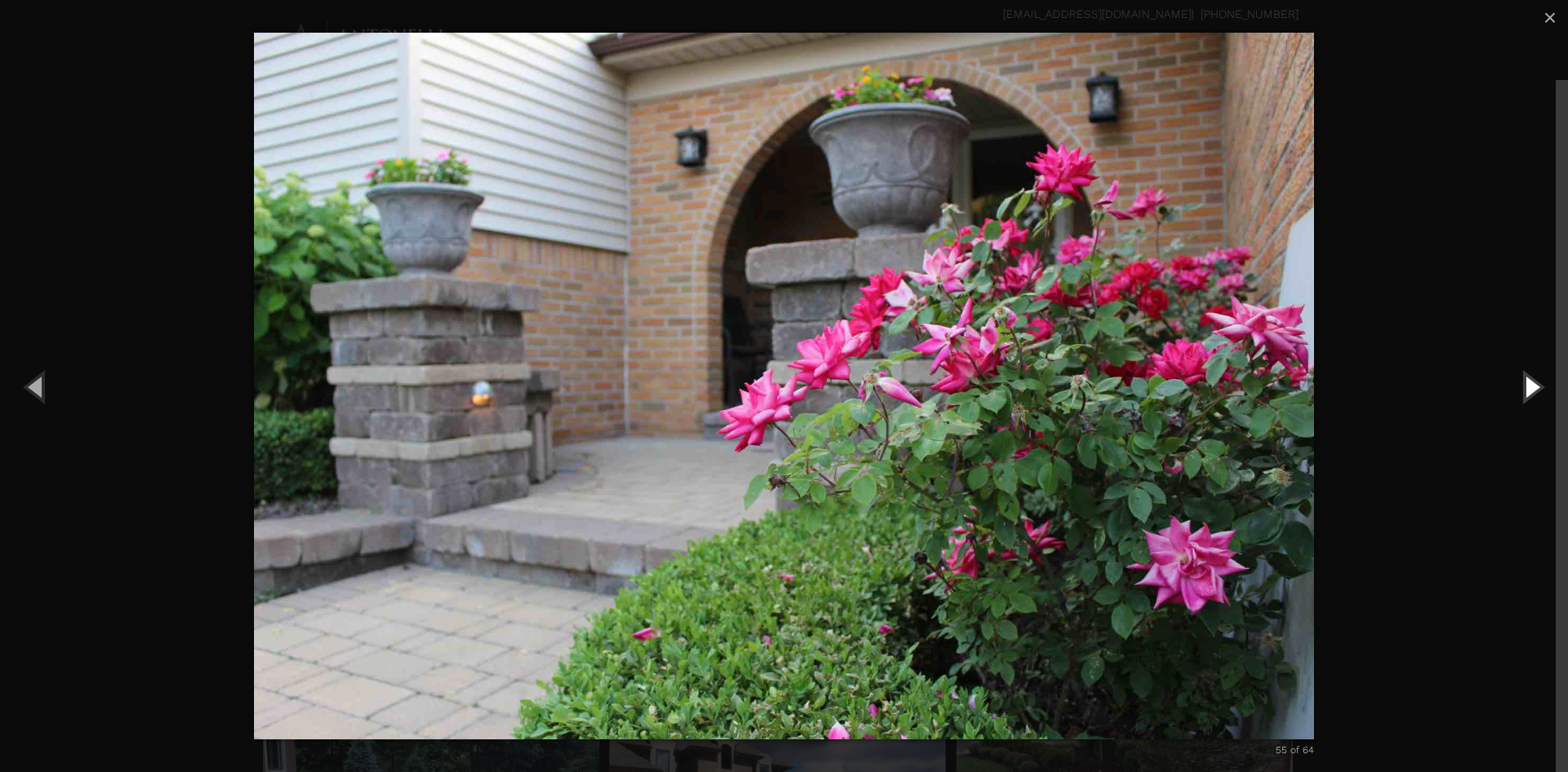
click at [1525, 386] on button "Next (Right arrow key)" at bounding box center [1531, 386] width 73 height 89
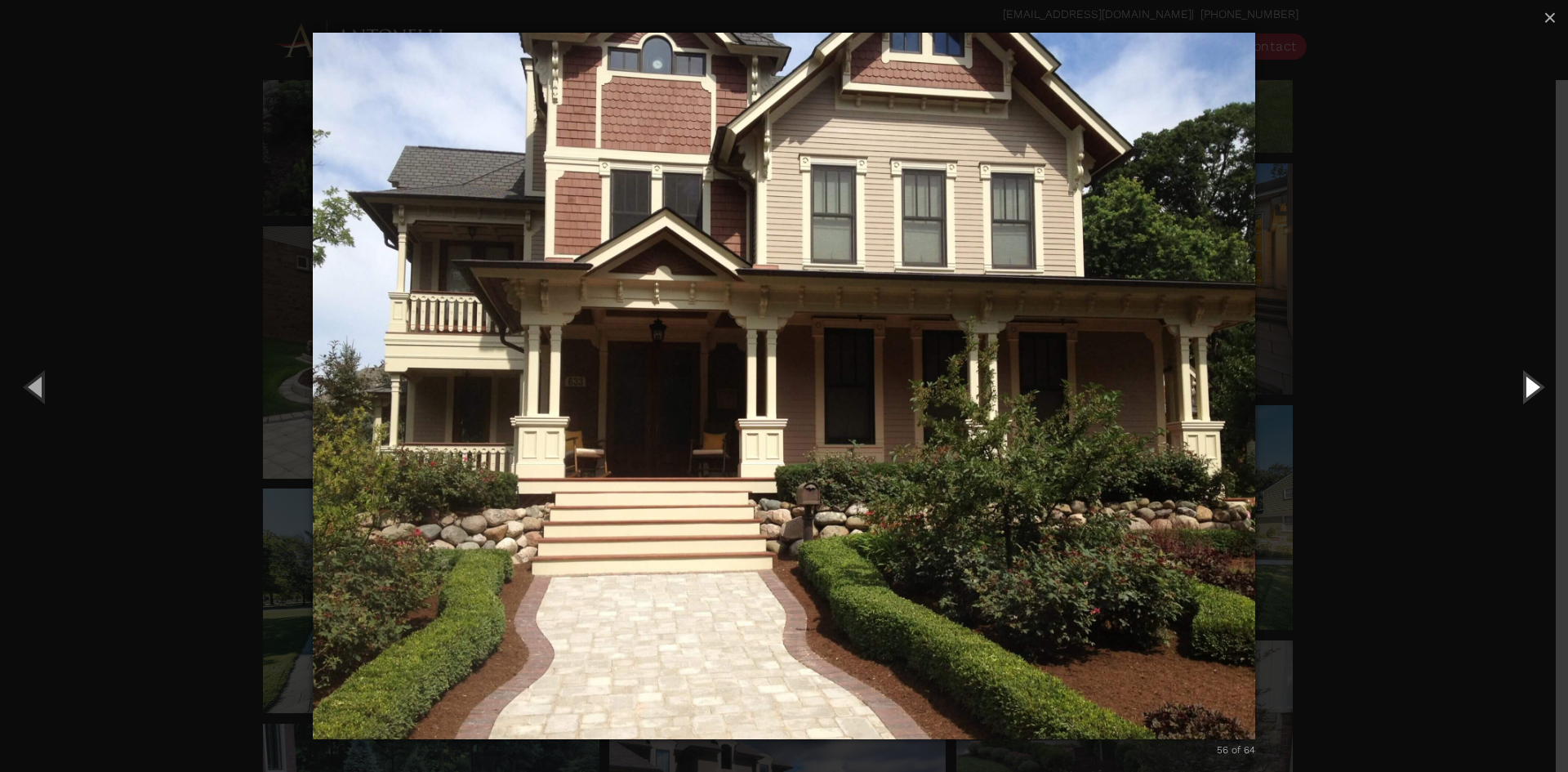
click at [1525, 386] on button "Next (Right arrow key)" at bounding box center [1531, 386] width 73 height 89
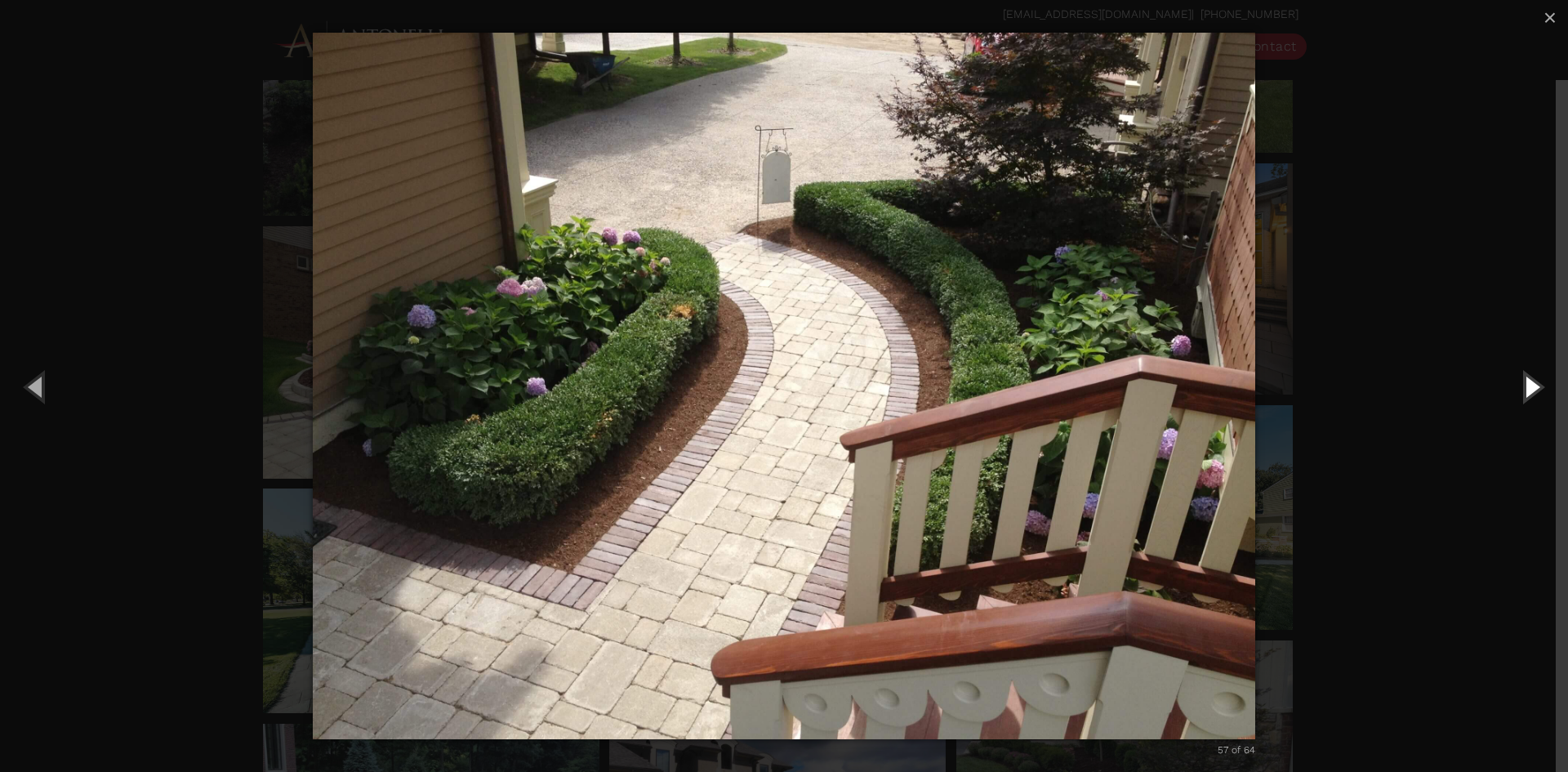
click at [1525, 386] on button "Next (Right arrow key)" at bounding box center [1531, 386] width 73 height 89
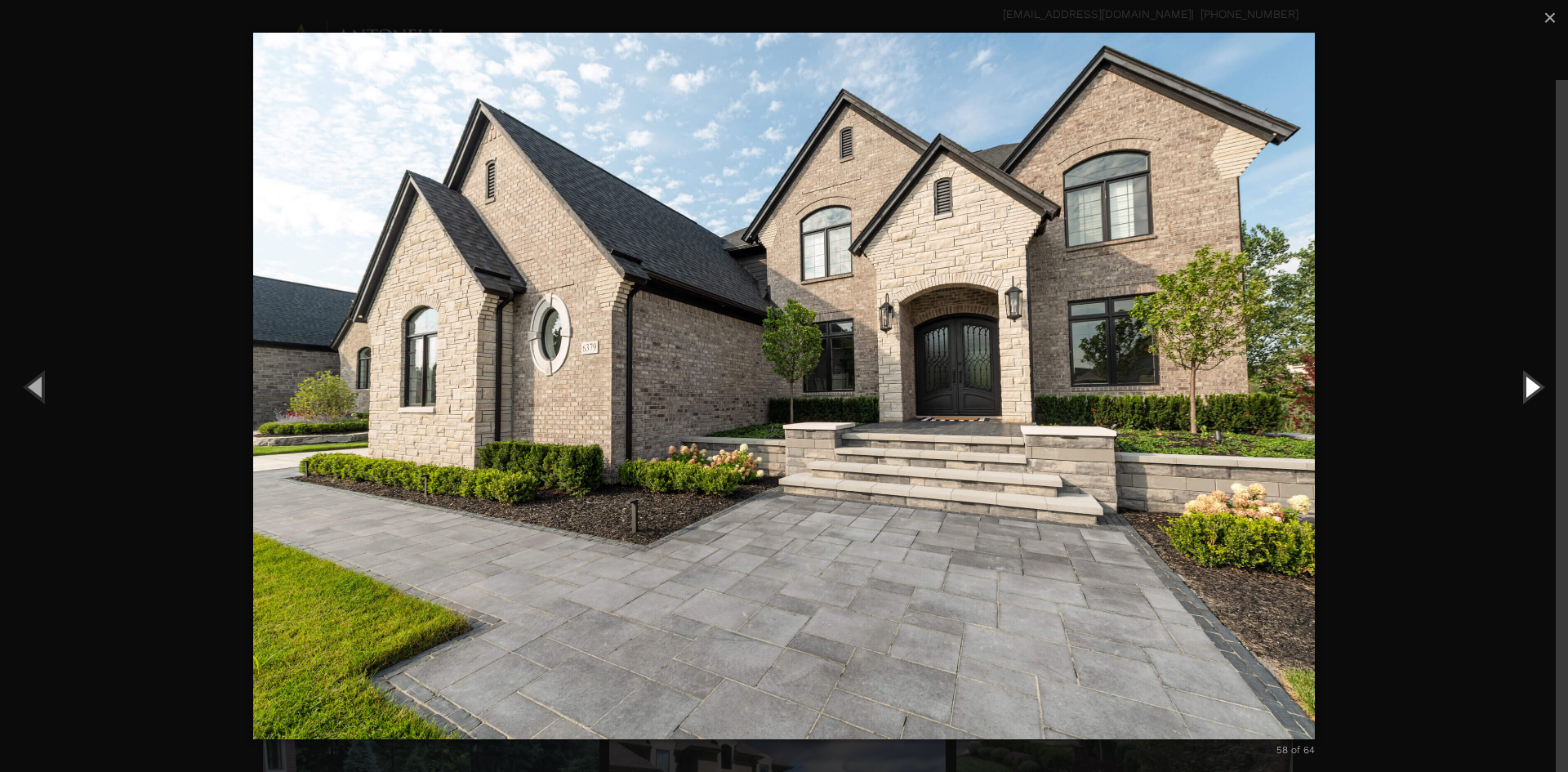
click at [1525, 386] on button "Next (Right arrow key)" at bounding box center [1531, 386] width 73 height 89
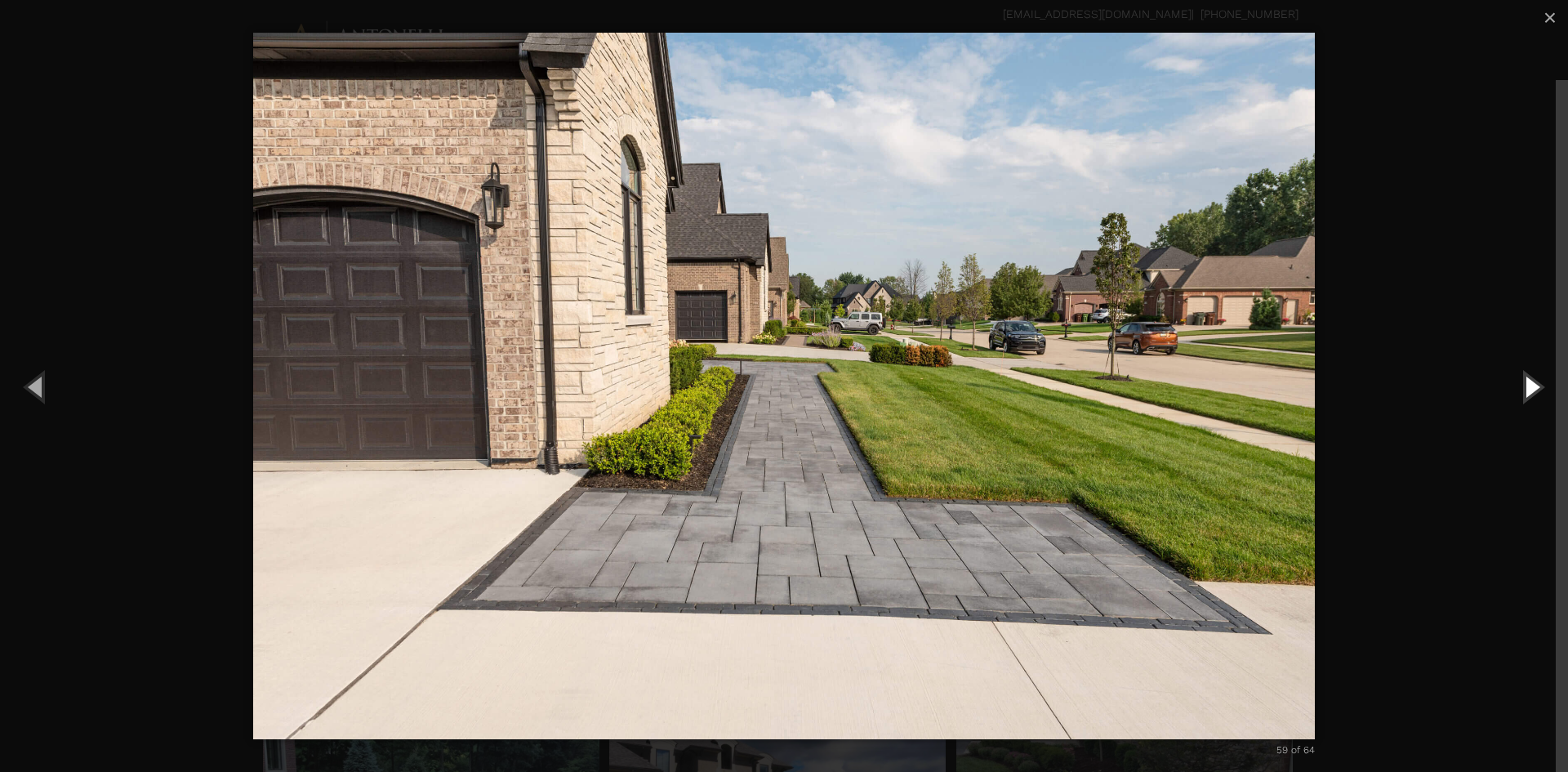
click at [1525, 386] on button "Next (Right arrow key)" at bounding box center [1531, 386] width 73 height 89
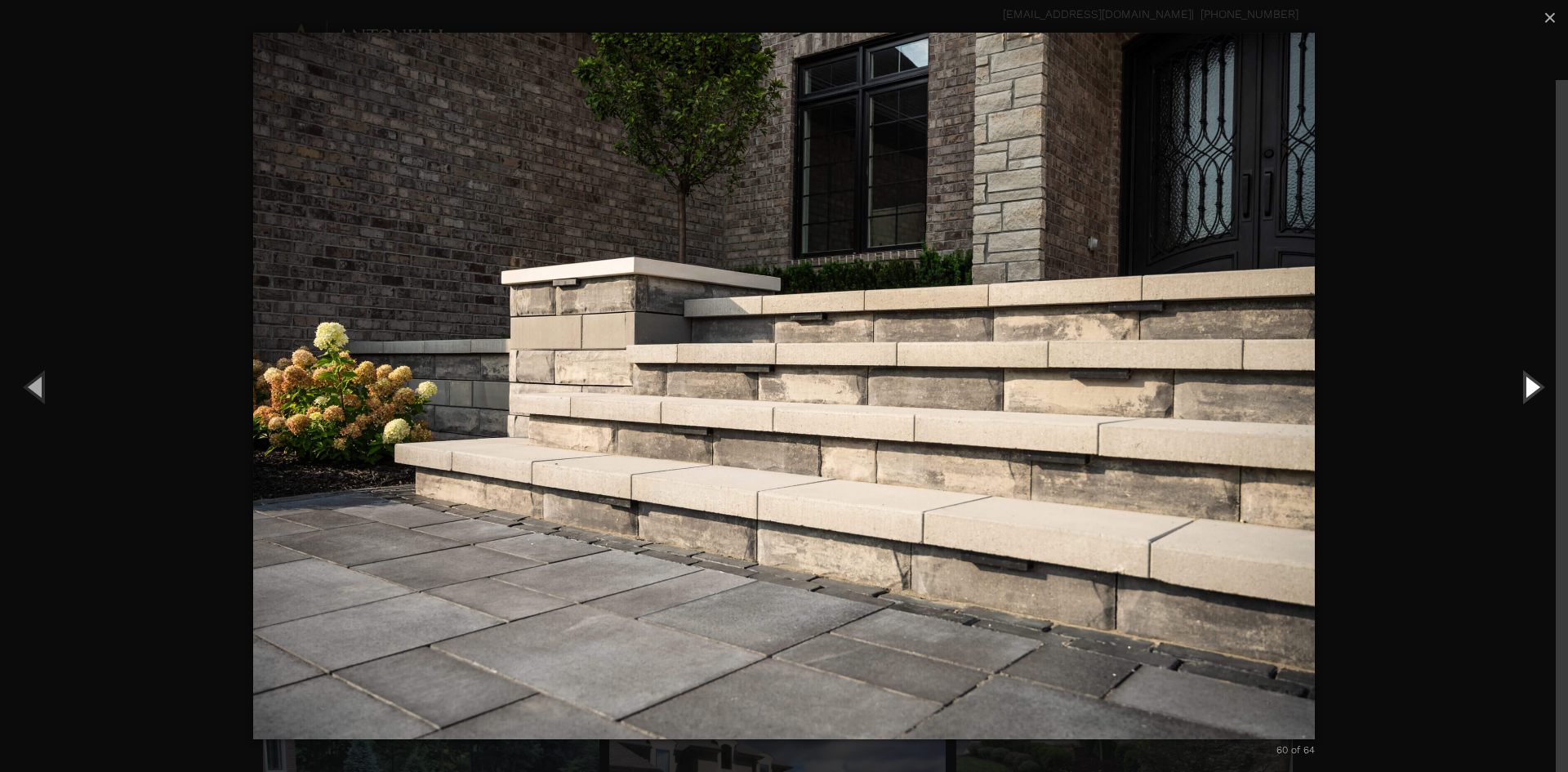
click at [1525, 386] on button "Next (Right arrow key)" at bounding box center [1531, 386] width 73 height 89
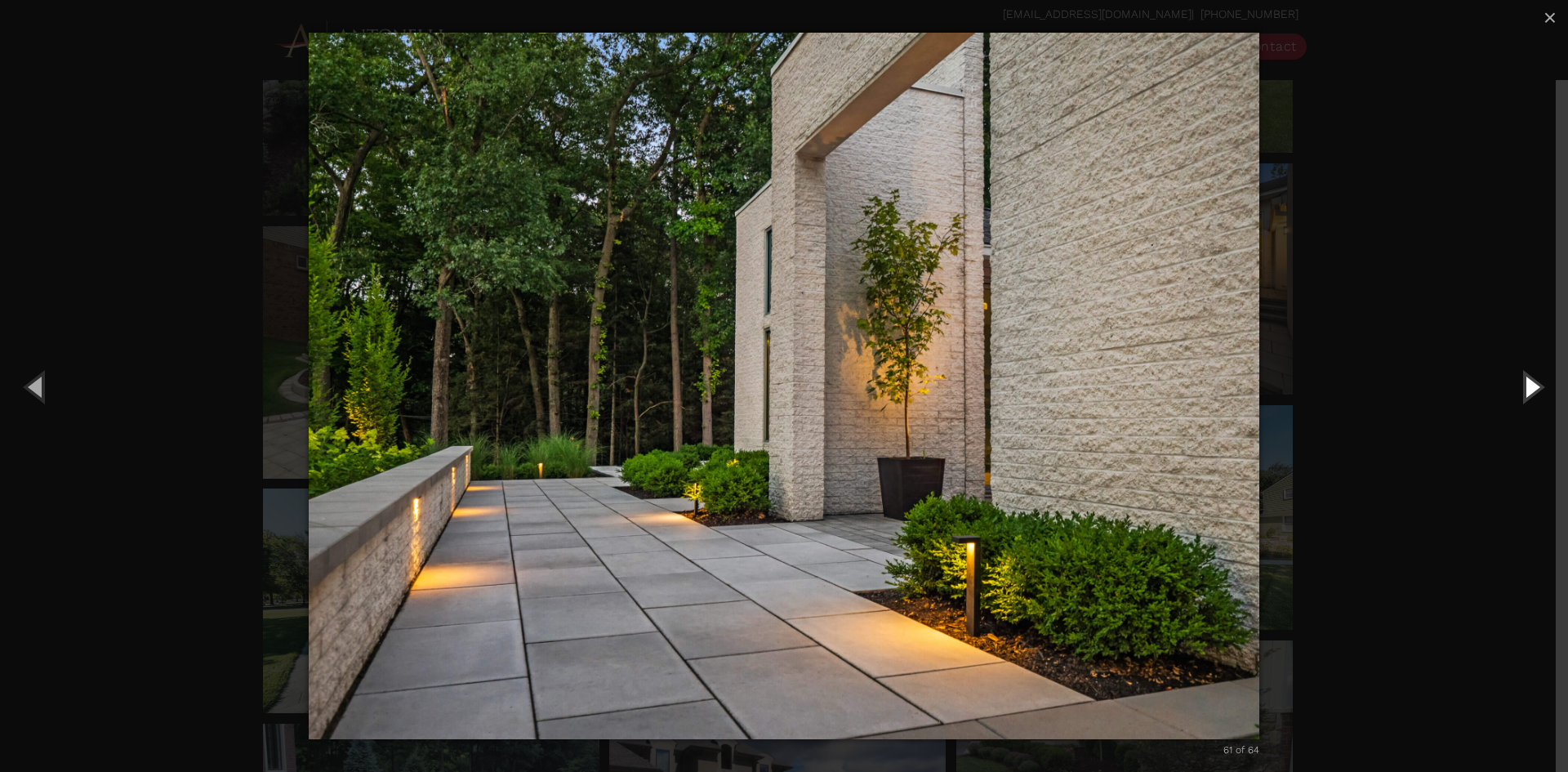
click at [1525, 386] on button "Next (Right arrow key)" at bounding box center [1531, 386] width 73 height 89
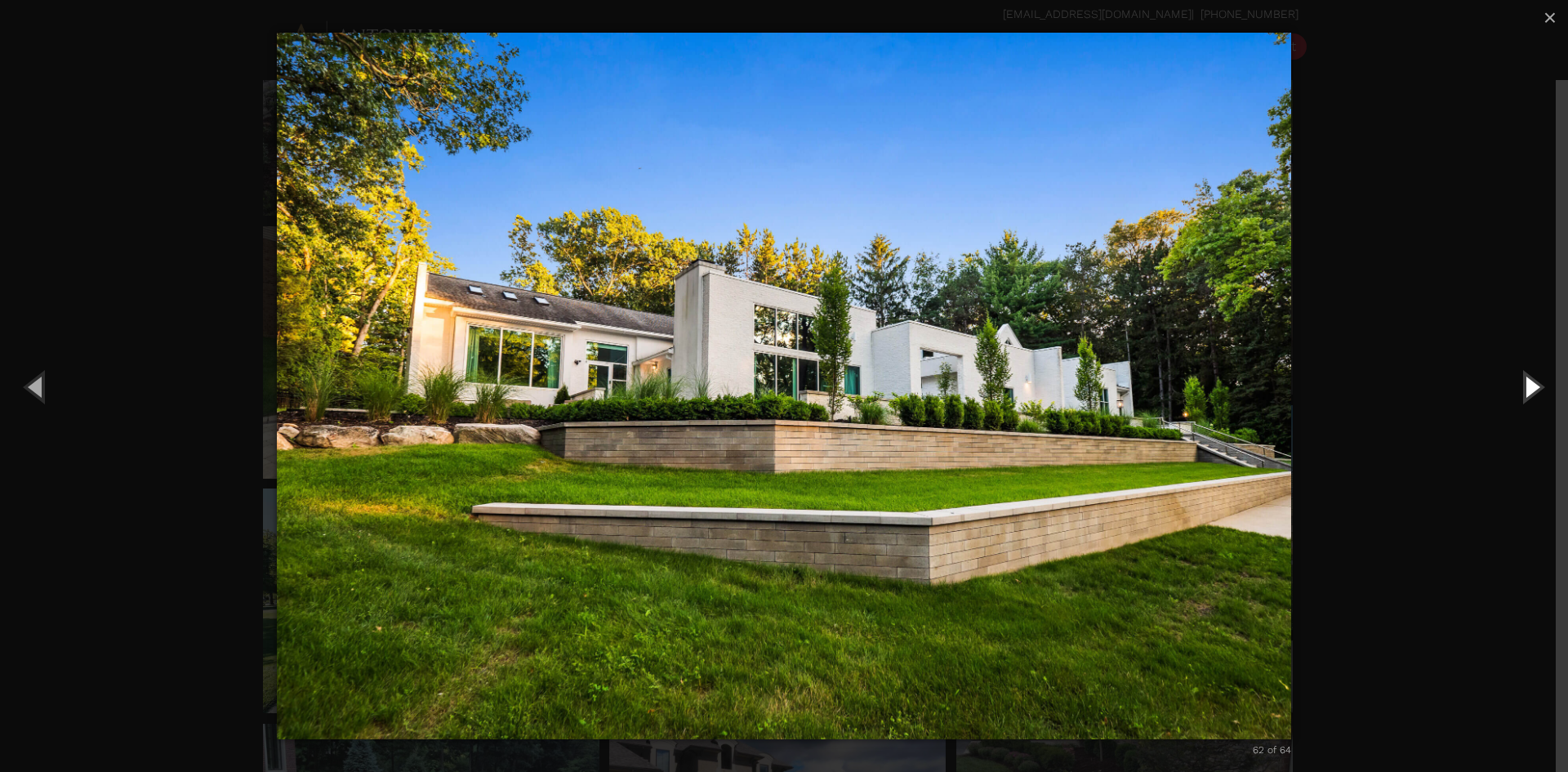
click at [1525, 386] on button "Next (Right arrow key)" at bounding box center [1531, 386] width 73 height 89
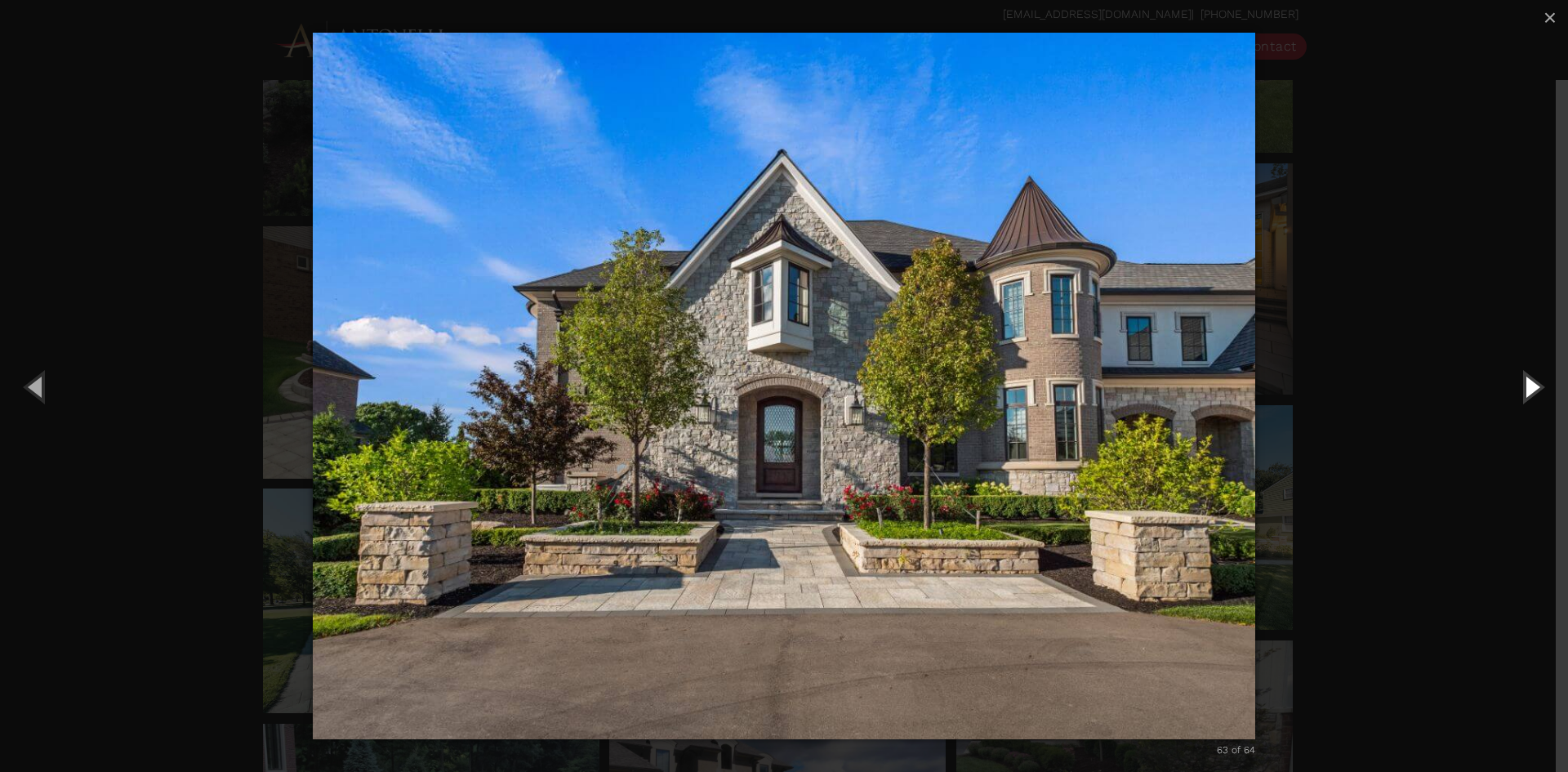
click at [1525, 386] on button "Next (Right arrow key)" at bounding box center [1531, 386] width 73 height 89
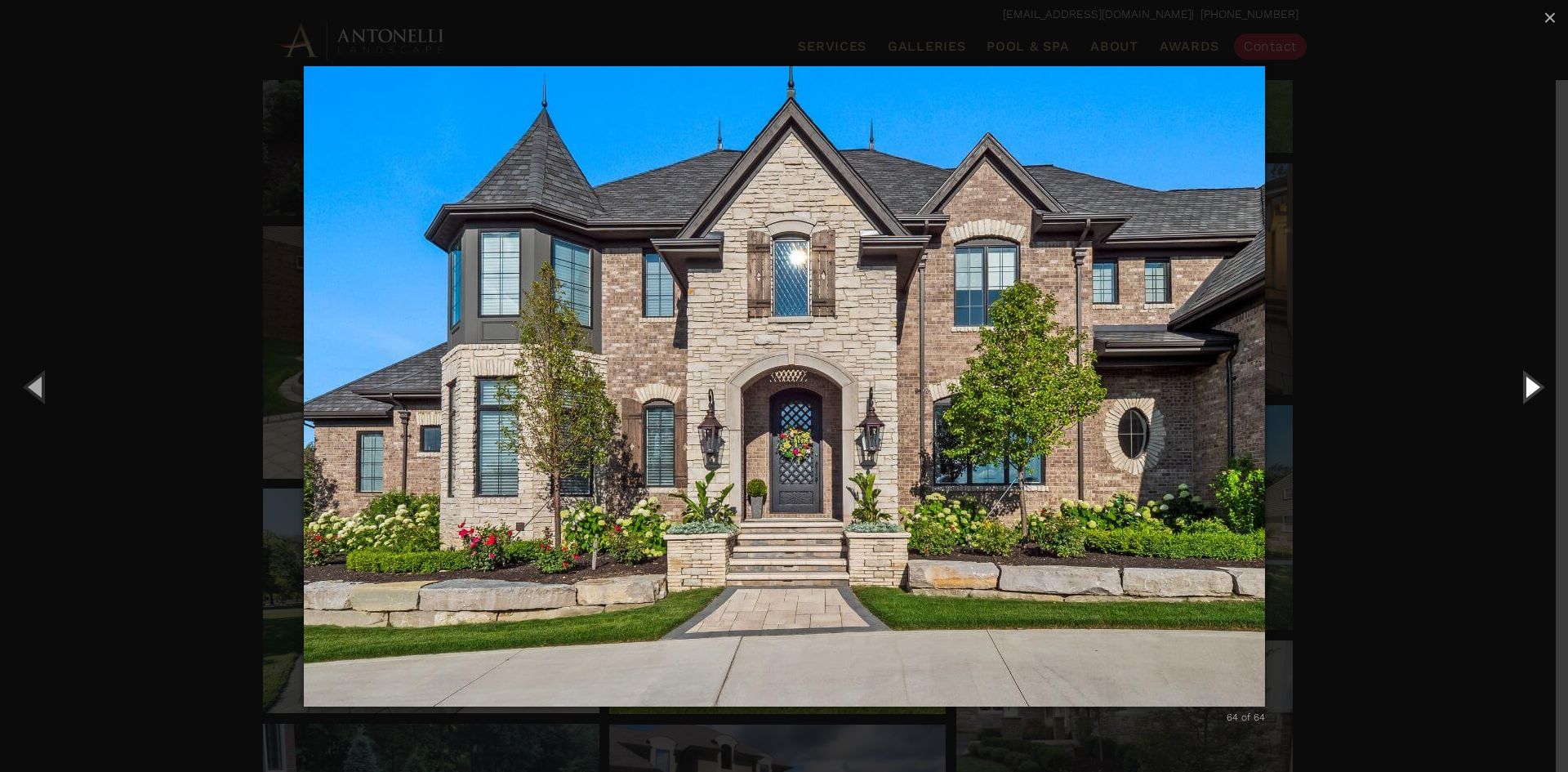
click at [1525, 386] on button "Next (Right arrow key)" at bounding box center [1531, 386] width 73 height 89
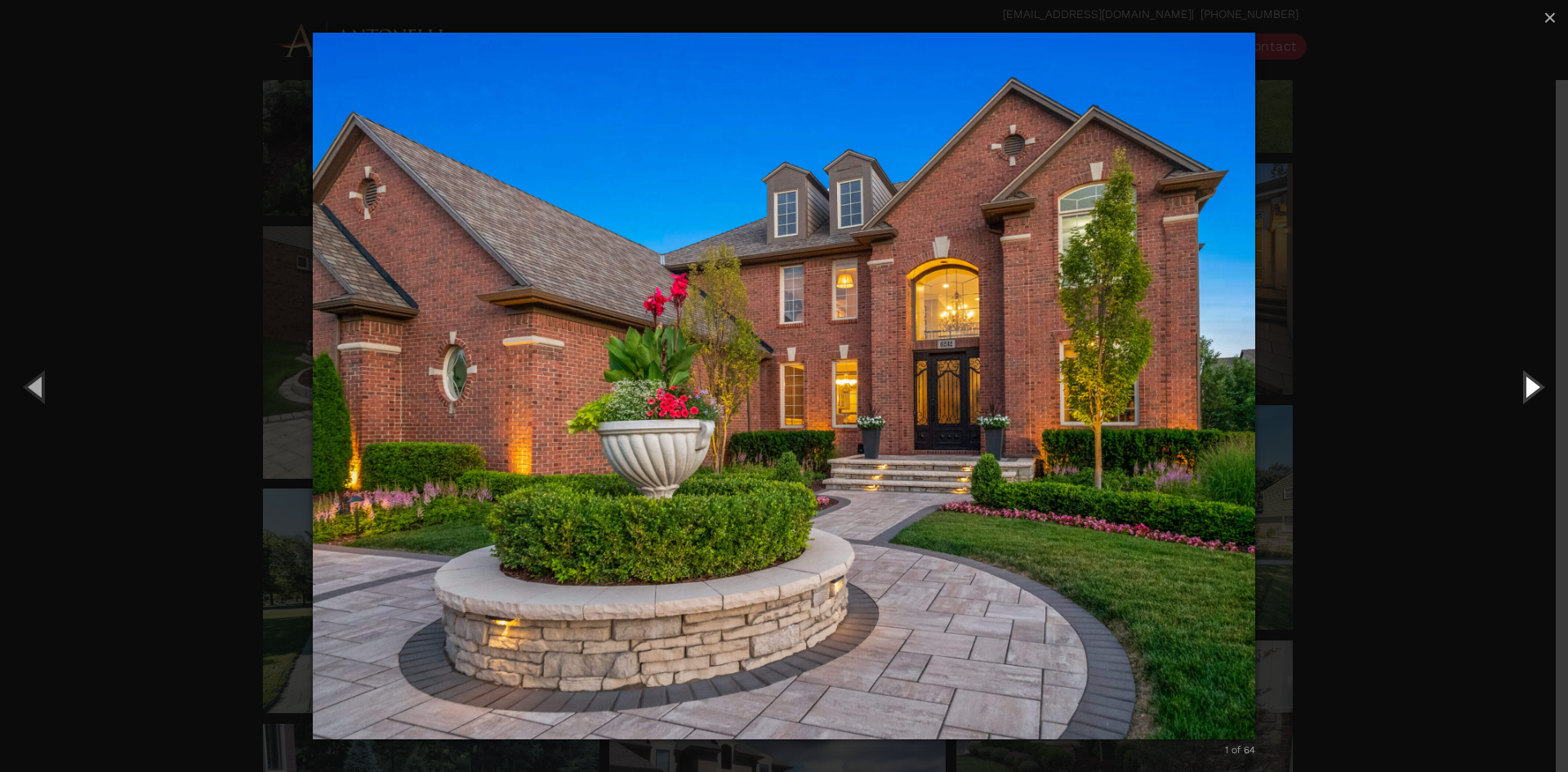
click at [1525, 386] on button "Next (Right arrow key)" at bounding box center [1531, 386] width 73 height 89
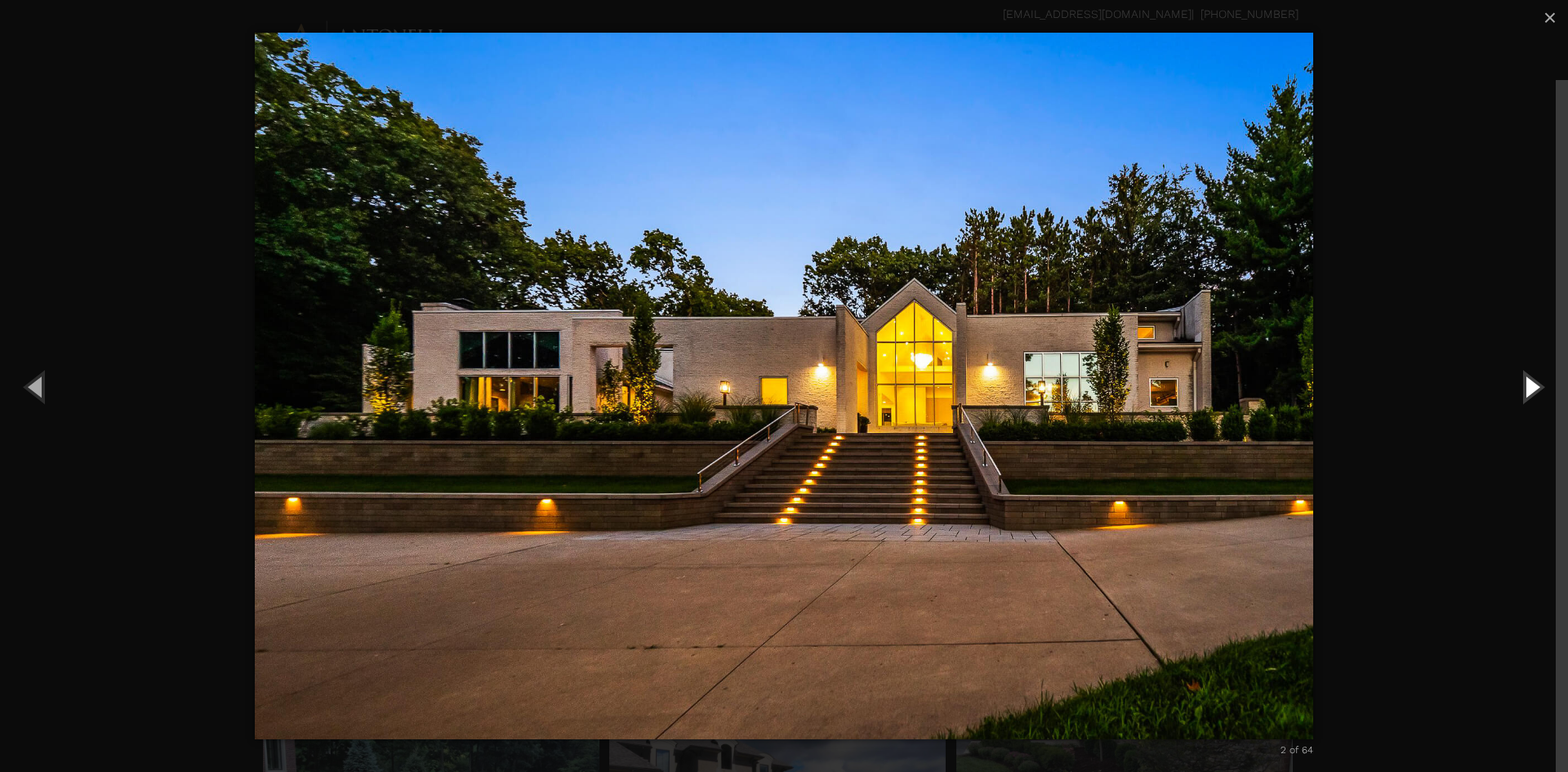
click at [1525, 386] on button "Next (Right arrow key)" at bounding box center [1531, 386] width 73 height 89
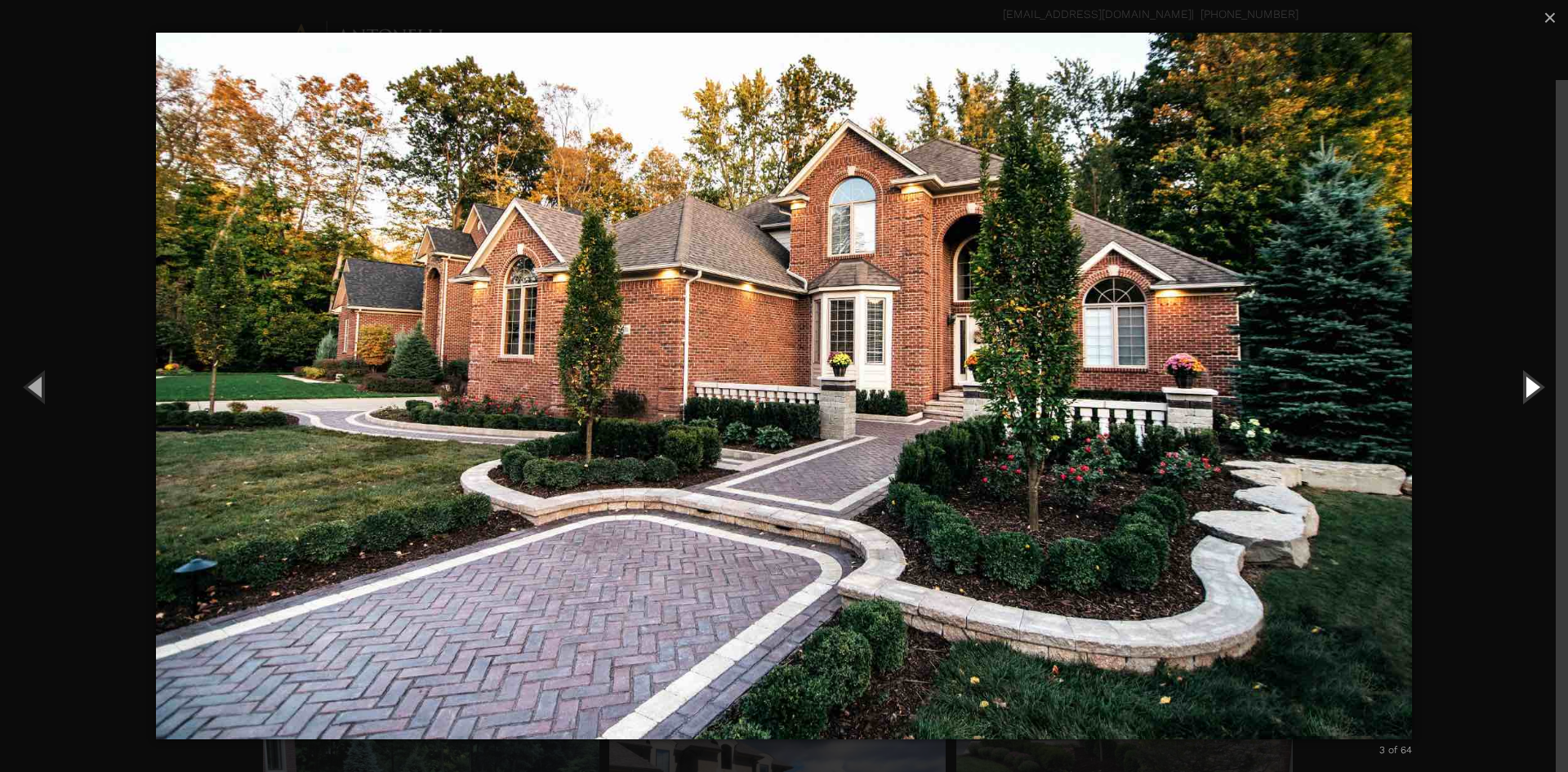
click at [1525, 388] on button "Next (Right arrow key)" at bounding box center [1531, 386] width 73 height 89
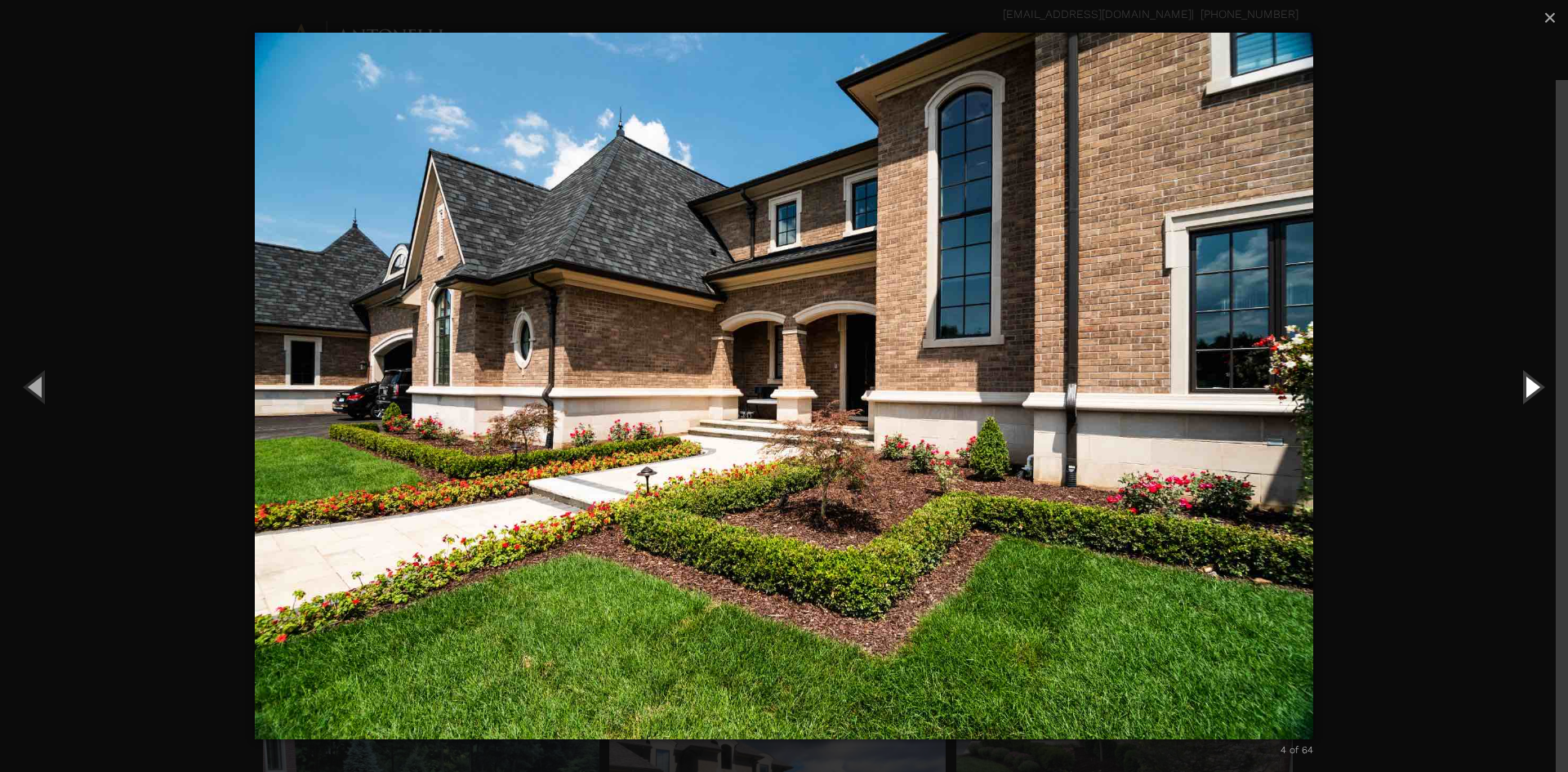
click at [1525, 388] on button "Next (Right arrow key)" at bounding box center [1531, 386] width 73 height 89
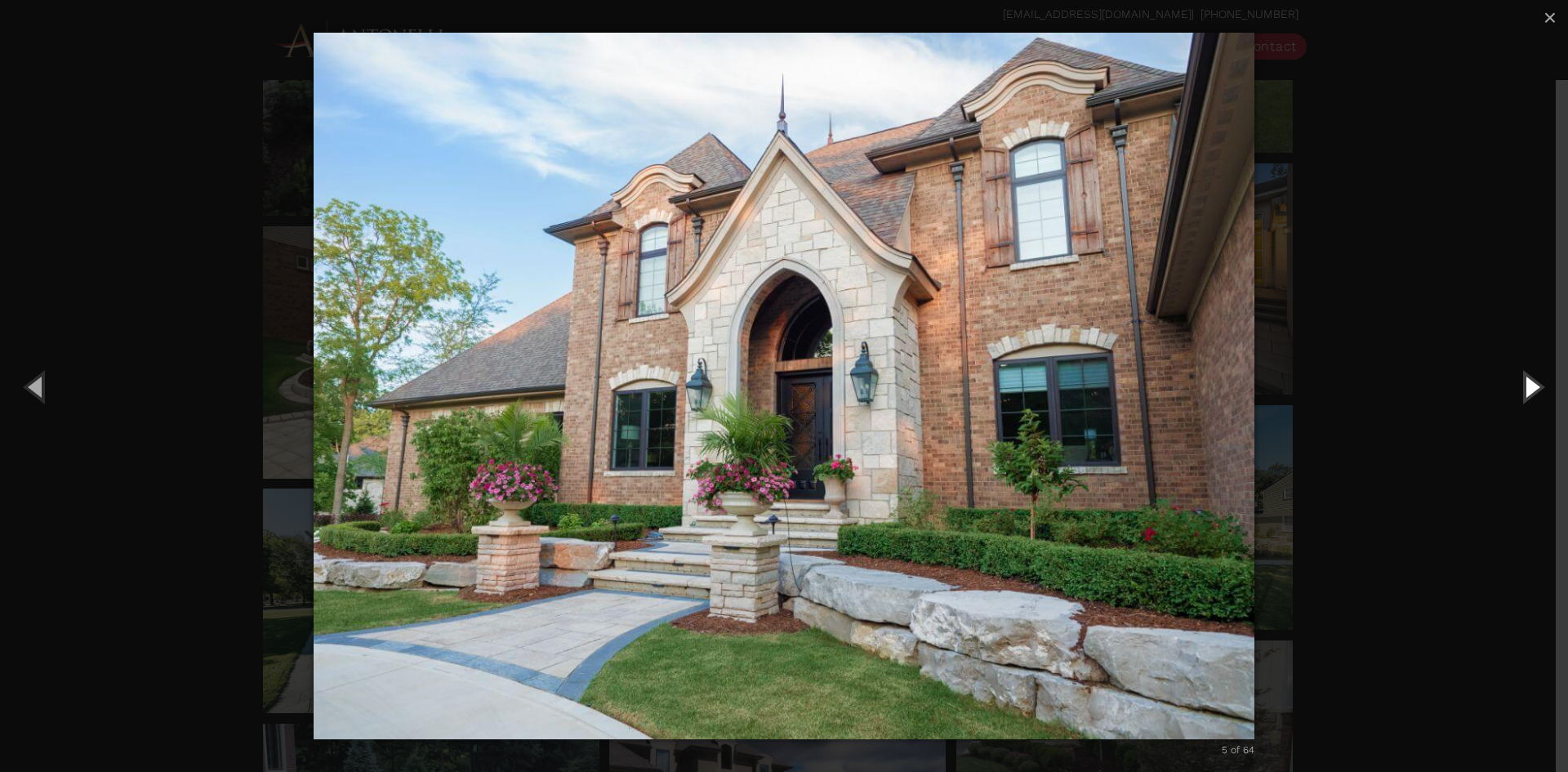
click at [1525, 388] on button "Next (Right arrow key)" at bounding box center [1531, 386] width 73 height 89
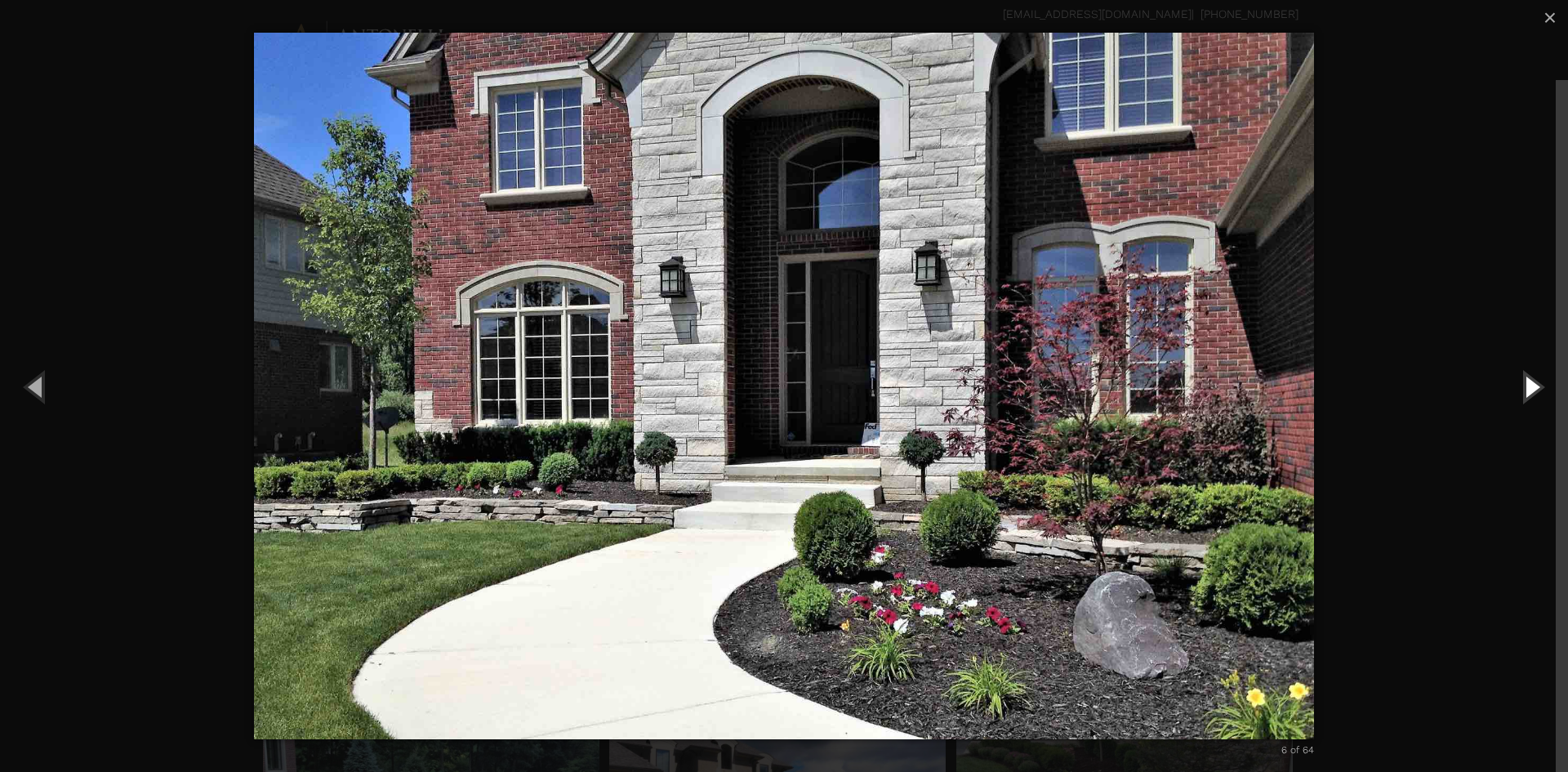
click at [1525, 388] on button "Next (Right arrow key)" at bounding box center [1531, 386] width 73 height 89
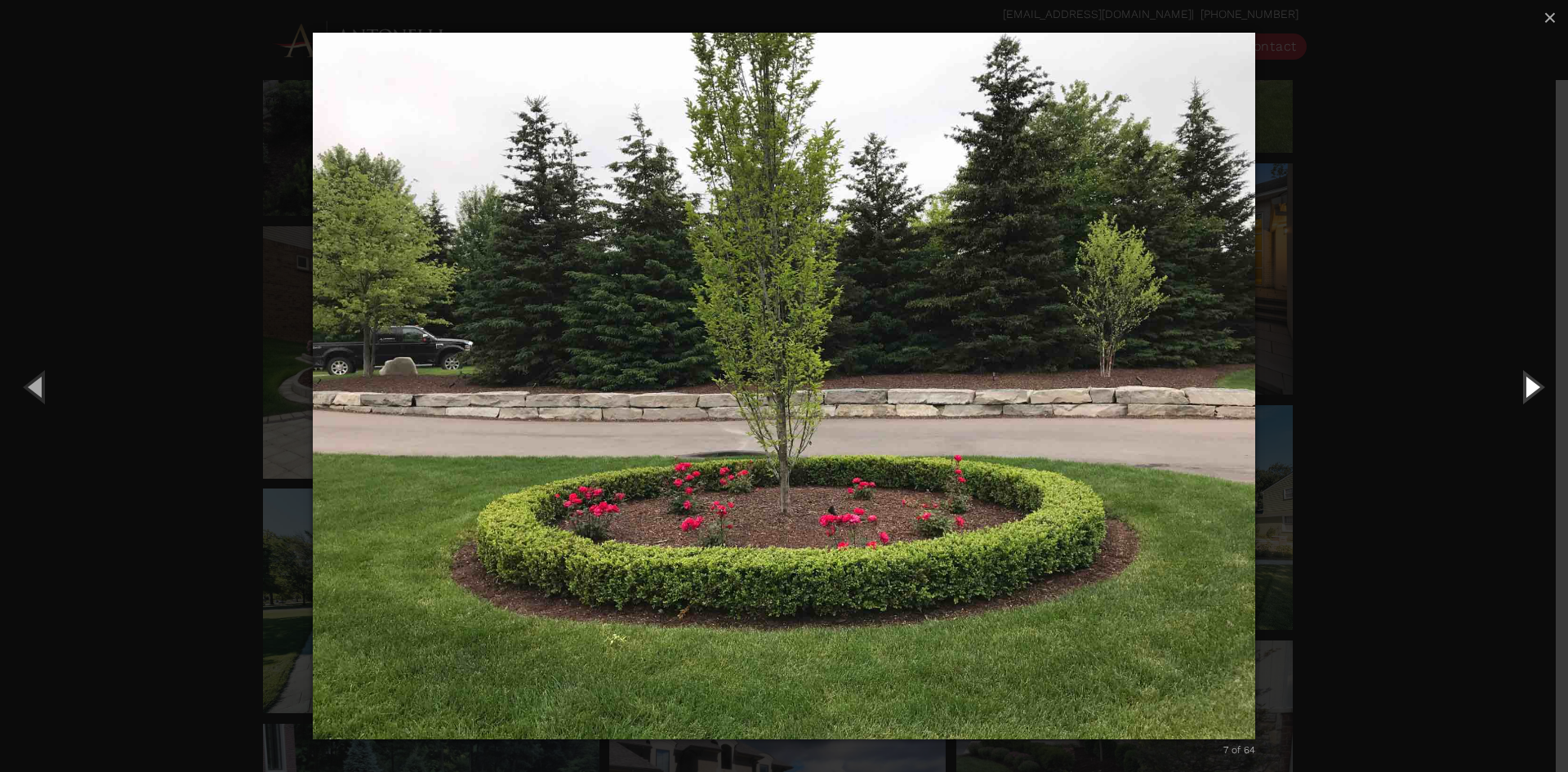
click at [1525, 388] on button "Next (Right arrow key)" at bounding box center [1531, 386] width 73 height 89
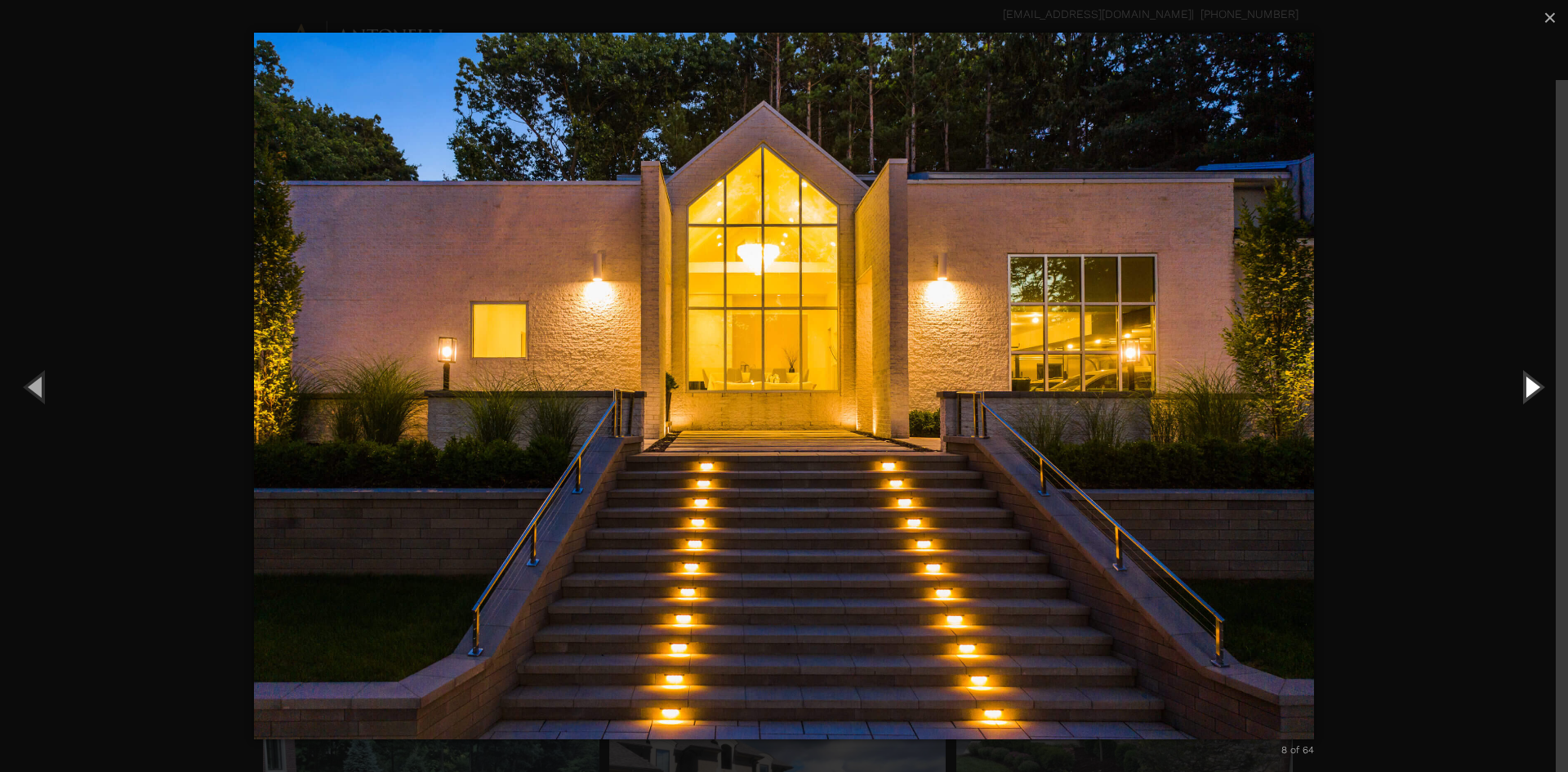
click at [1525, 388] on button "Next (Right arrow key)" at bounding box center [1531, 386] width 73 height 89
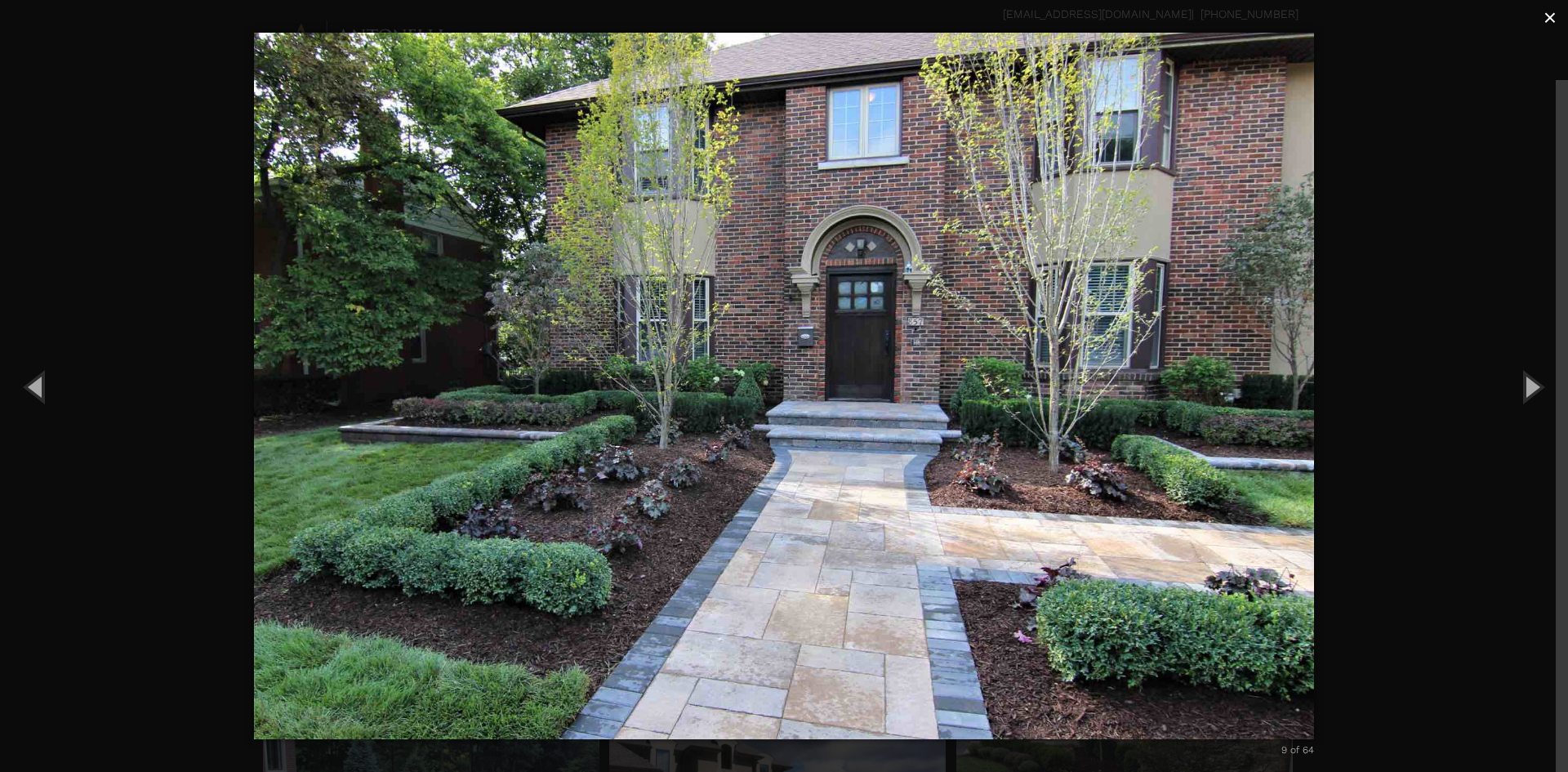
click at [1553, 23] on span "×" at bounding box center [1550, 17] width 13 height 25
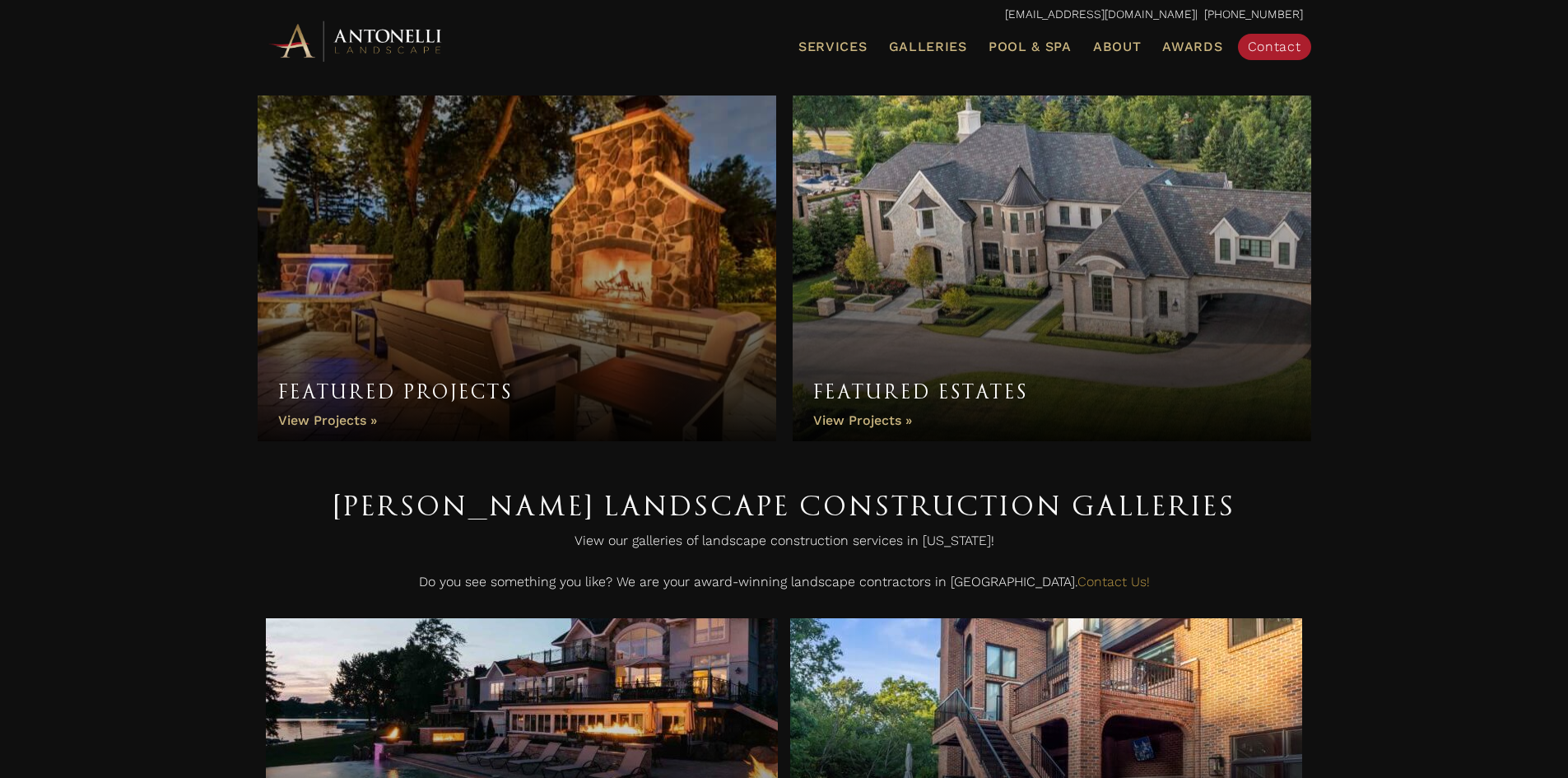
scroll to position [549, 0]
